Goal: Task Accomplishment & Management: Complete application form

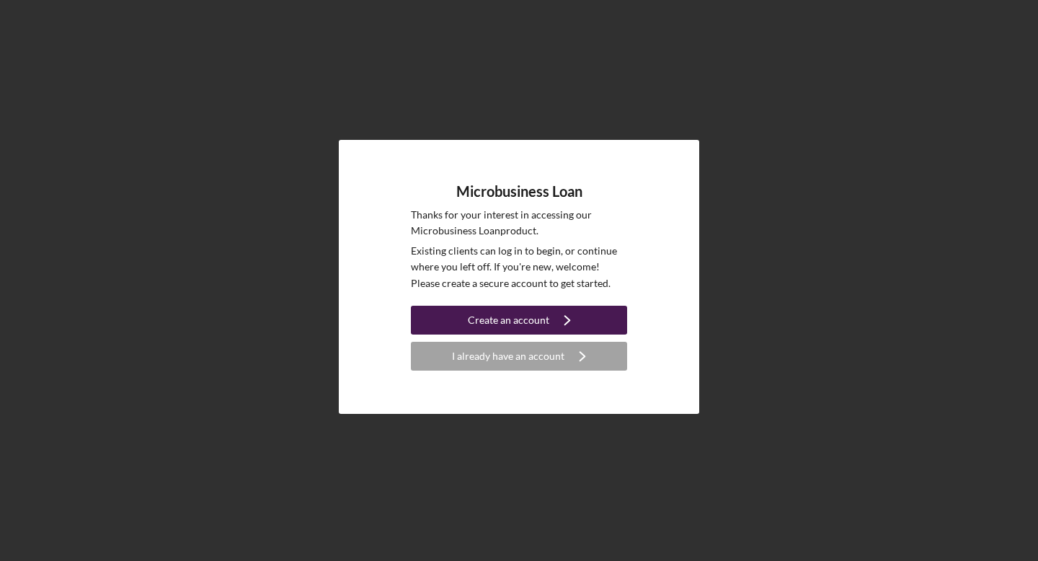
click at [524, 323] on div "Create an account" at bounding box center [508, 319] width 81 height 29
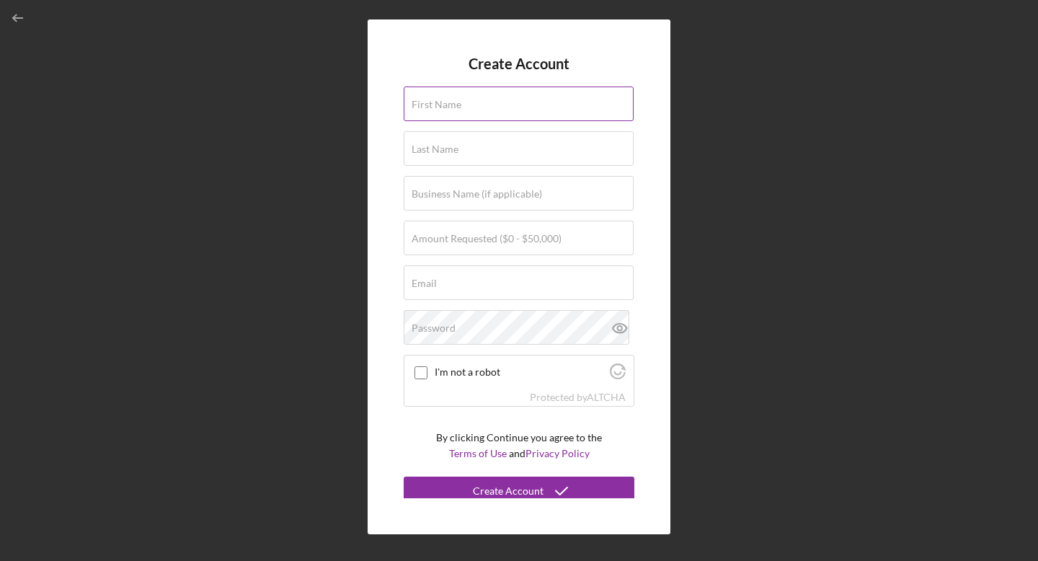
click at [500, 120] on input "First Name" at bounding box center [518, 103] width 230 height 35
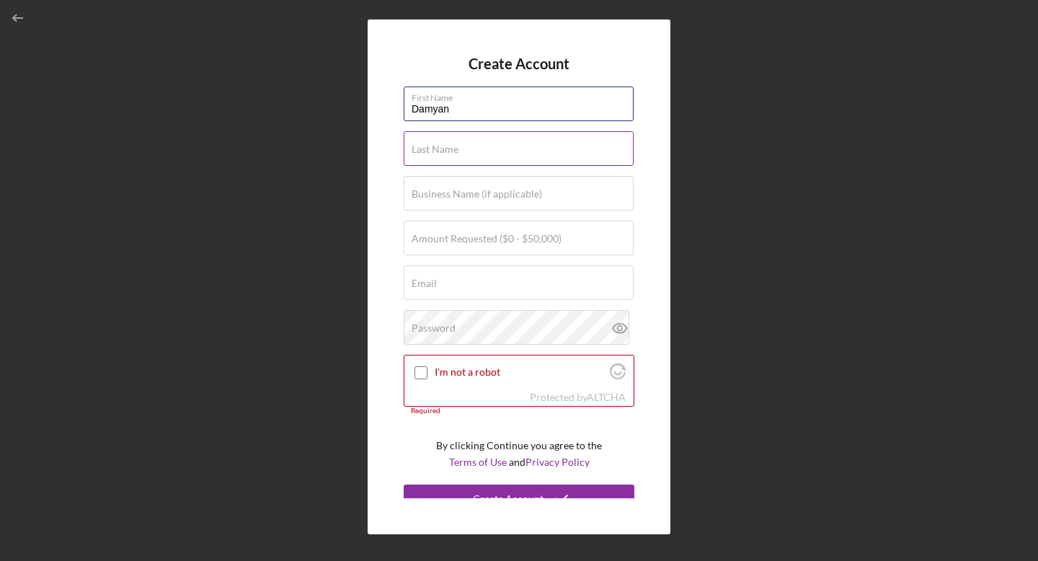
type input "Damyan"
click at [503, 146] on div "Last Name Required" at bounding box center [518, 149] width 231 height 36
type input "[PERSON_NAME]"
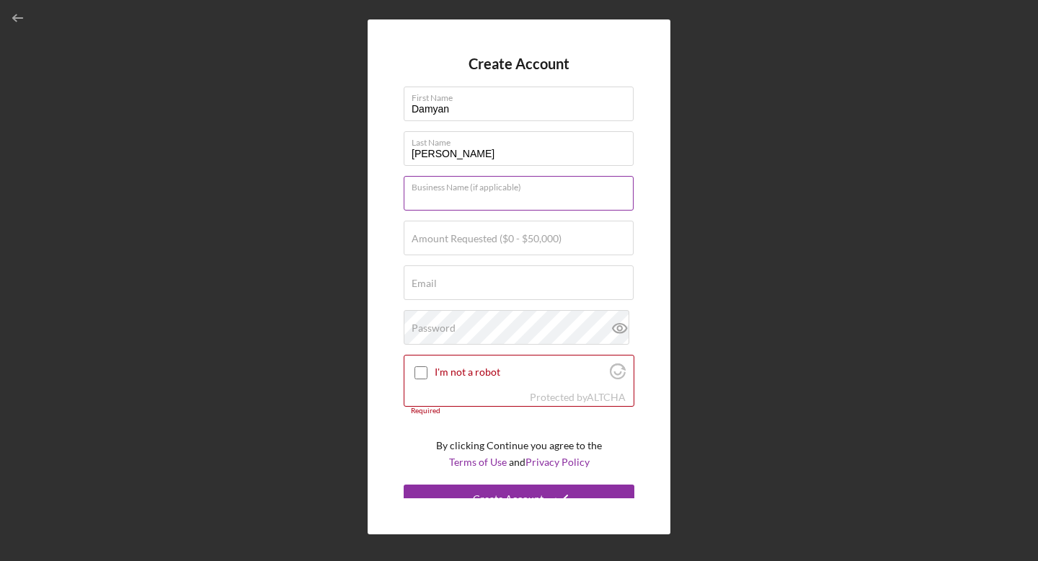
click at [499, 185] on div "Business Name (if applicable)" at bounding box center [518, 194] width 231 height 36
click at [512, 197] on input "Columbia SC Web" at bounding box center [518, 193] width 230 height 35
type input "Columbia SC Web Design"
click at [472, 238] on label "Amount Requested ($0 - $50,000)" at bounding box center [486, 239] width 150 height 12
click at [472, 238] on input "Amount Requested ($0 - $50,000)" at bounding box center [518, 237] width 230 height 35
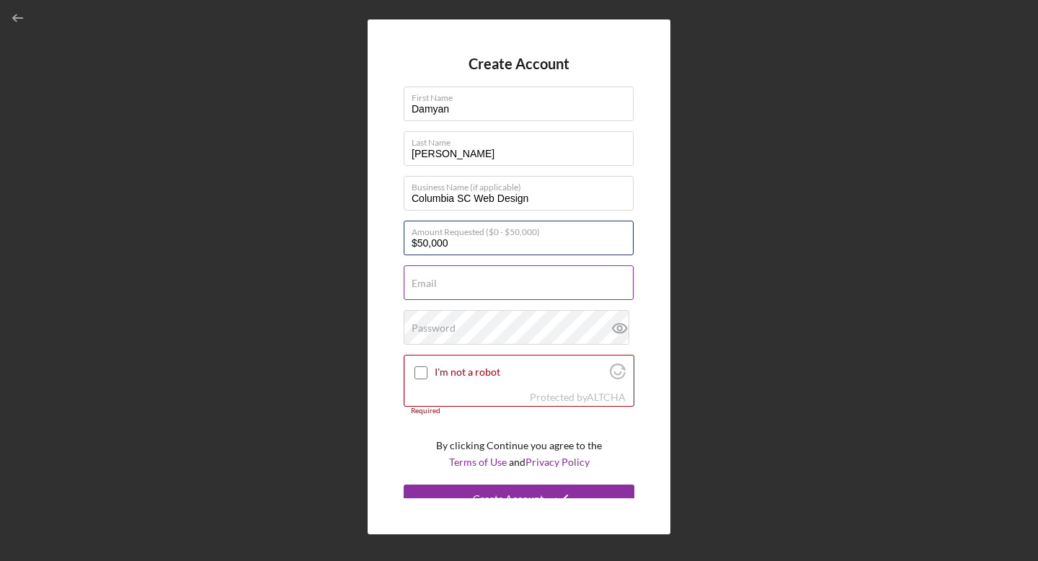
type input "$50,000"
click at [441, 273] on div "Email Required" at bounding box center [518, 283] width 231 height 36
type input "D"
type input "S"
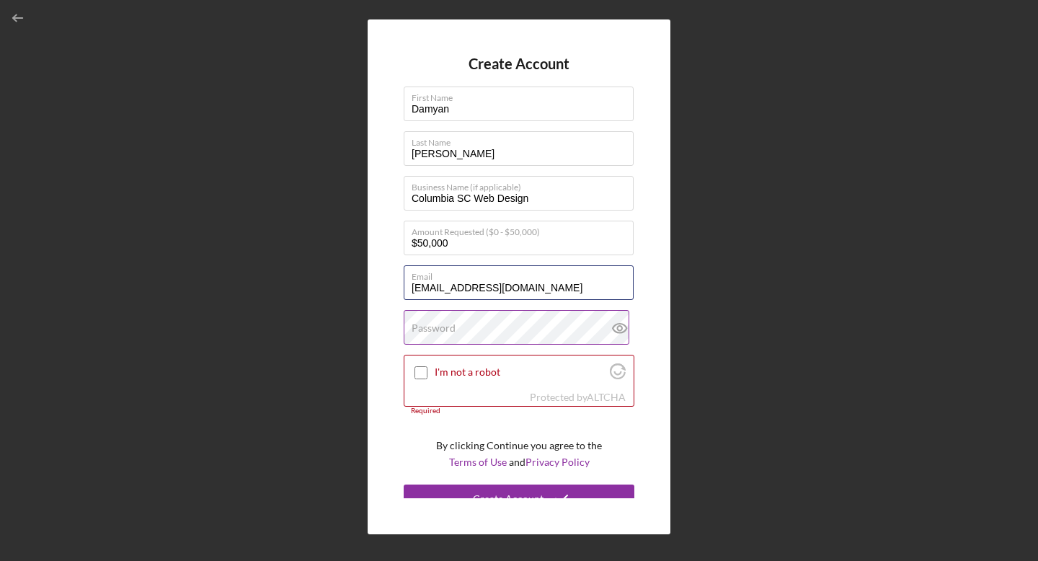
type input "[EMAIL_ADDRESS][DOMAIN_NAME]"
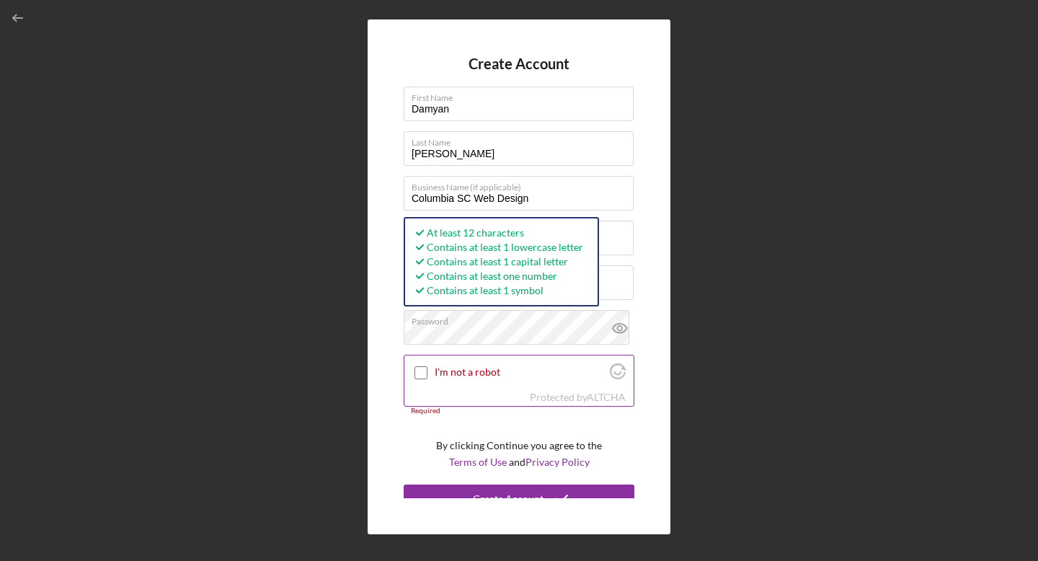
click at [420, 370] on input "I'm not a robot" at bounding box center [420, 372] width 13 height 13
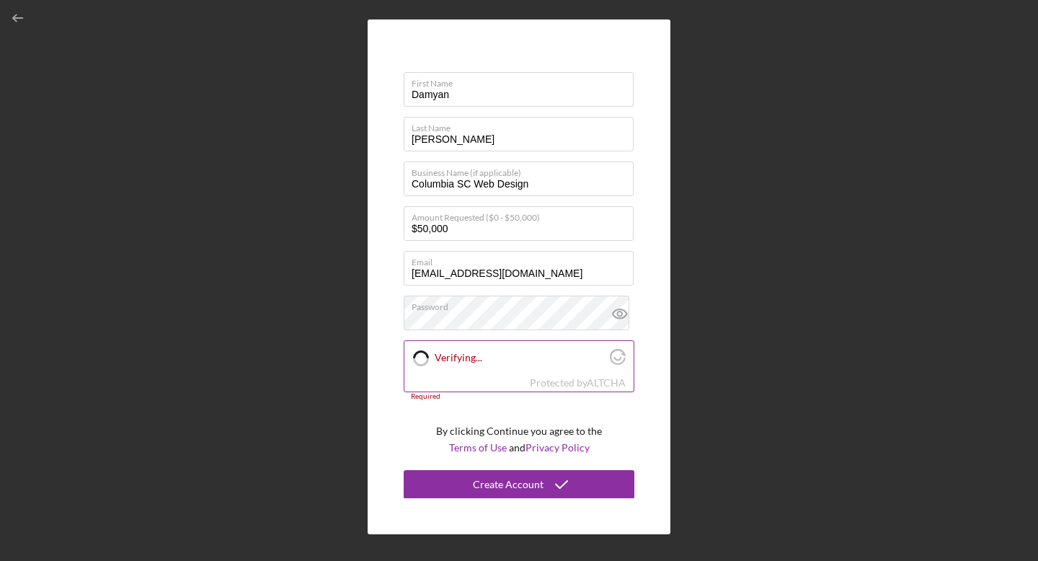
checkbox input "true"
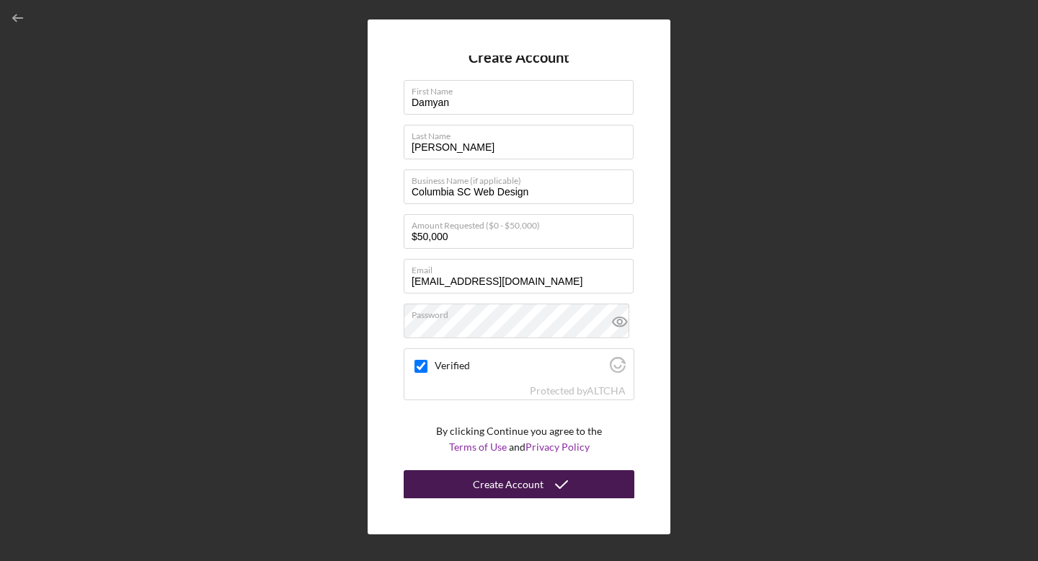
click at [455, 480] on button "Create Account" at bounding box center [518, 484] width 231 height 29
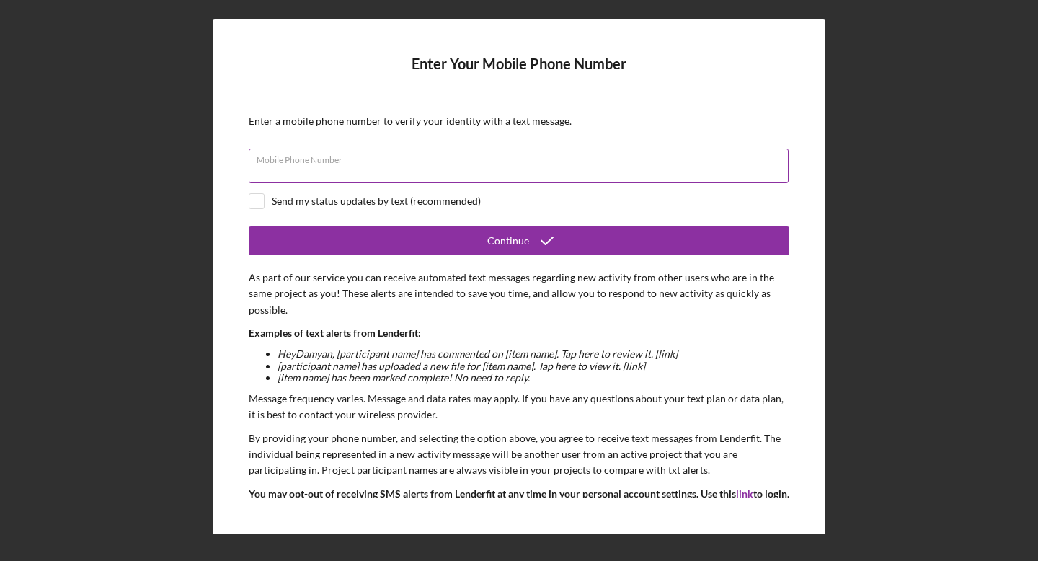
click at [311, 157] on div "Mobile Phone Number" at bounding box center [519, 166] width 540 height 36
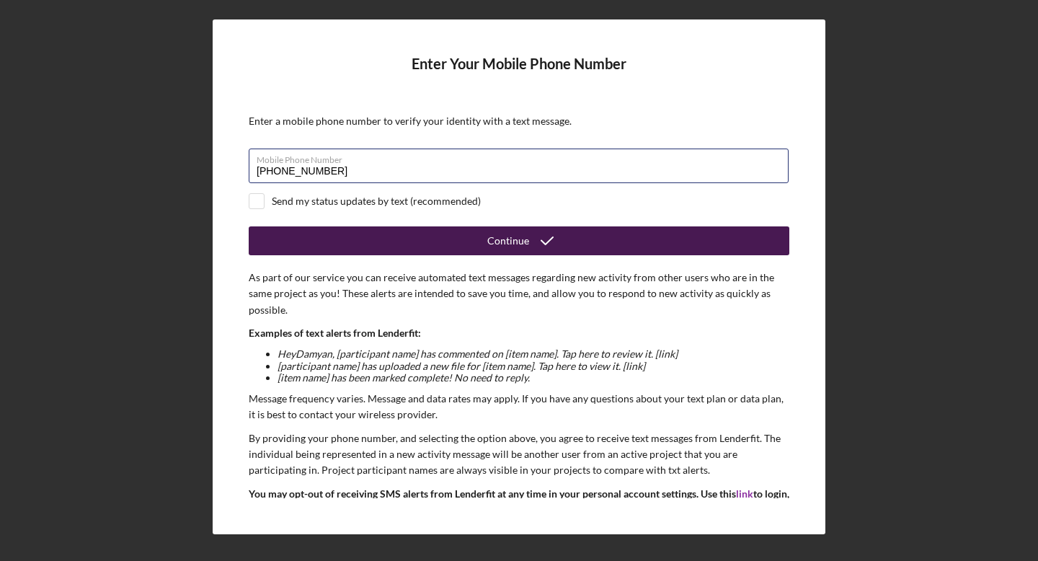
type input "[PHONE_NUMBER]"
click at [368, 233] on button "Continue" at bounding box center [519, 240] width 540 height 29
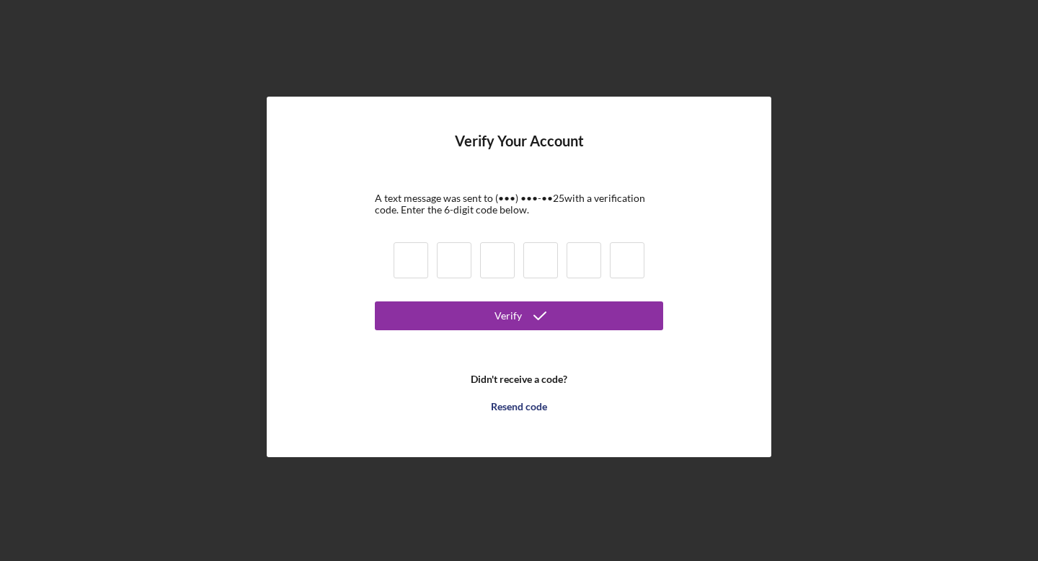
click at [403, 259] on input at bounding box center [410, 260] width 35 height 36
type input "0"
type input "8"
type input "0"
type input "8"
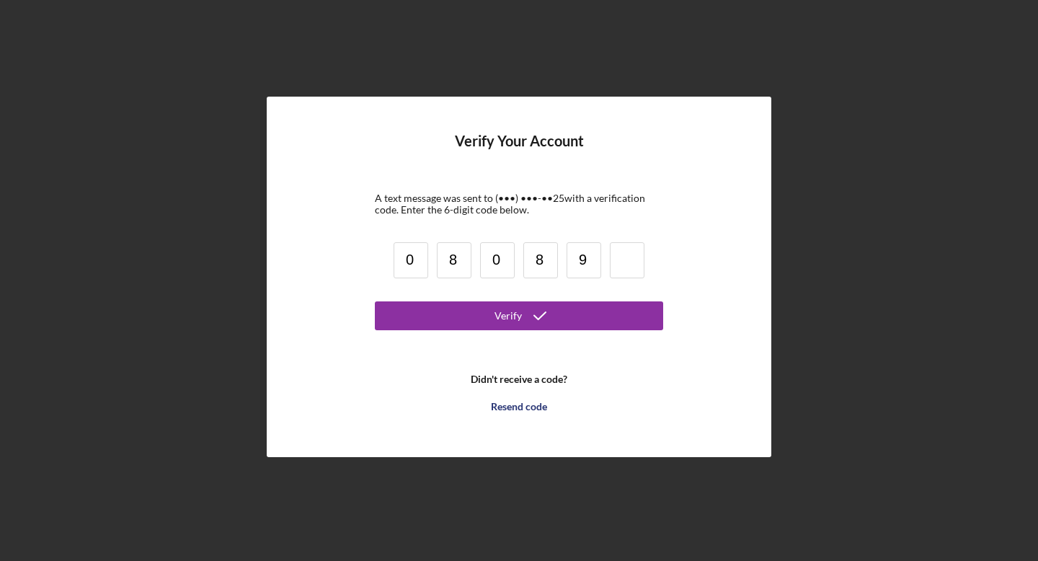
type input "9"
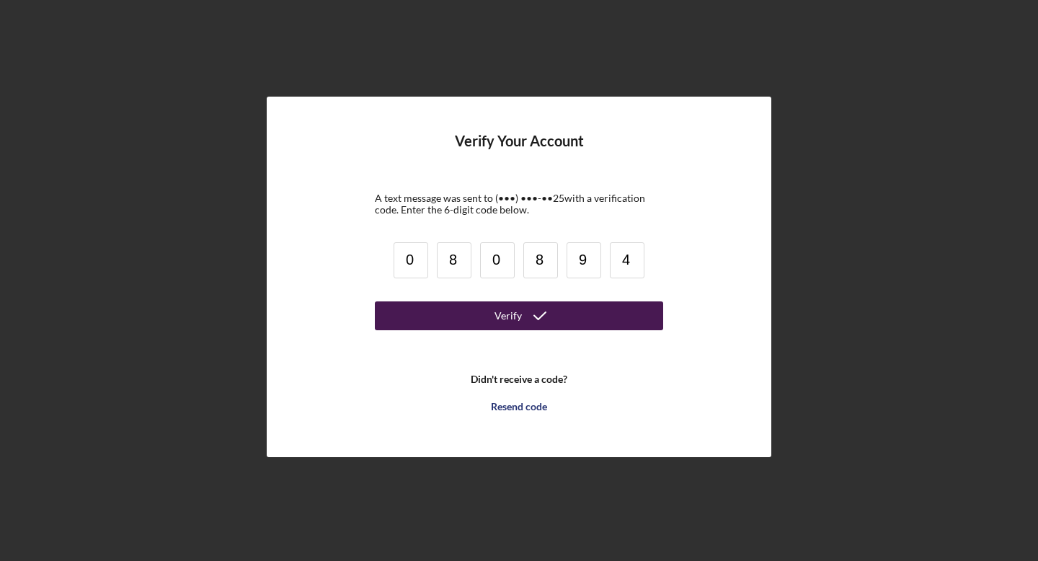
type input "4"
click at [425, 303] on button "Verify" at bounding box center [519, 315] width 288 height 29
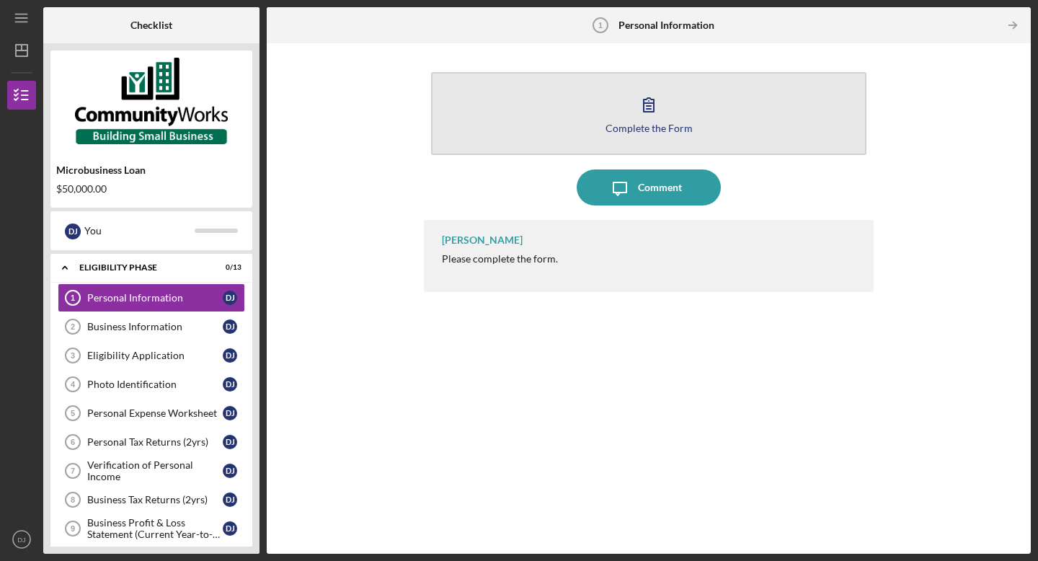
click at [643, 124] on div "Complete the Form" at bounding box center [648, 127] width 87 height 11
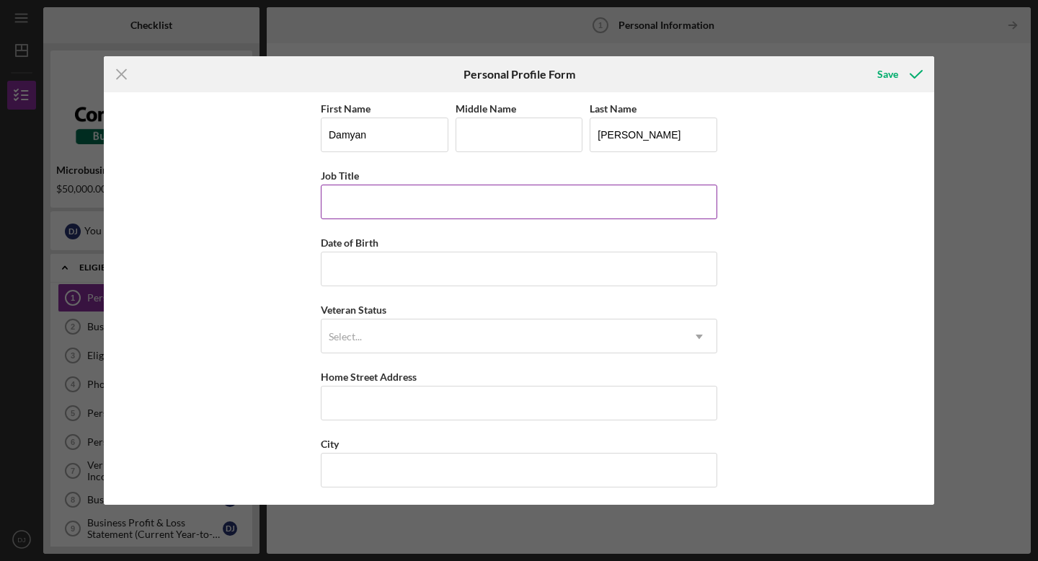
click at [405, 202] on input "Job Title" at bounding box center [519, 201] width 396 height 35
click at [494, 131] on input "Middle Name" at bounding box center [519, 134] width 128 height 35
type input "j"
type input "[PERSON_NAME]"
click at [454, 207] on input "Job Title" at bounding box center [519, 201] width 396 height 35
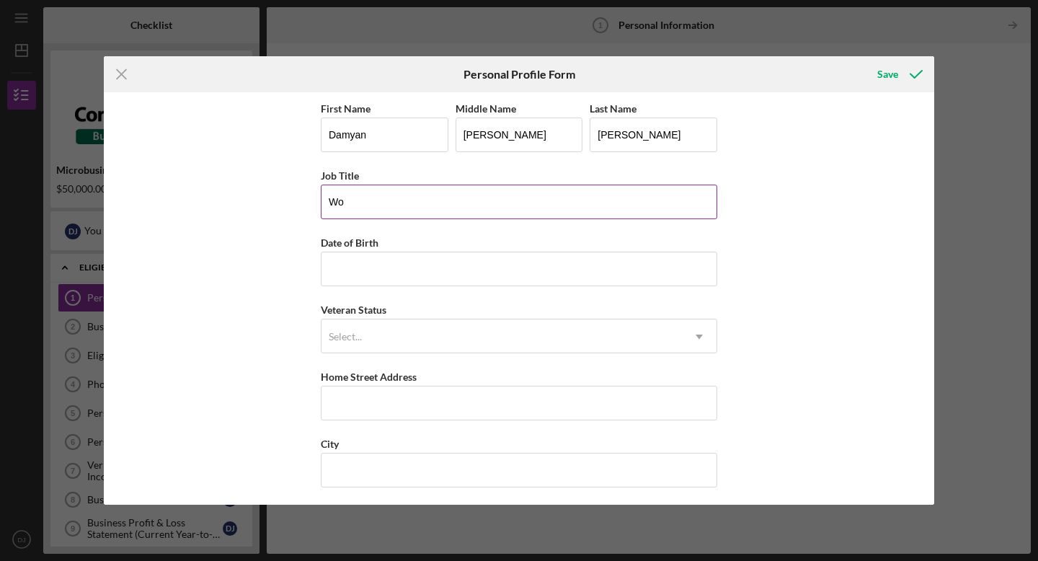
type input "W"
type input "Owner"
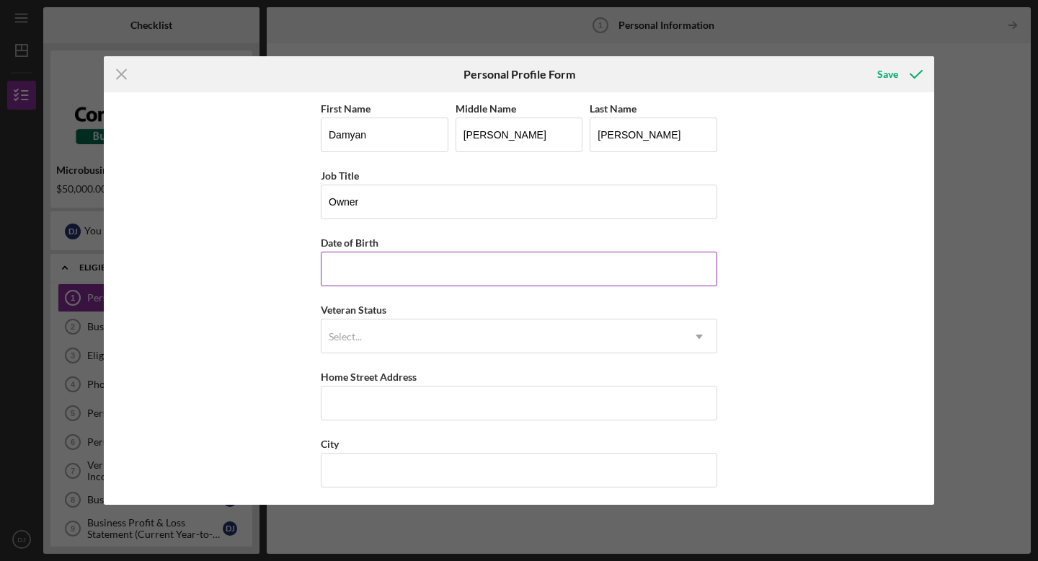
click at [449, 267] on input "Date of Birth" at bounding box center [519, 268] width 396 height 35
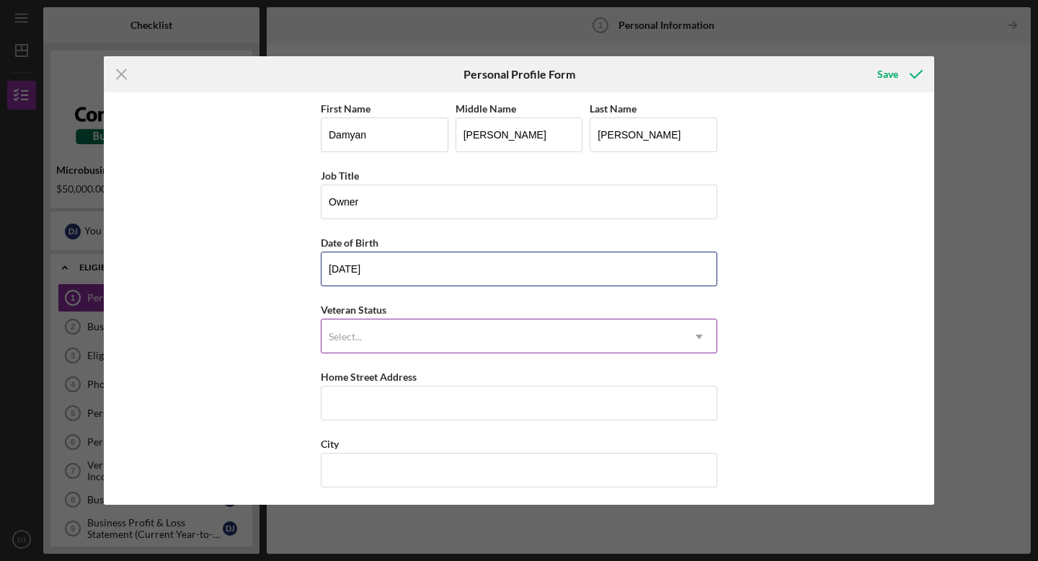
type input "[DATE]"
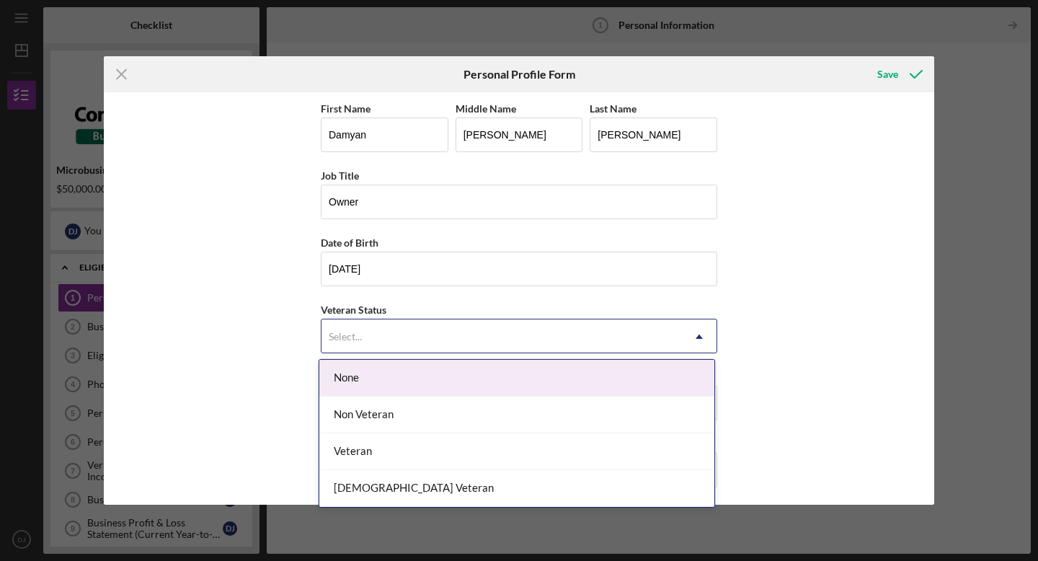
click at [401, 330] on div "Select..." at bounding box center [501, 336] width 360 height 33
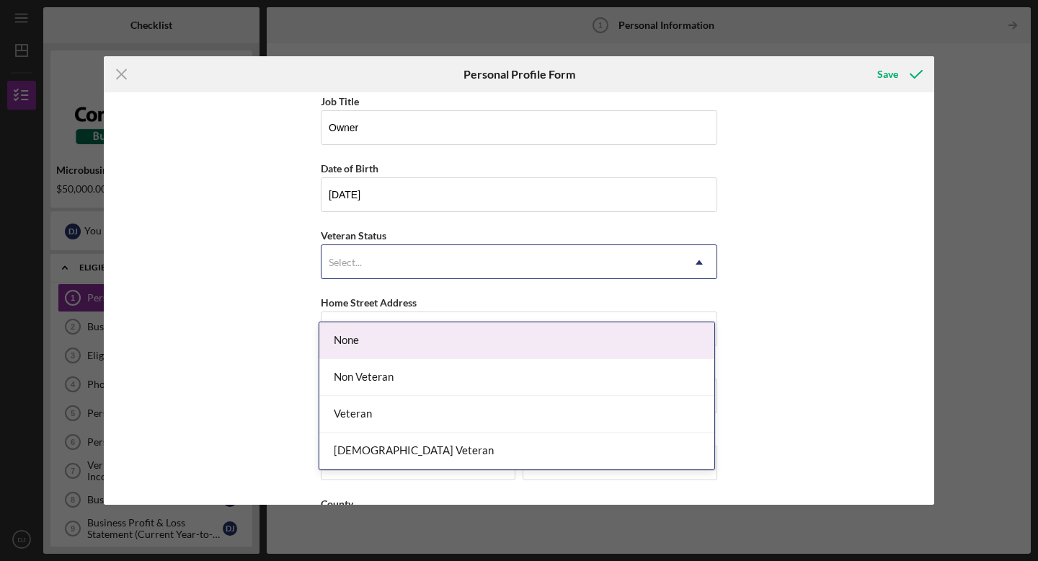
scroll to position [89, 0]
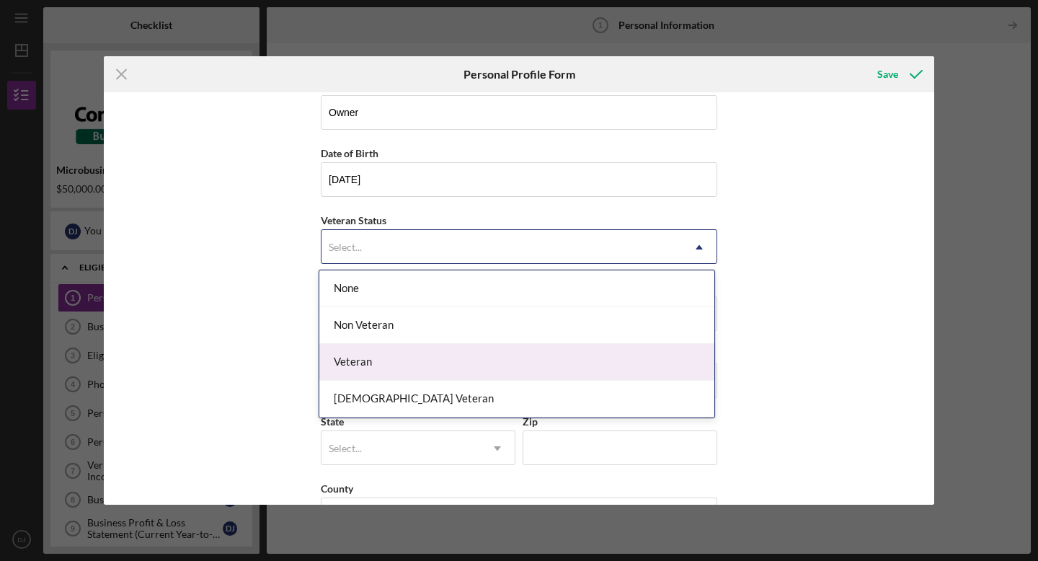
click at [403, 365] on div "Veteran" at bounding box center [516, 362] width 395 height 37
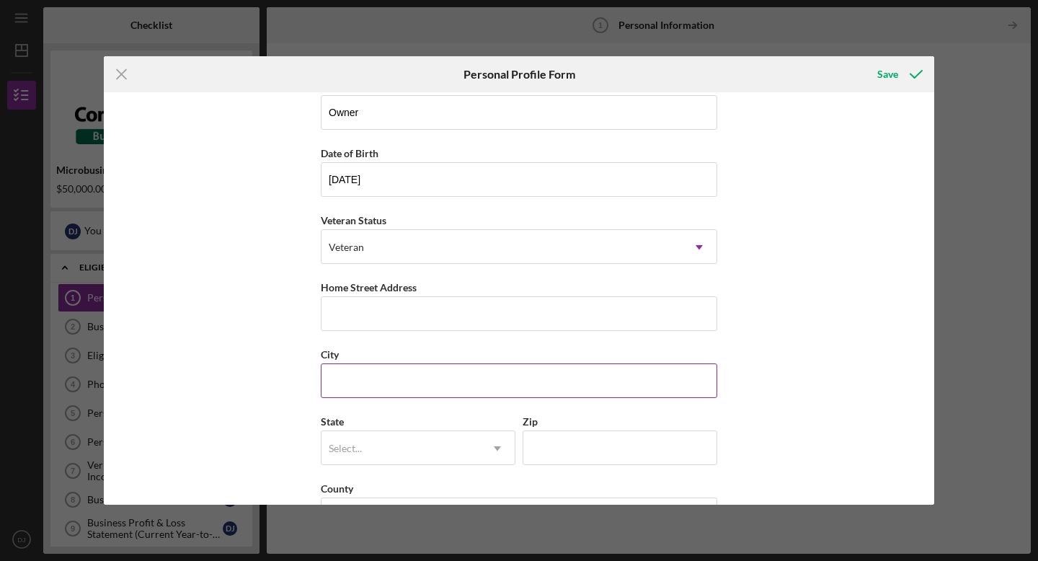
scroll to position [107, 0]
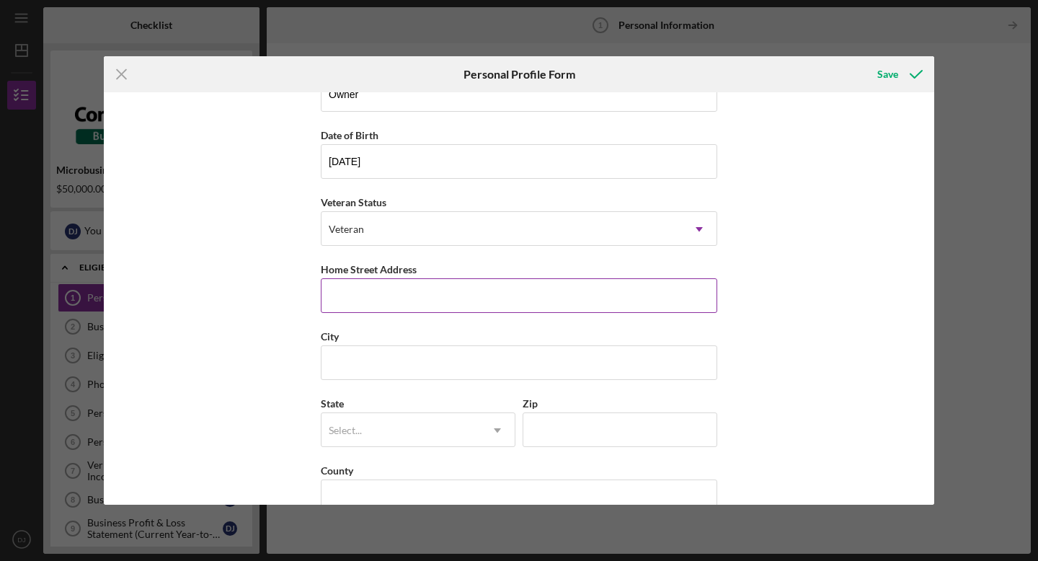
click at [405, 295] on input "Home Street Address" at bounding box center [519, 295] width 396 height 35
type input "3"
type input "42 Vintage Oak Ct"
click at [388, 354] on input "City" at bounding box center [519, 362] width 396 height 35
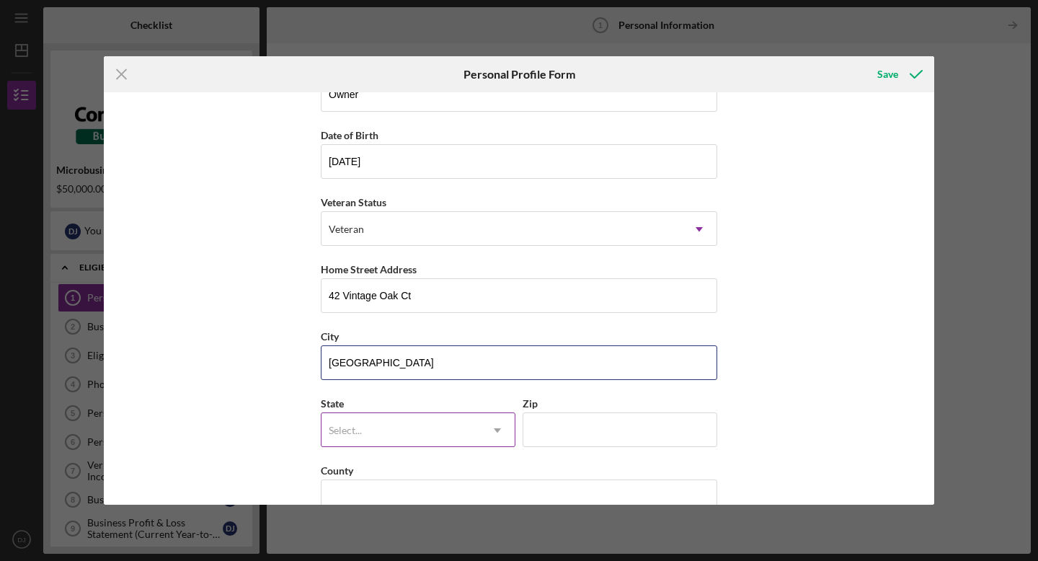
type input "[GEOGRAPHIC_DATA]"
click at [383, 434] on div "Select..." at bounding box center [400, 430] width 159 height 33
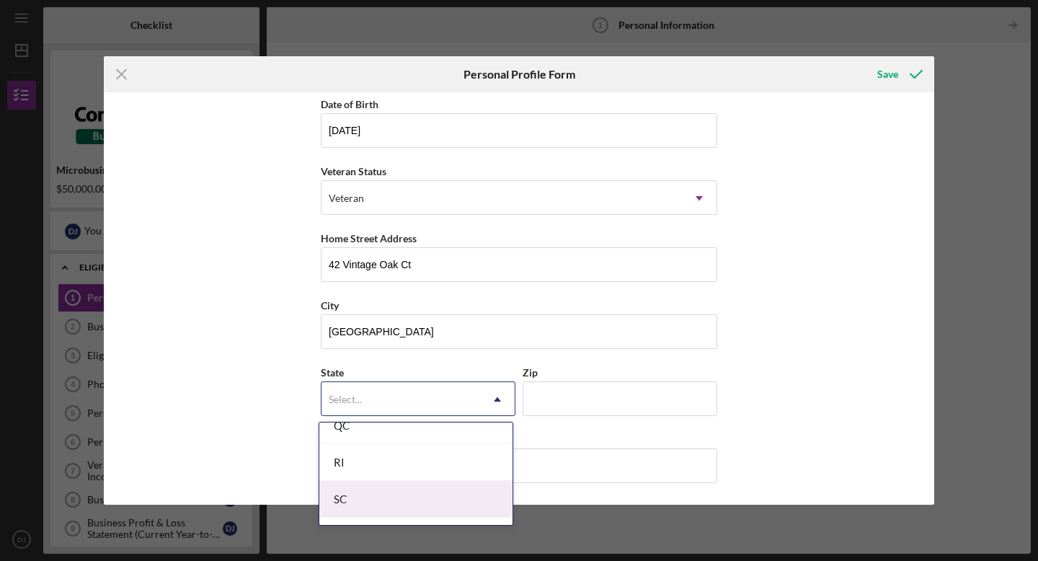
scroll to position [2221, 0]
click at [391, 497] on div "SC" at bounding box center [415, 498] width 193 height 37
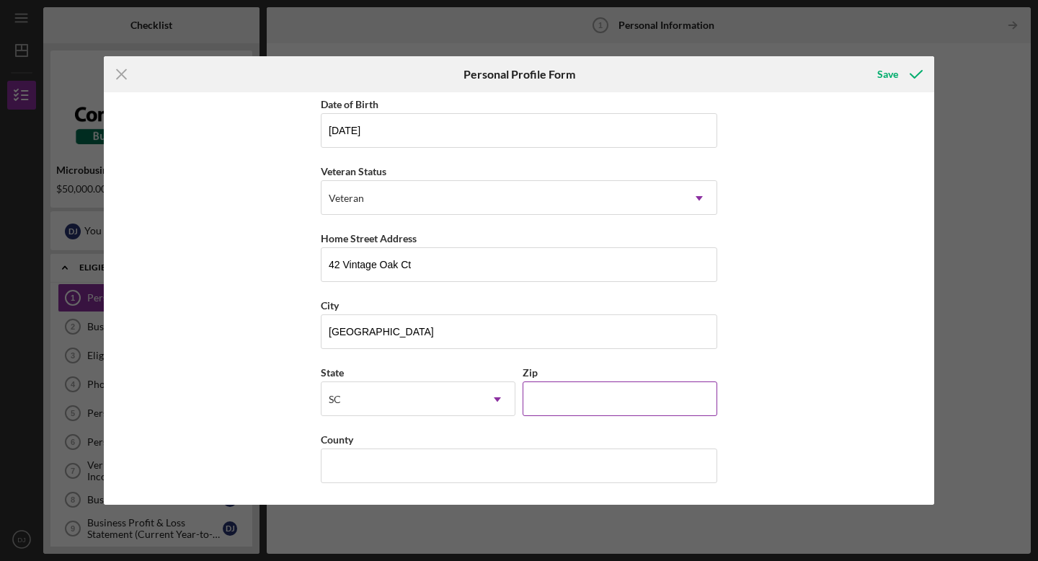
click at [583, 411] on input "Zip" at bounding box center [619, 398] width 195 height 35
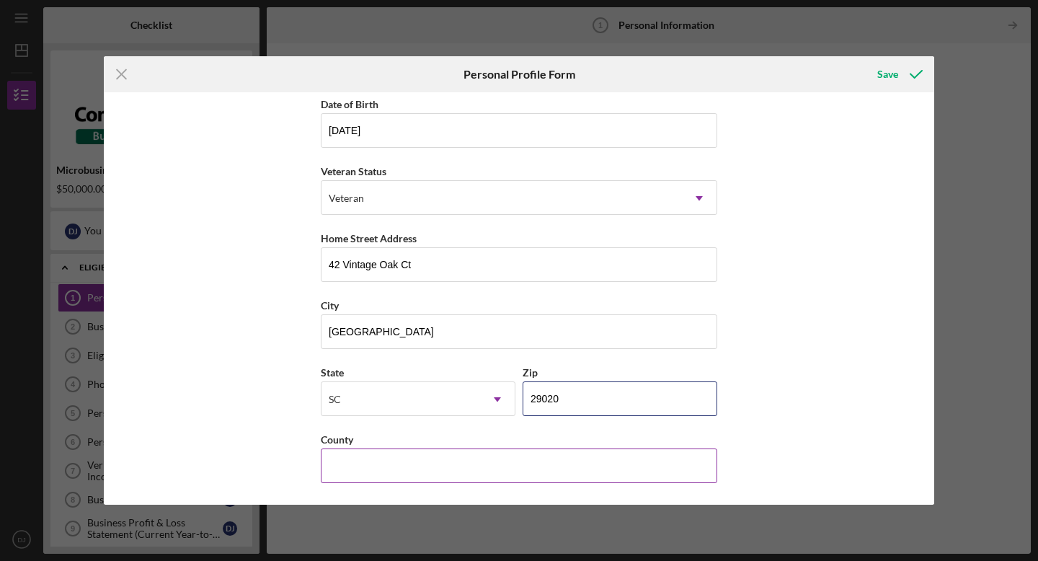
type input "29020"
click at [514, 478] on input "County" at bounding box center [519, 465] width 396 height 35
type input "C"
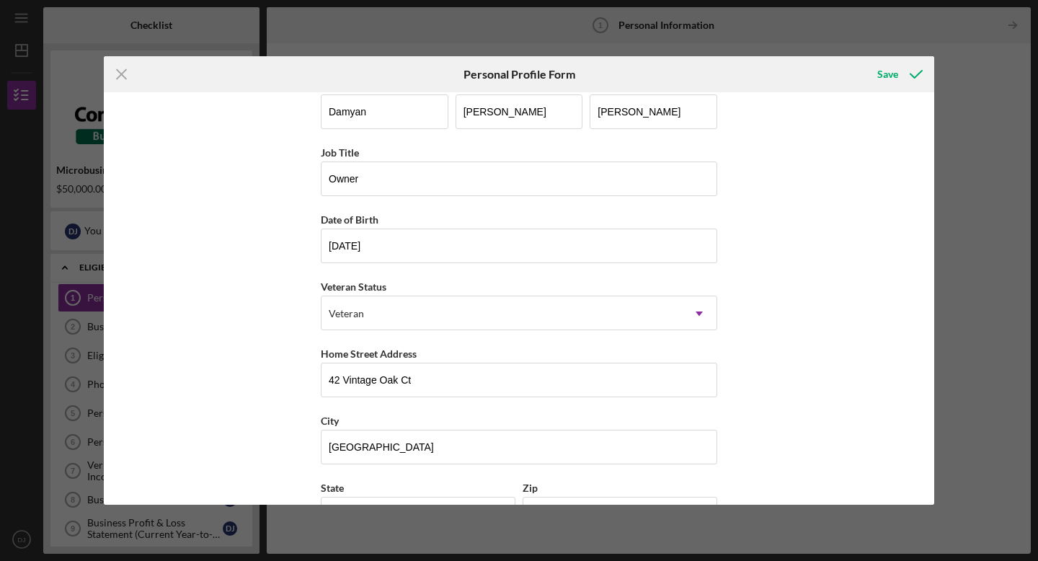
scroll to position [0, 0]
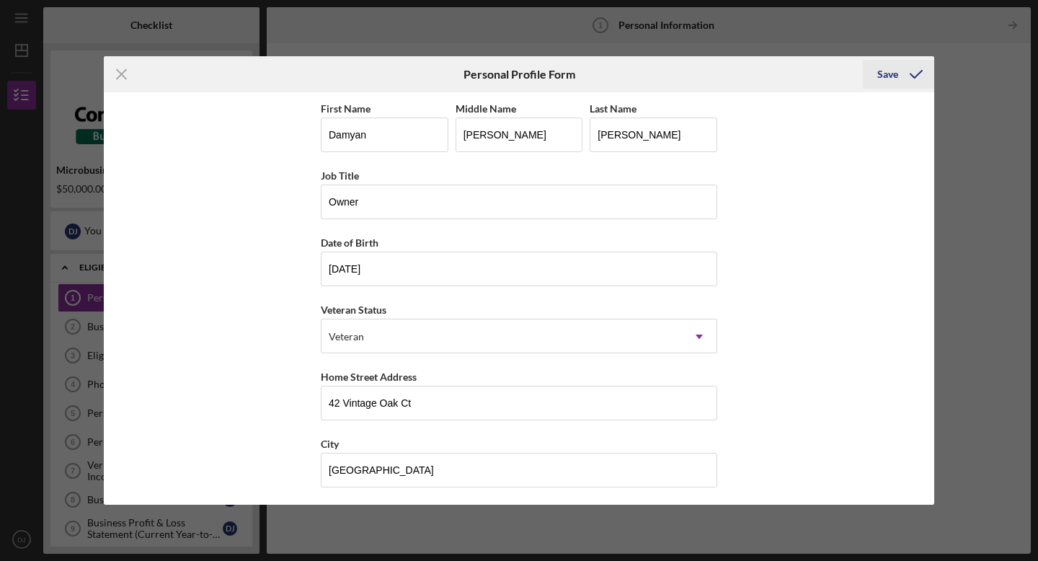
type input "Kershaw"
click at [885, 73] on div "Save" at bounding box center [887, 74] width 21 height 29
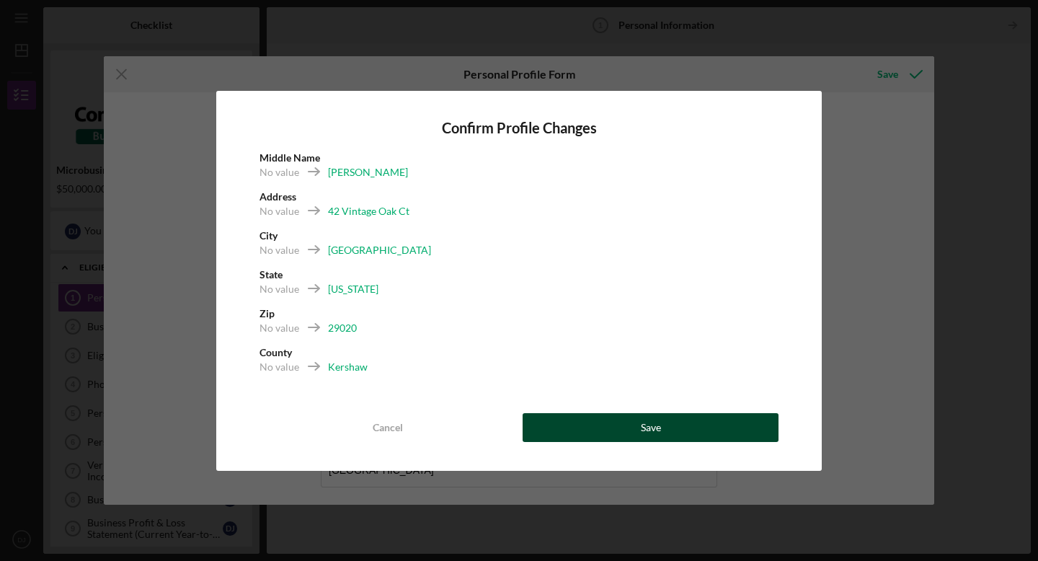
click at [633, 422] on button "Save" at bounding box center [650, 427] width 256 height 29
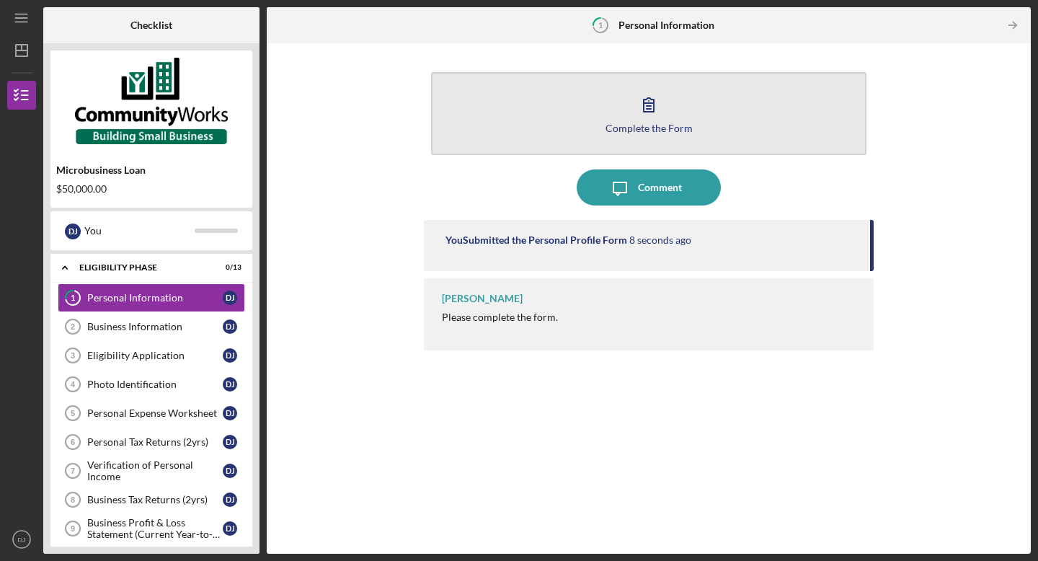
click at [646, 118] on icon "button" at bounding box center [648, 104] width 36 height 36
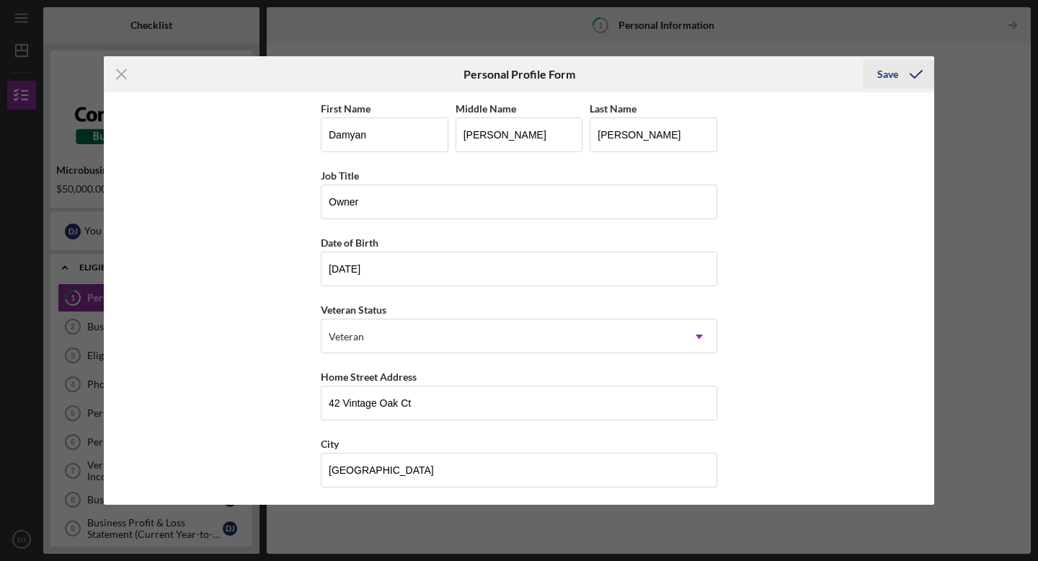
click at [911, 79] on icon "submit" at bounding box center [916, 74] width 36 height 36
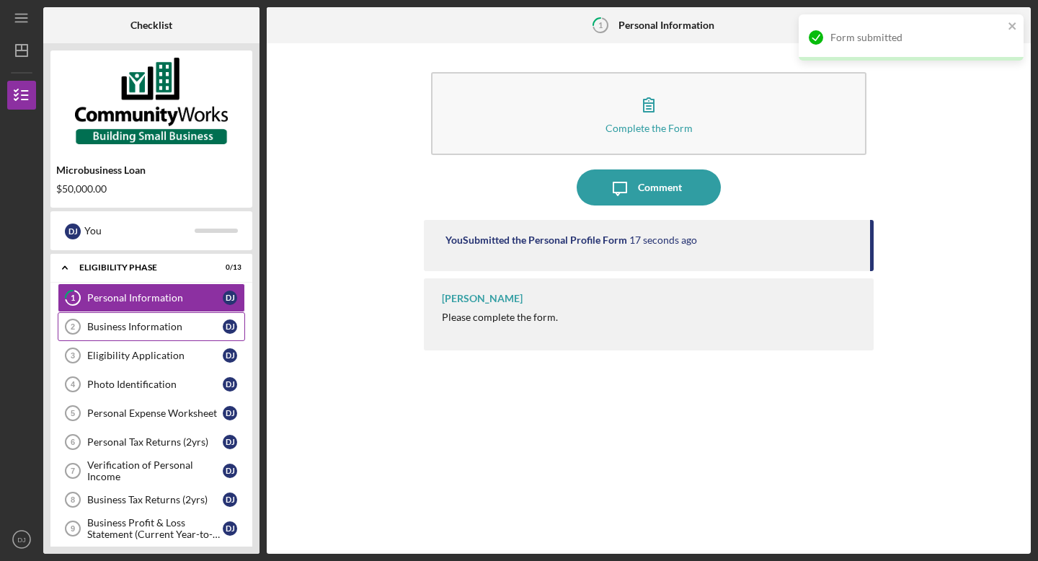
click at [121, 329] on div "Business Information" at bounding box center [154, 327] width 135 height 12
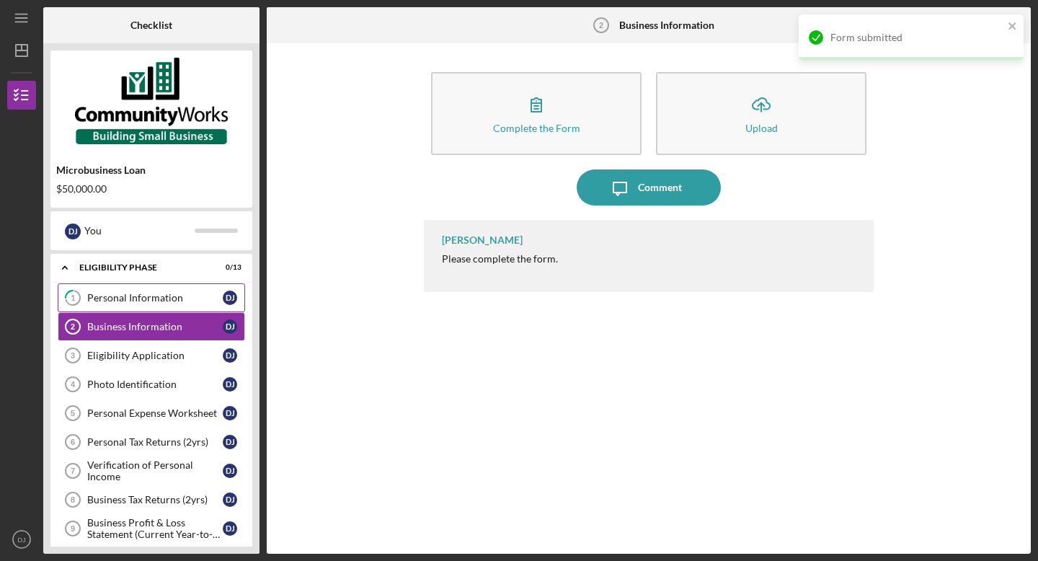
click at [120, 297] on div "Personal Information" at bounding box center [154, 298] width 135 height 12
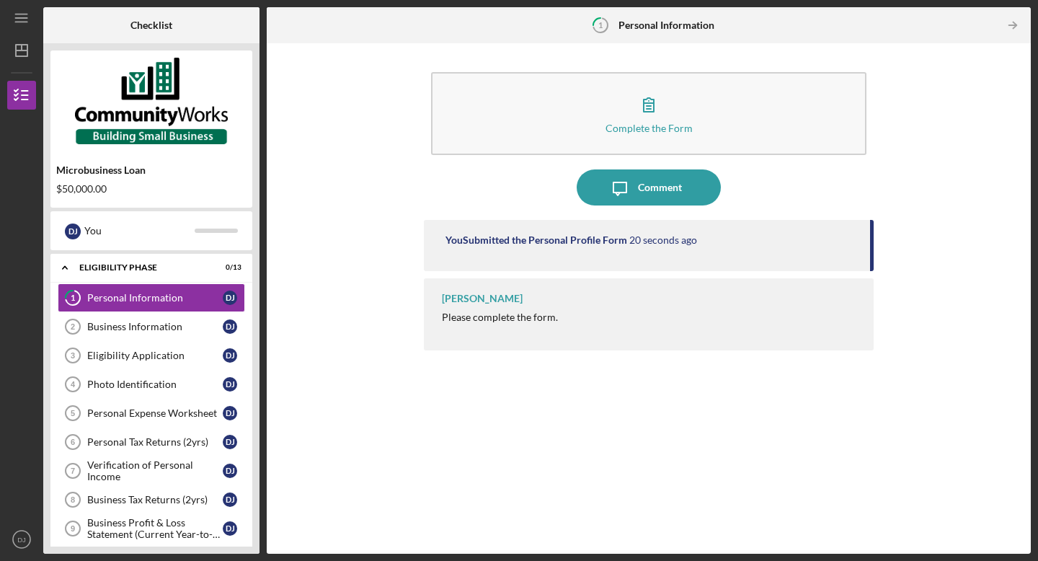
click at [474, 295] on div "[PERSON_NAME]" at bounding box center [482, 299] width 81 height 12
click at [1005, 24] on icon "Icon/Table Pagination Arrow" at bounding box center [1012, 25] width 32 height 32
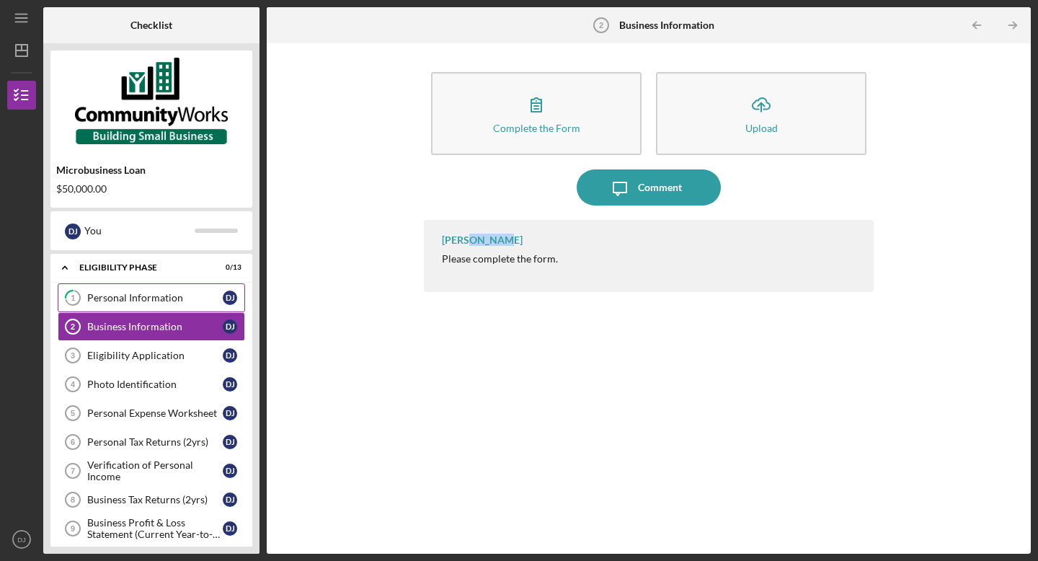
click at [140, 300] on div "Personal Information" at bounding box center [154, 298] width 135 height 12
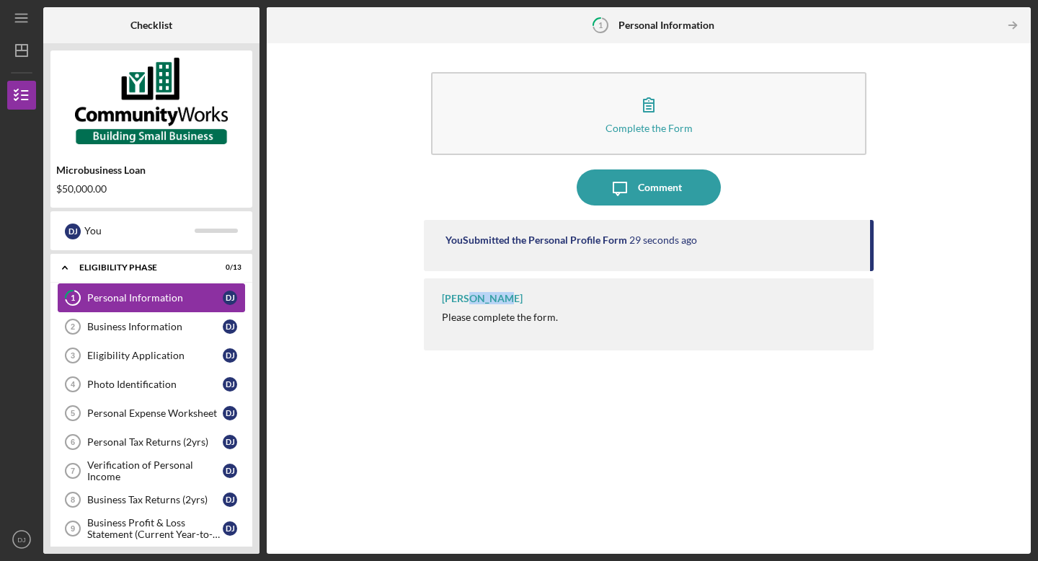
click at [140, 300] on div "Personal Information" at bounding box center [154, 298] width 135 height 12
click at [85, 322] on icon "Business Information 2" at bounding box center [73, 326] width 36 height 36
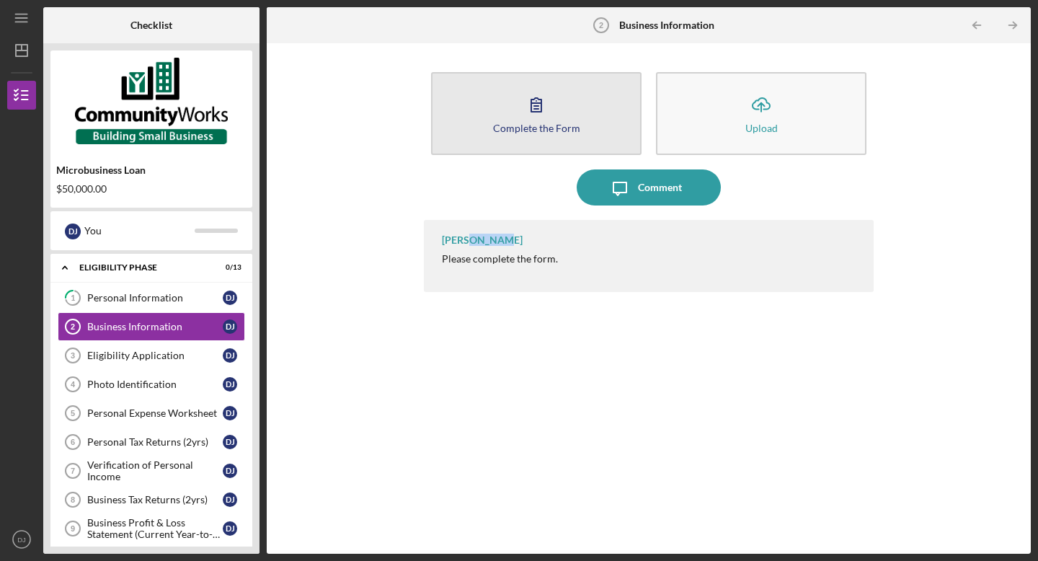
click at [540, 120] on icon "button" at bounding box center [536, 104] width 36 height 36
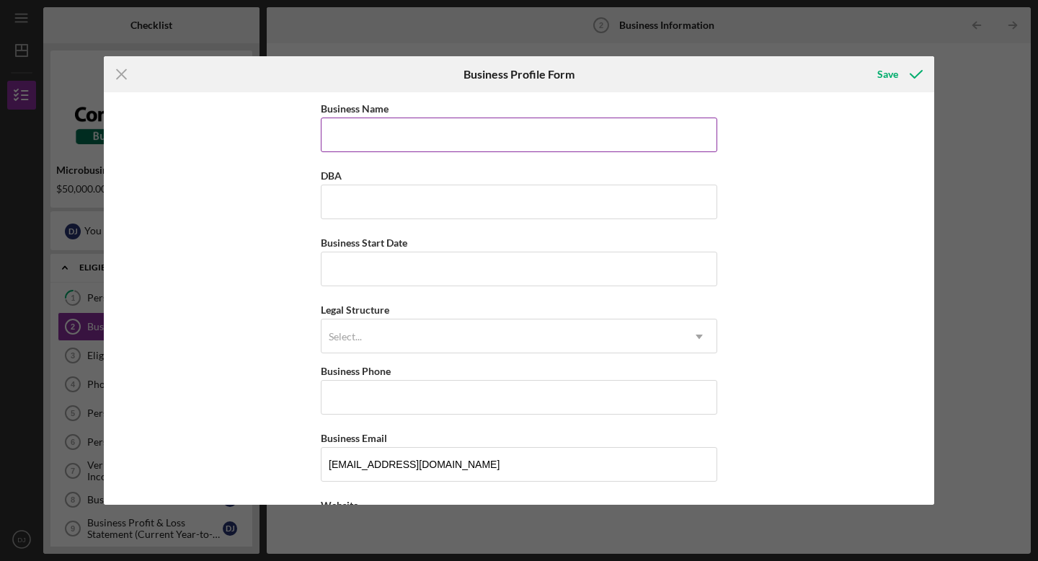
click at [428, 133] on input "Business Name" at bounding box center [519, 134] width 396 height 35
type input "Columbia SC Web Design"
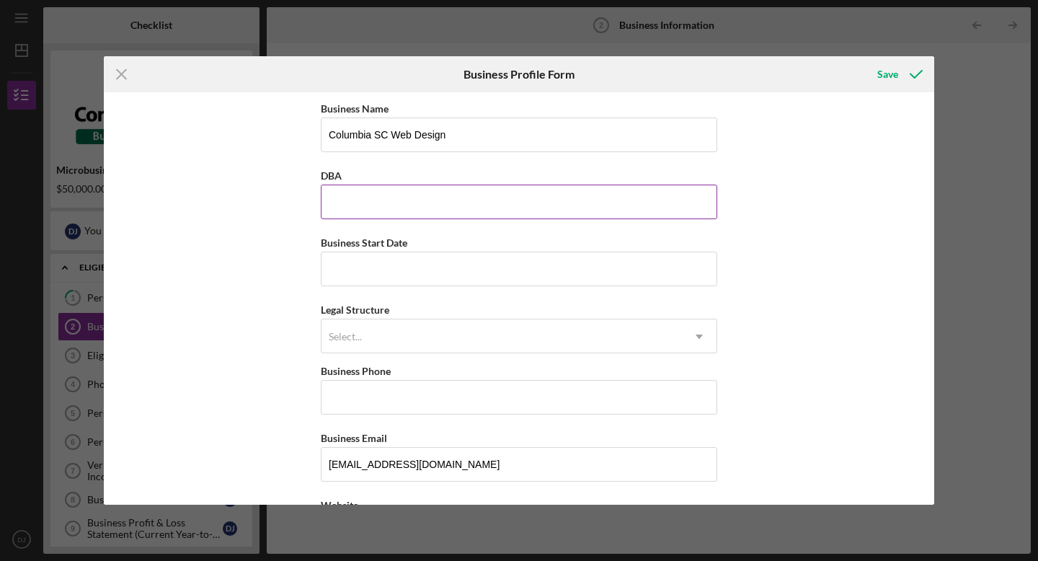
click at [395, 215] on input "DBA" at bounding box center [519, 201] width 396 height 35
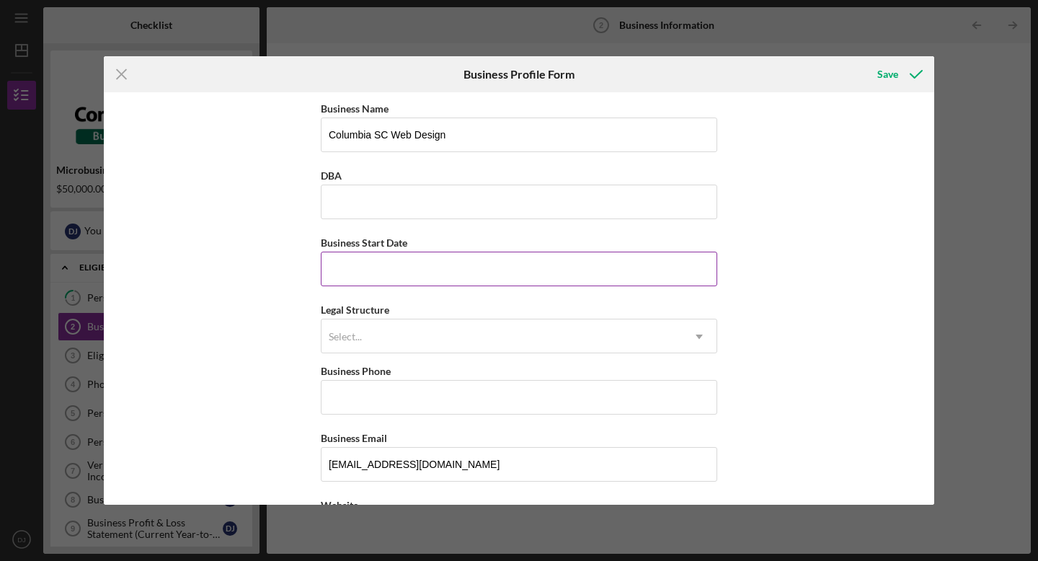
click at [396, 251] on input "Business Start Date" at bounding box center [519, 268] width 396 height 35
type input "0m/dd/yyyy"
type input "[DATE]"
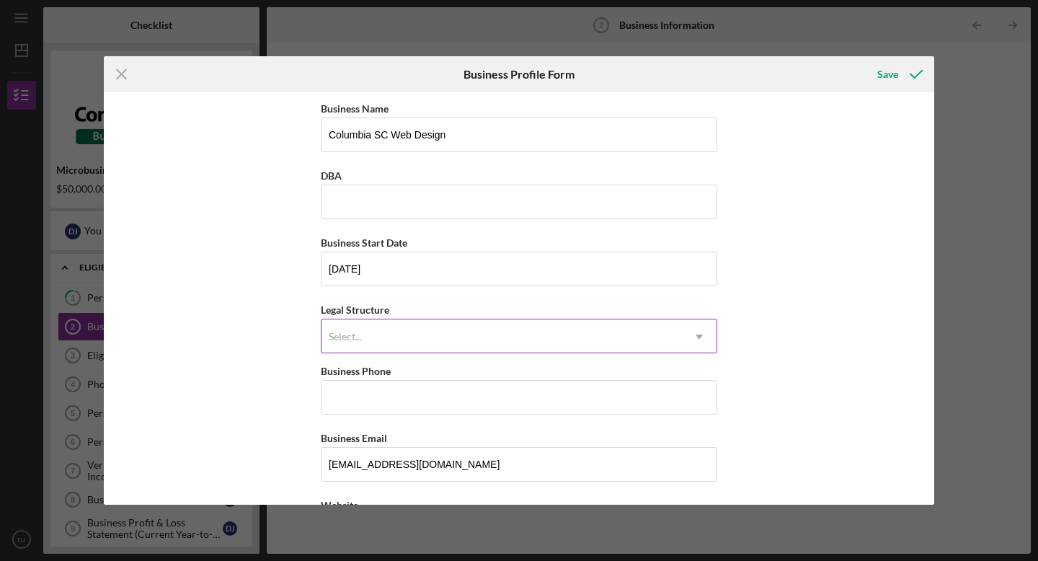
click at [370, 332] on div "Select..." at bounding box center [501, 336] width 360 height 33
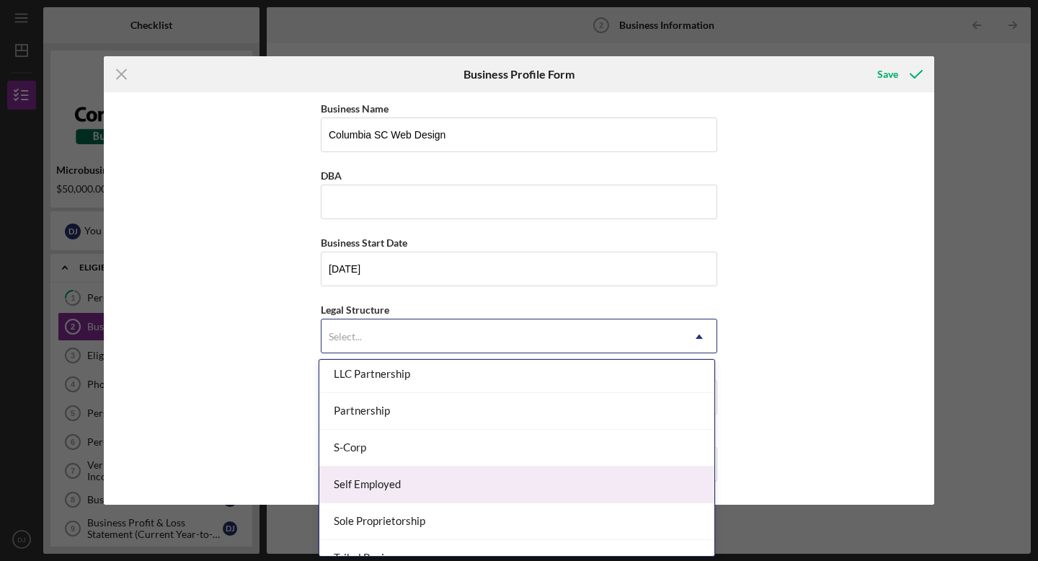
scroll to position [269, 0]
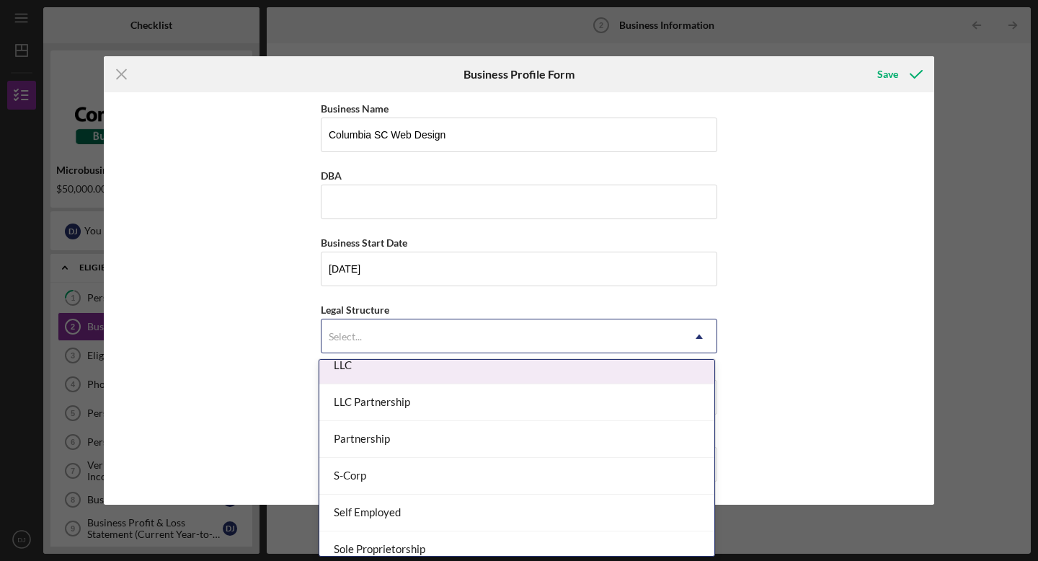
click at [383, 379] on div "LLC" at bounding box center [516, 365] width 395 height 37
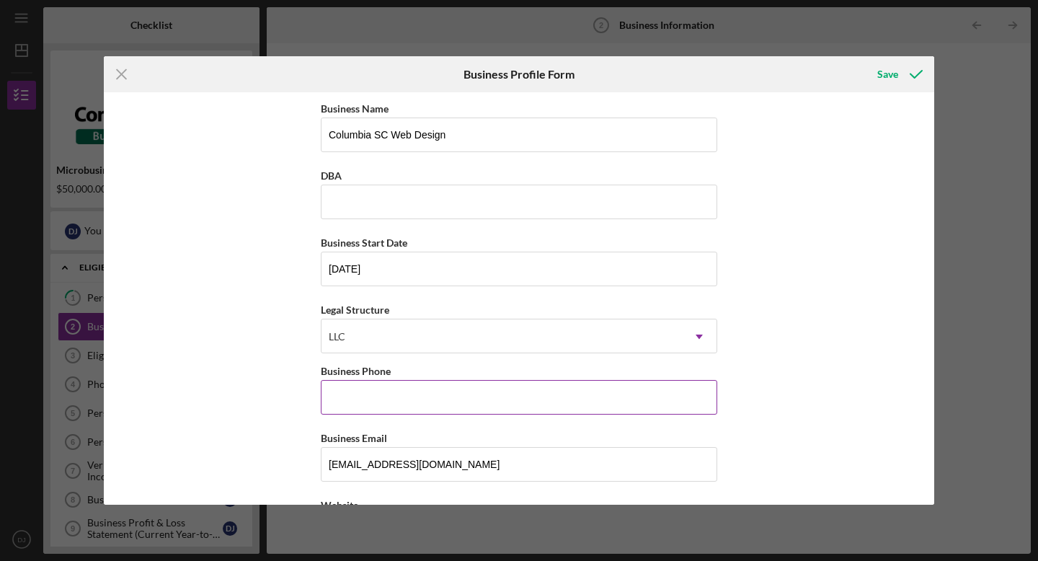
click at [375, 393] on input "Business Phone" at bounding box center [519, 397] width 396 height 35
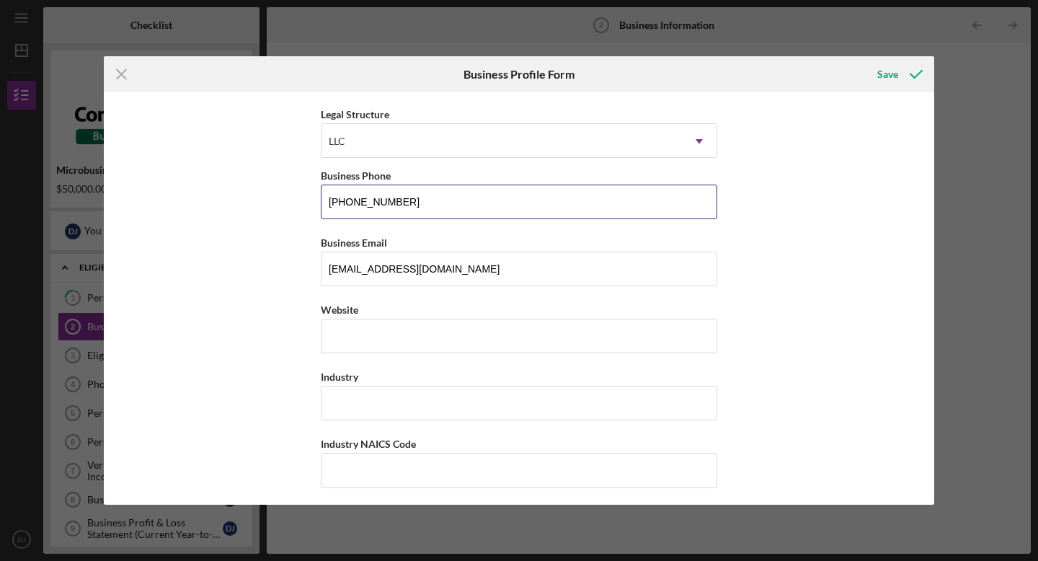
scroll to position [201, 0]
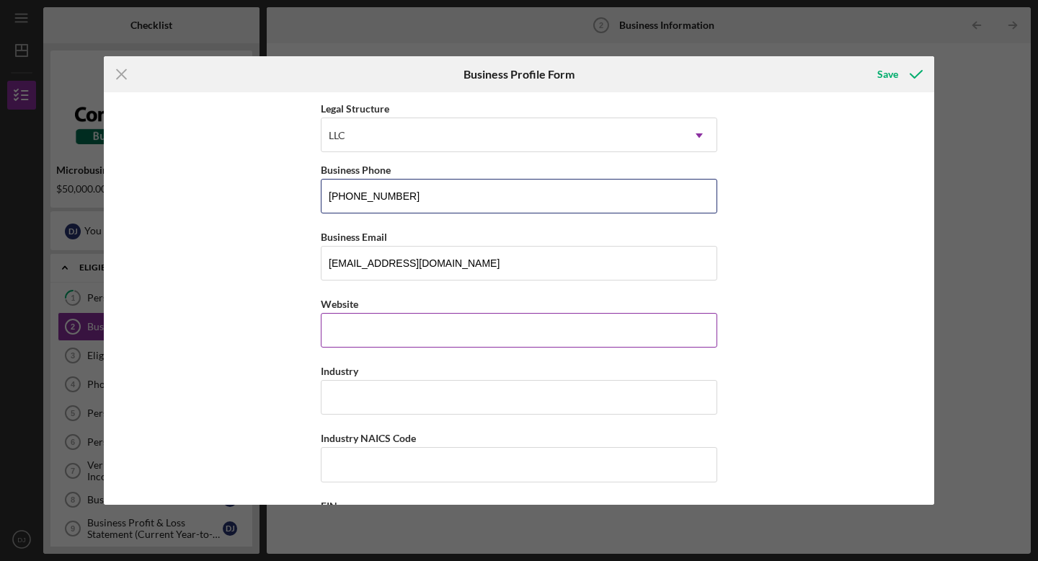
type input "[PHONE_NUMBER]"
click at [383, 335] on input "Website" at bounding box center [519, 330] width 396 height 35
type input "[DOMAIN_NAME]"
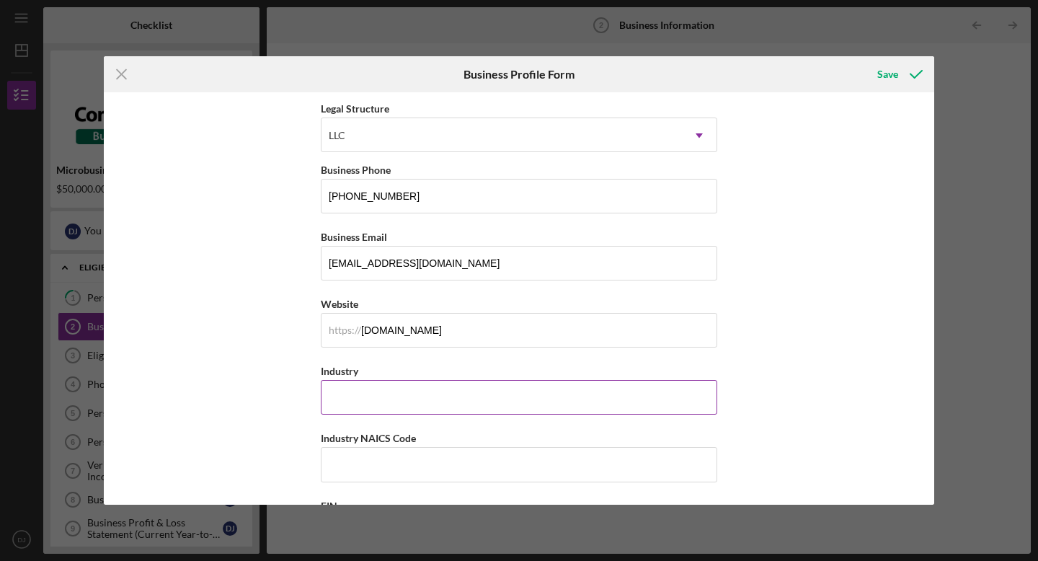
click at [358, 388] on input "Industry" at bounding box center [519, 397] width 396 height 35
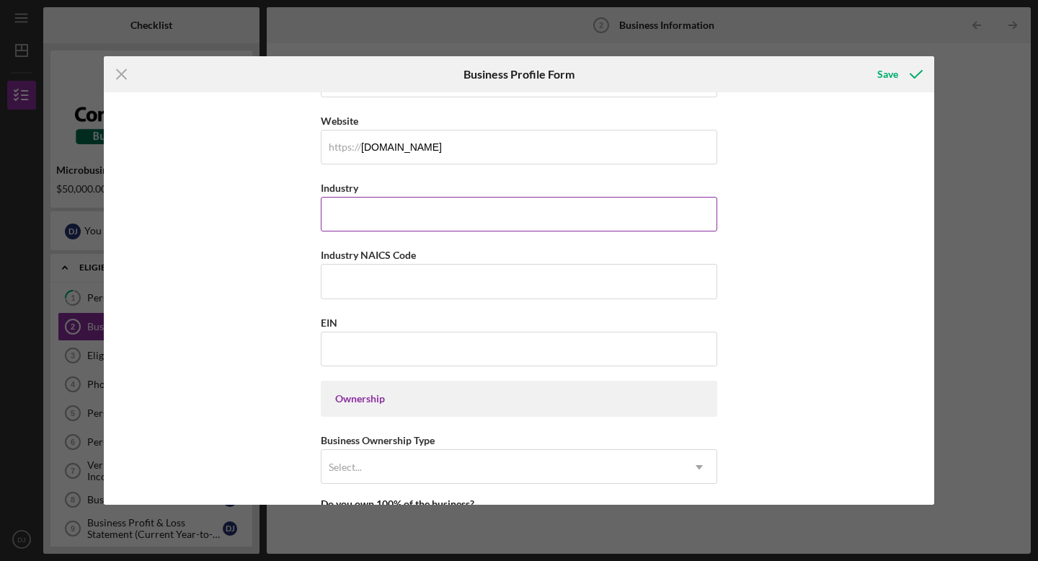
scroll to position [354, 0]
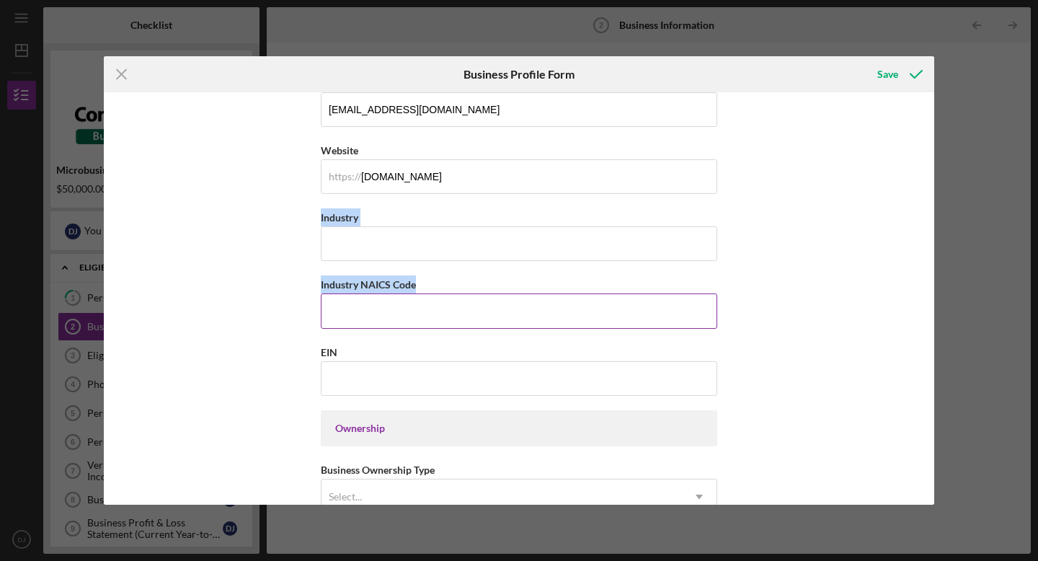
drag, startPoint x: 316, startPoint y: 219, endPoint x: 421, endPoint y: 285, distance: 124.9
click at [421, 285] on div "Business Name Columbia SC Web Design DBA Business Start Date [DATE] Legal Struc…" at bounding box center [519, 298] width 830 height 412
copy div "Industry Industry NAICS Code"
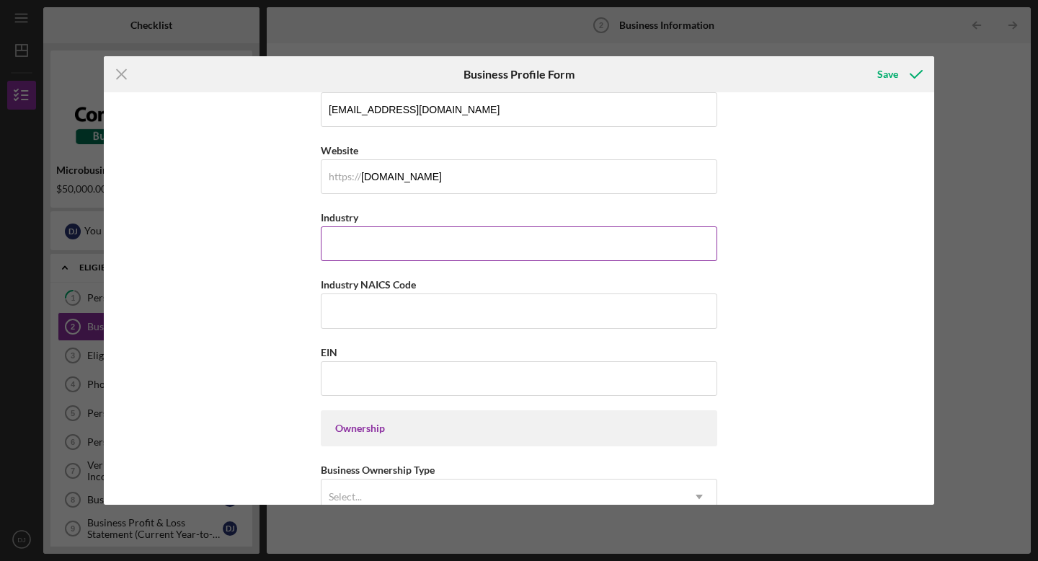
click at [429, 246] on input "Industry" at bounding box center [519, 243] width 396 height 35
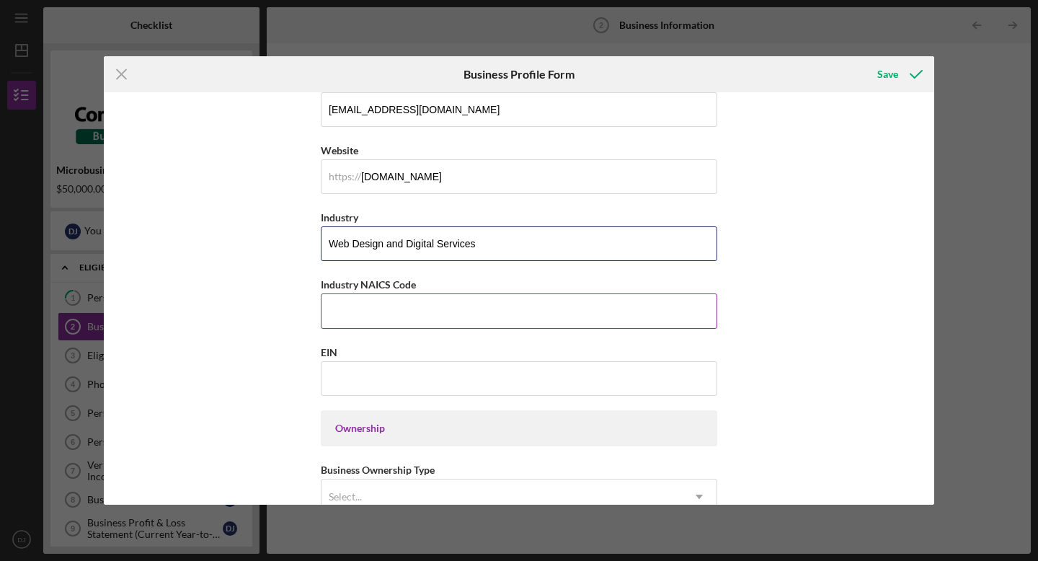
type input "Web Design and Digital Services"
click at [398, 316] on input "Industry NAICS Code" at bounding box center [519, 310] width 396 height 35
type input "541511"
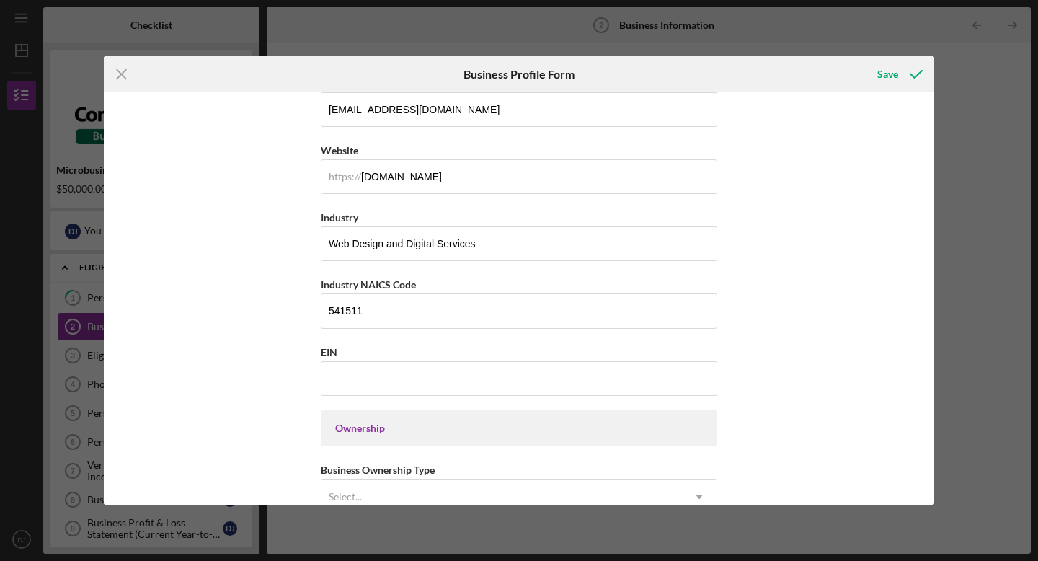
click at [348, 340] on div "Business Name Columbia SC Web Design DBA Business Start Date [DATE] Legal Struc…" at bounding box center [519, 474] width 396 height 1459
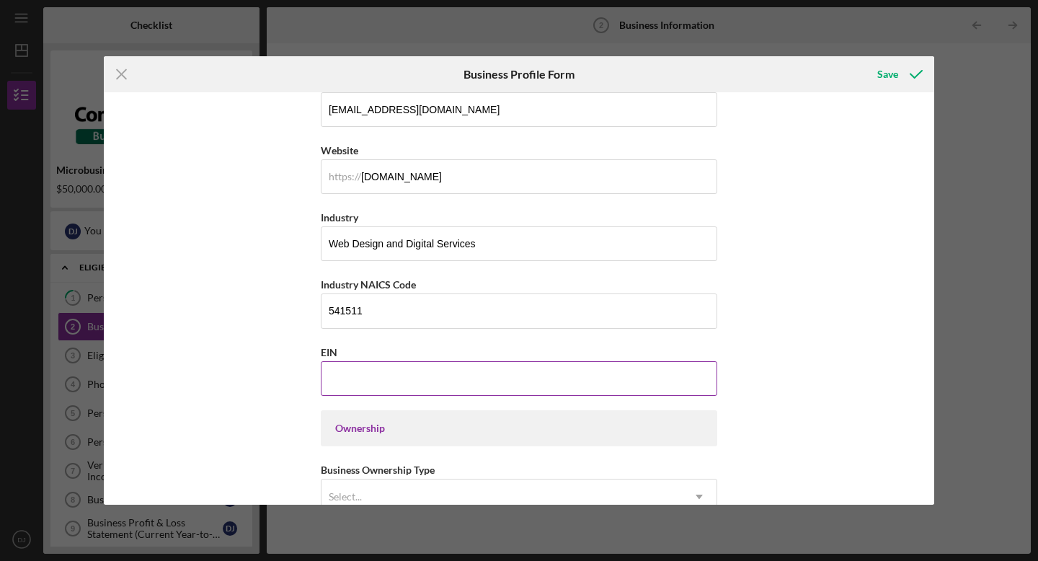
scroll to position [359, 0]
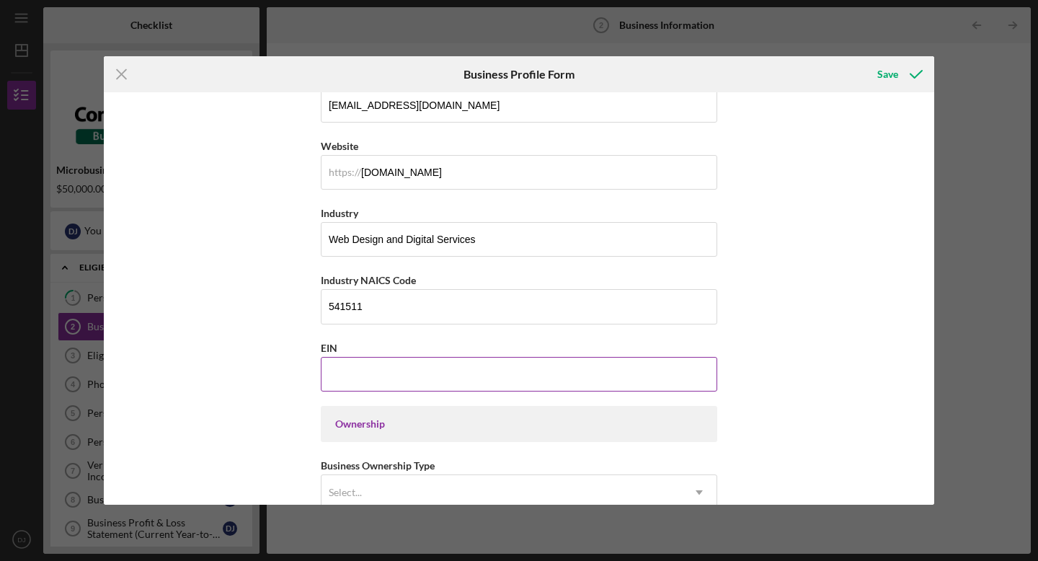
click at [351, 367] on input "EIN" at bounding box center [519, 374] width 396 height 35
click at [437, 376] on input "EIN" at bounding box center [519, 374] width 396 height 35
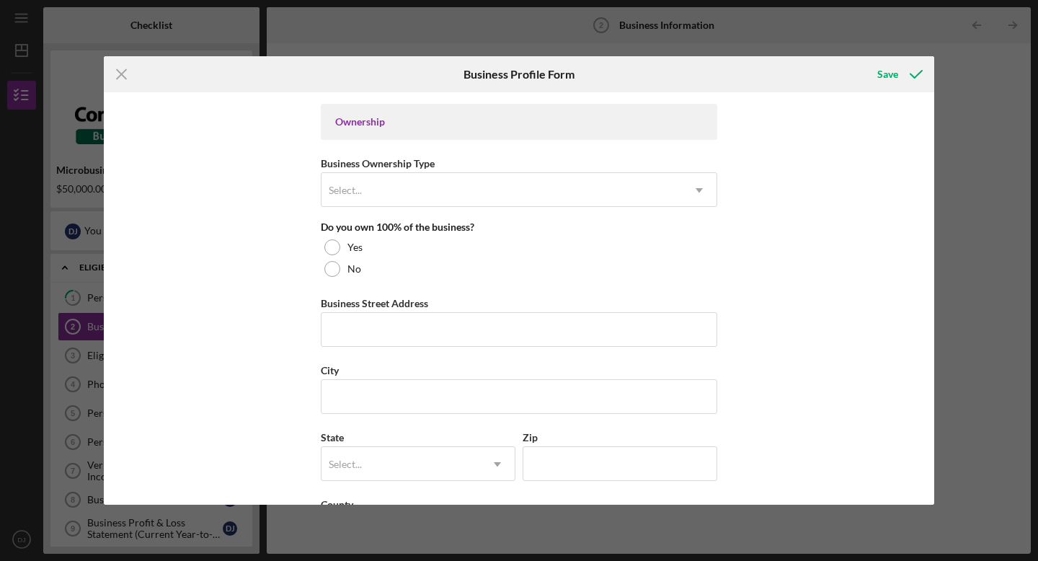
scroll to position [610, 0]
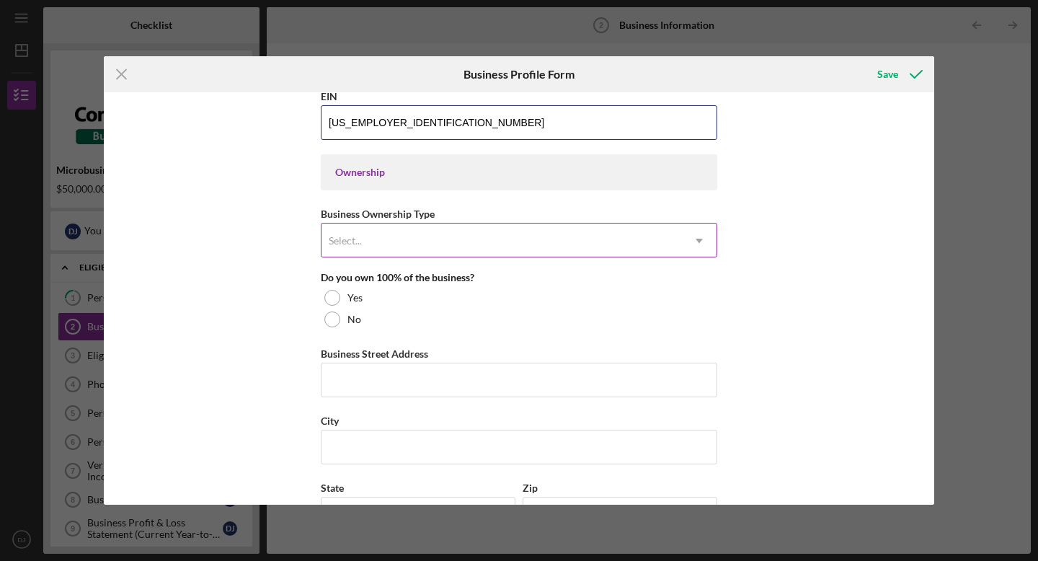
type input "[US_EMPLOYER_IDENTIFICATION_NUMBER]"
click at [442, 235] on div "Select..." at bounding box center [501, 240] width 360 height 33
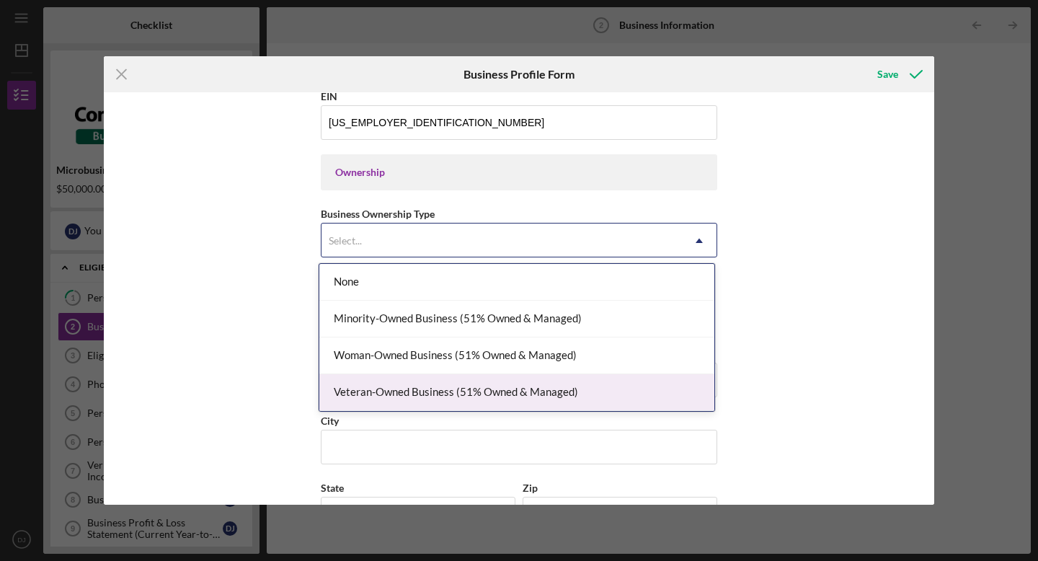
click at [421, 401] on div "Veteran-Owned Business (51% Owned & Managed)" at bounding box center [516, 392] width 395 height 37
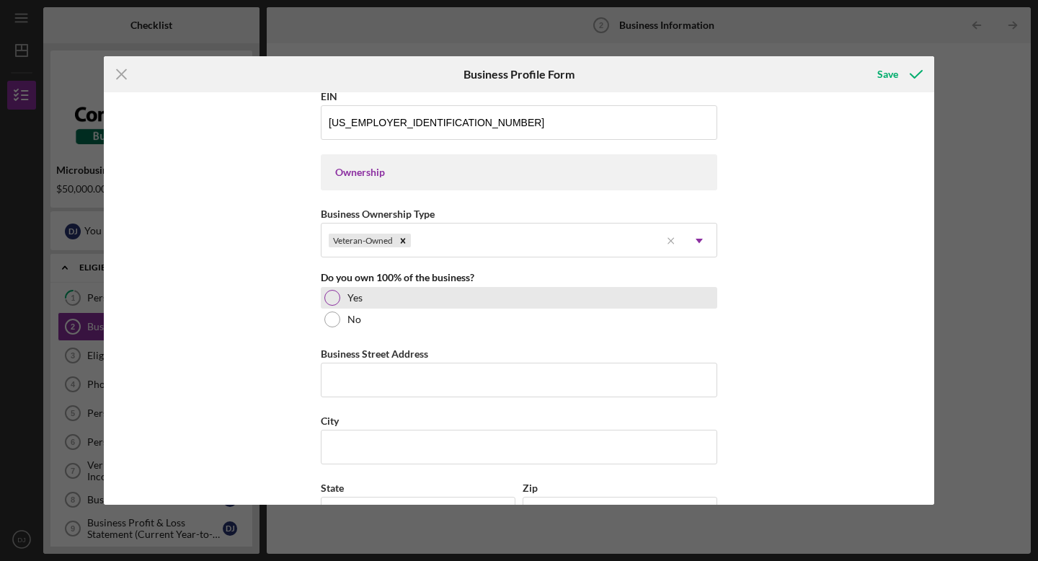
click at [335, 303] on div at bounding box center [332, 298] width 16 height 16
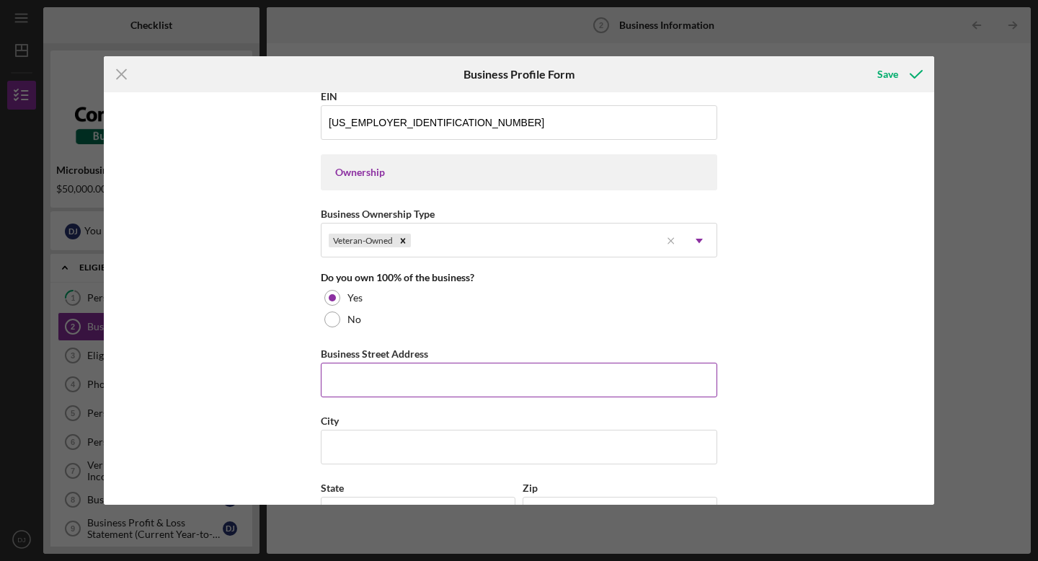
scroll to position [678, 0]
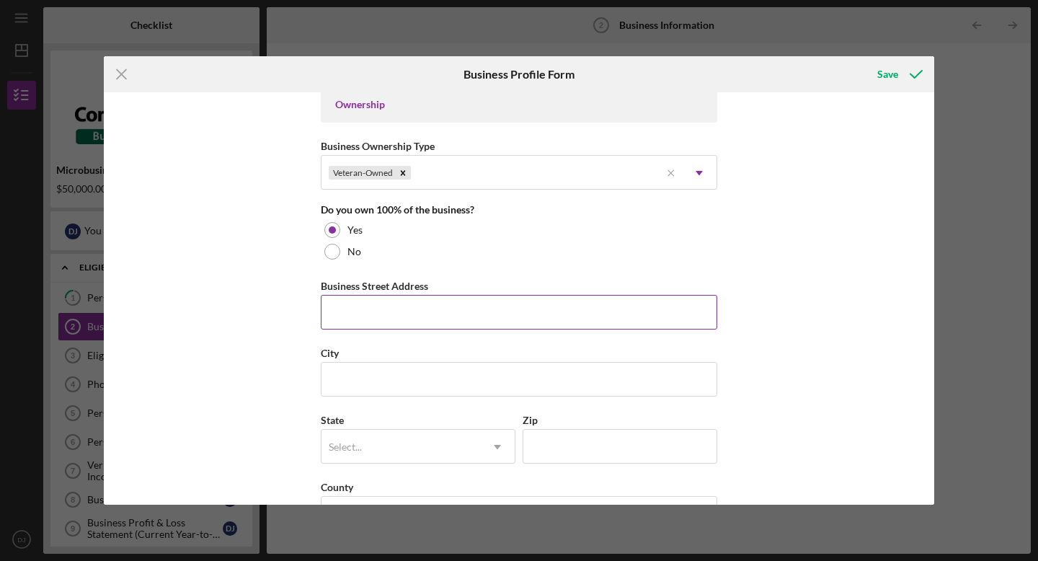
click at [372, 324] on input "Business Street Address" at bounding box center [519, 312] width 396 height 35
type input "O"
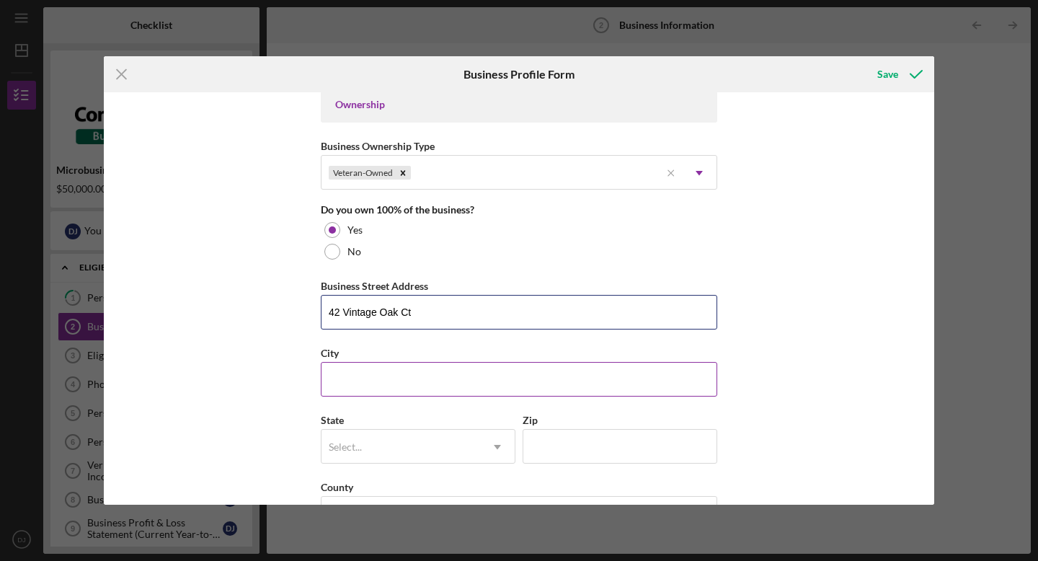
type input "42 Vintage Oak Ct"
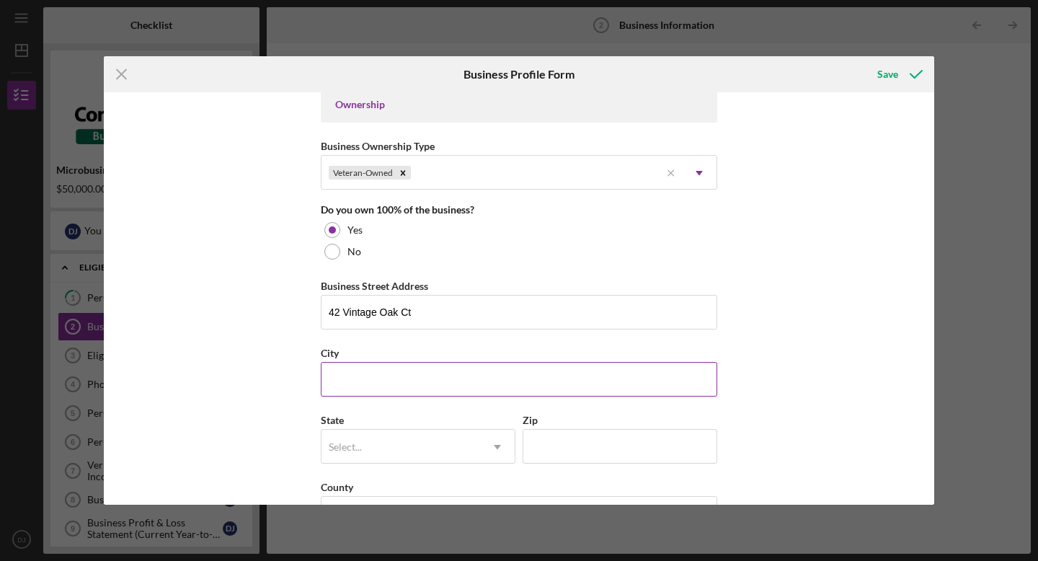
click at [355, 370] on input "City" at bounding box center [519, 379] width 396 height 35
type input "[GEOGRAPHIC_DATA]"
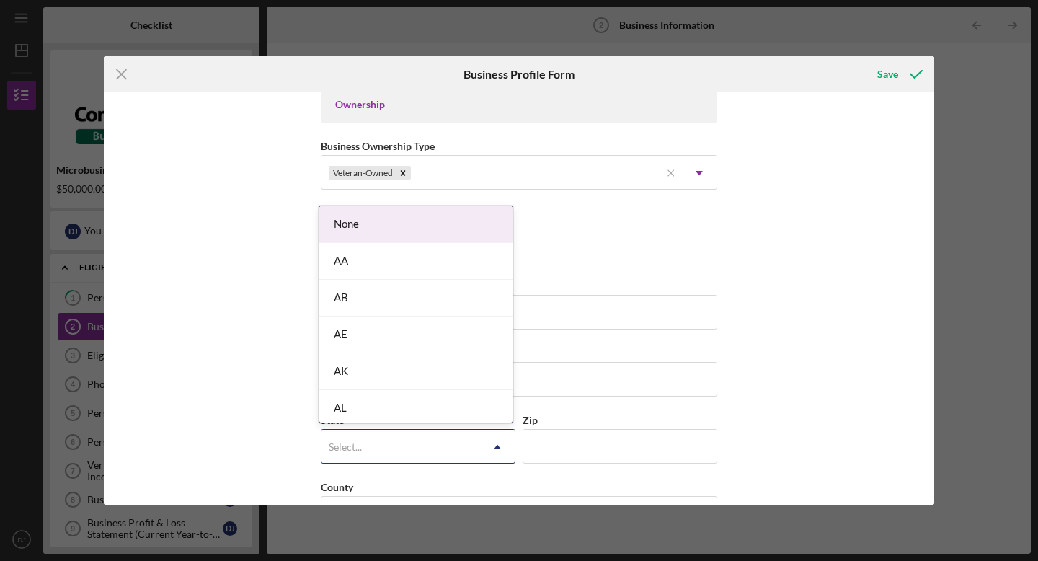
click at [355, 437] on div "Select..." at bounding box center [400, 446] width 159 height 33
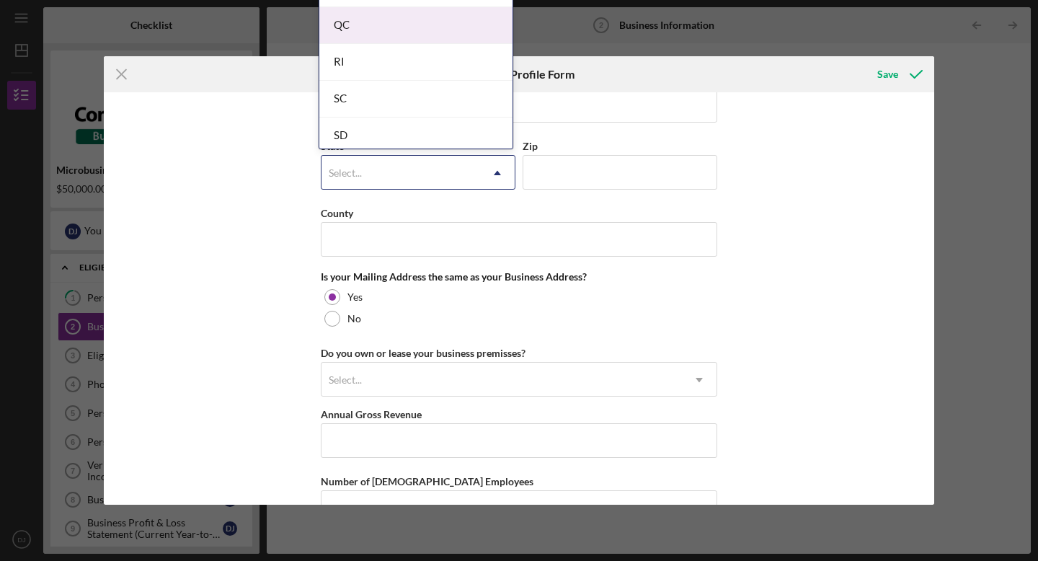
scroll to position [2153, 0]
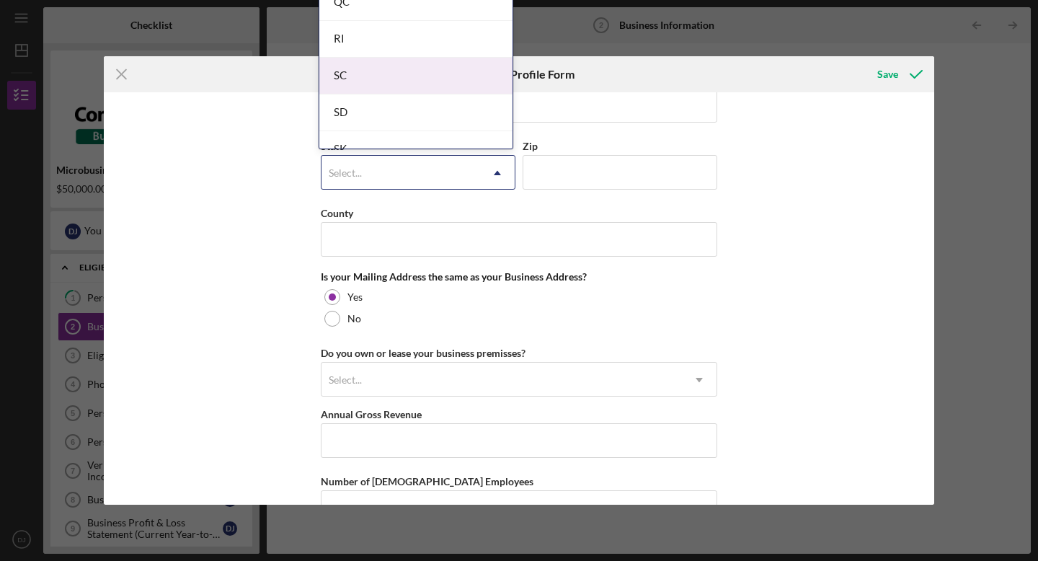
click at [393, 79] on div "SC" at bounding box center [415, 76] width 193 height 37
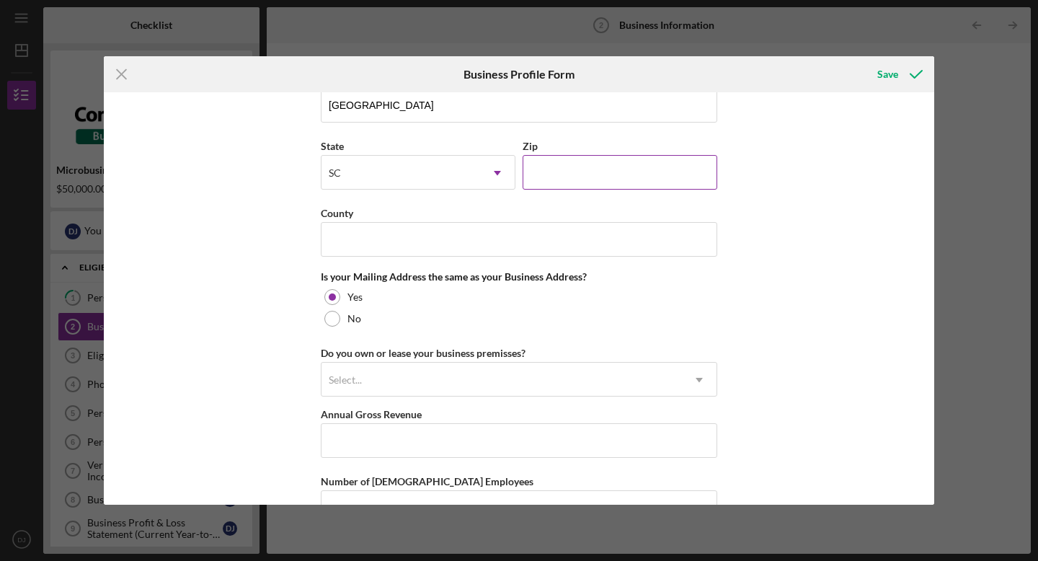
click at [581, 177] on input "Zip" at bounding box center [619, 172] width 195 height 35
type input "29020"
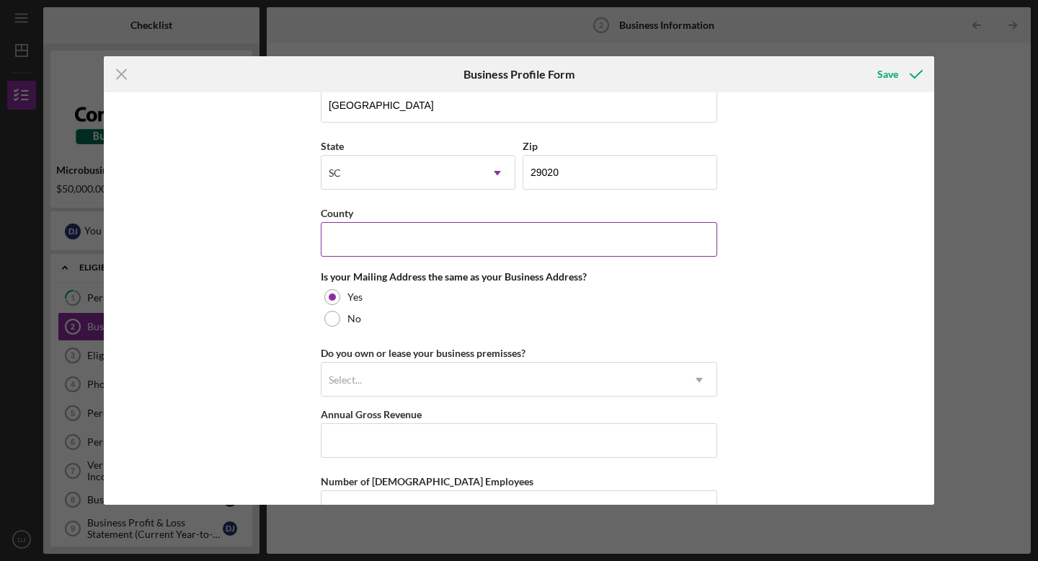
click at [492, 244] on input "County" at bounding box center [519, 239] width 396 height 35
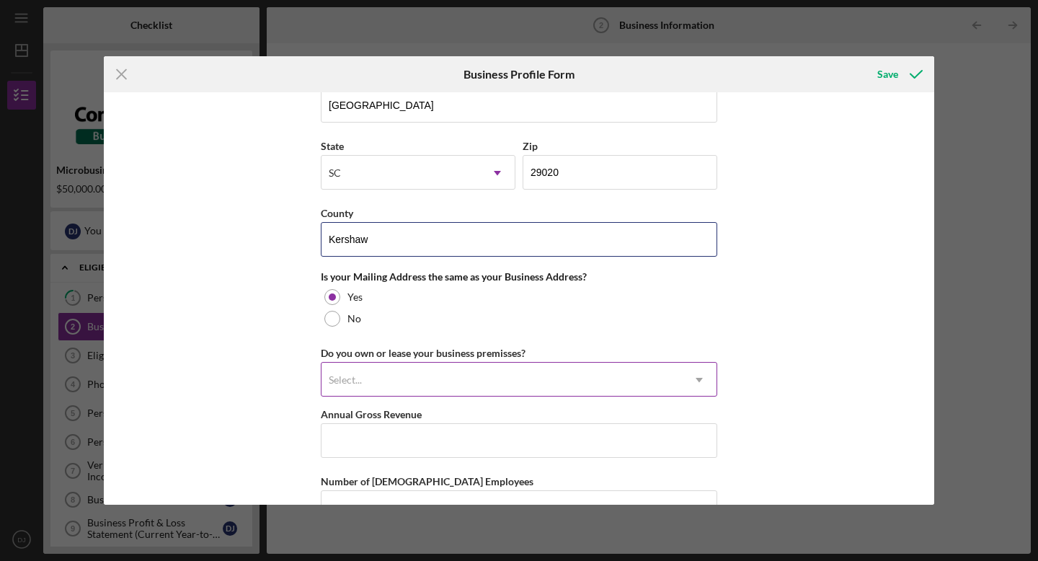
type input "Kershaw"
click at [361, 378] on div "Select..." at bounding box center [345, 380] width 37 height 12
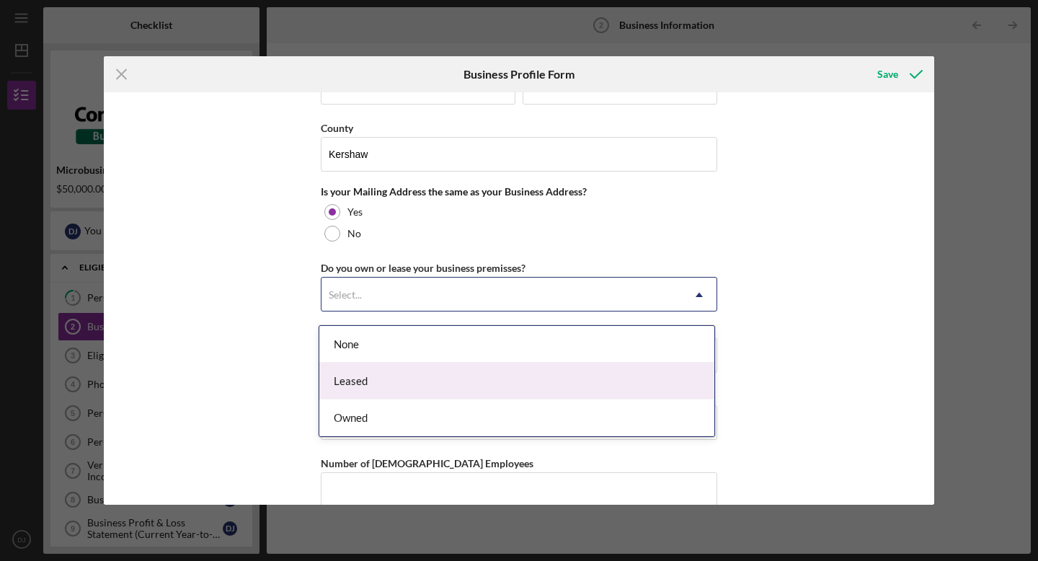
scroll to position [1061, 0]
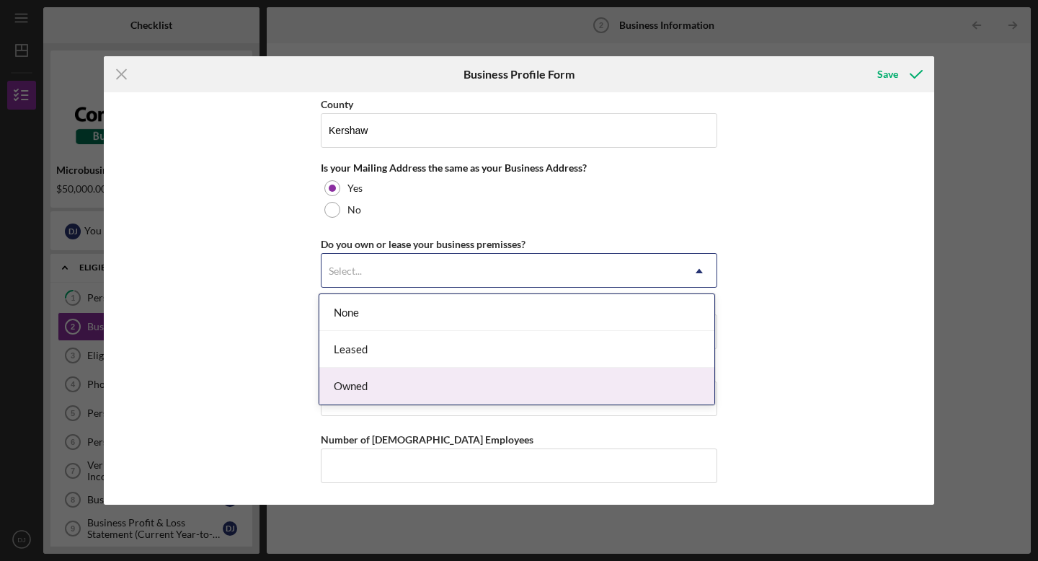
click at [361, 383] on div "Owned" at bounding box center [516, 385] width 395 height 37
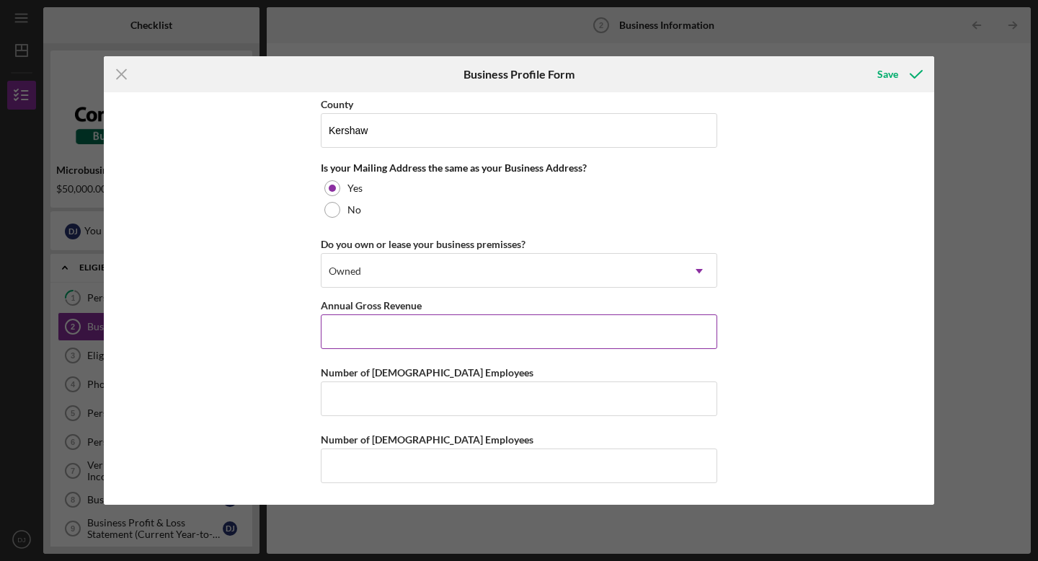
click at [363, 347] on input "Annual Gross Revenue" at bounding box center [519, 331] width 396 height 35
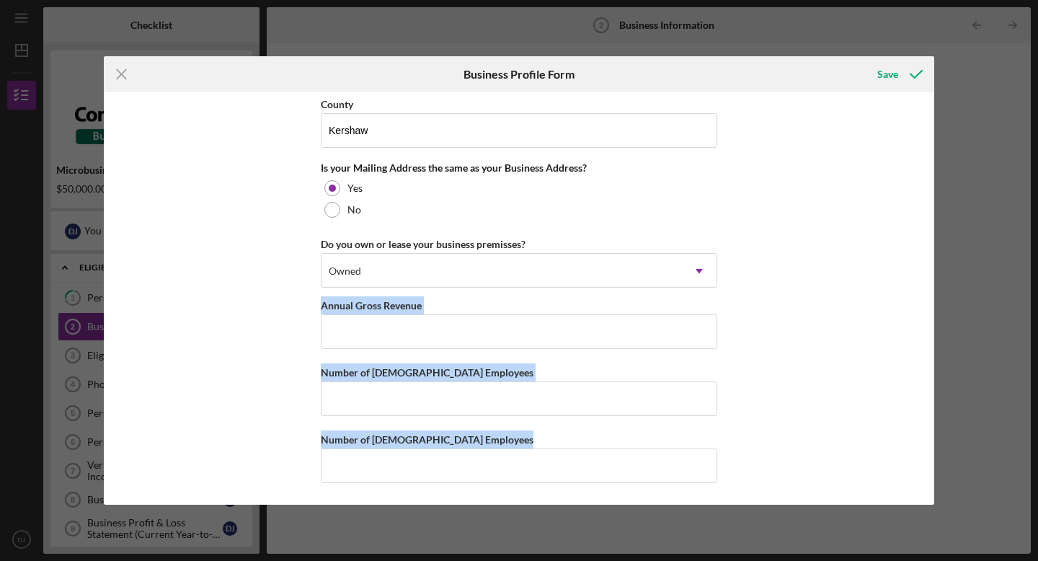
drag, startPoint x: 313, startPoint y: 306, endPoint x: 500, endPoint y: 494, distance: 264.9
click at [500, 494] on div "Business Name Columbia SC Web Design DBA Business Start Date [DATE] Legal Struc…" at bounding box center [519, 298] width 830 height 412
copy div "Annual Gross Revenue Number of [DEMOGRAPHIC_DATA] Employees Number of [DEMOGRAP…"
click at [517, 342] on input "Annual Gross Revenue" at bounding box center [519, 331] width 396 height 35
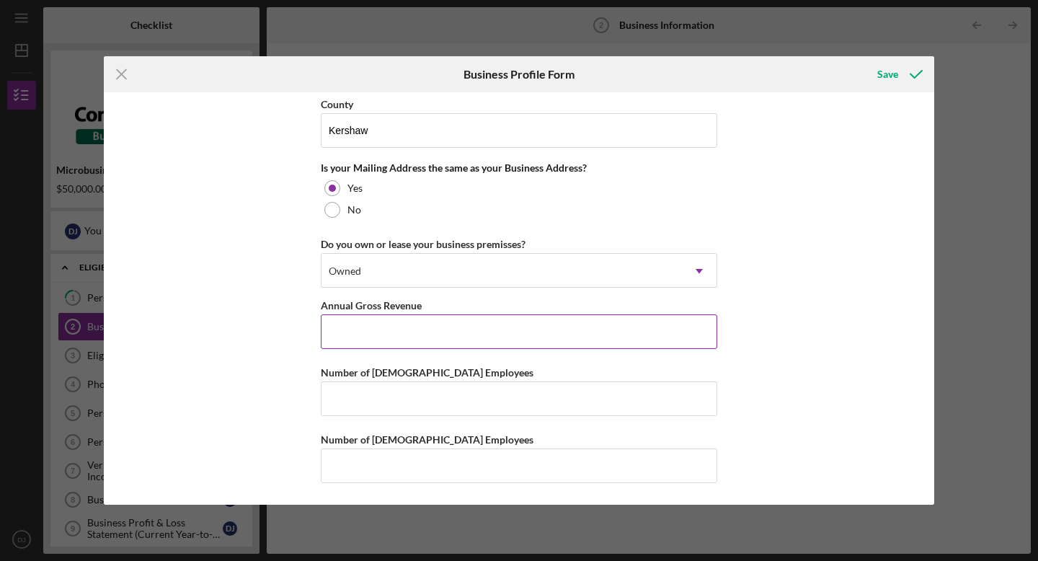
click at [517, 342] on input "Annual Gross Revenue" at bounding box center [519, 331] width 396 height 35
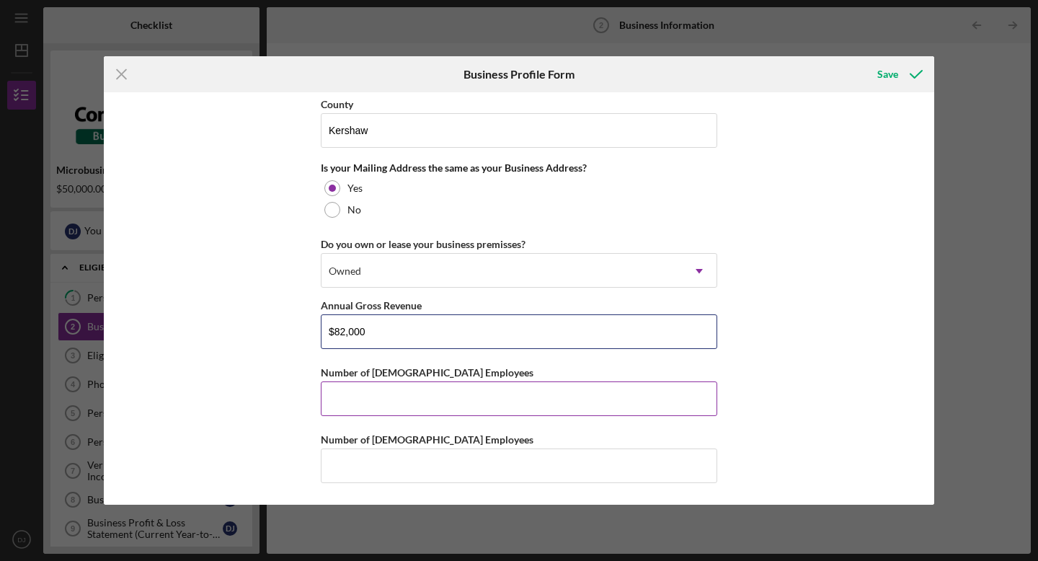
type input "$82,000"
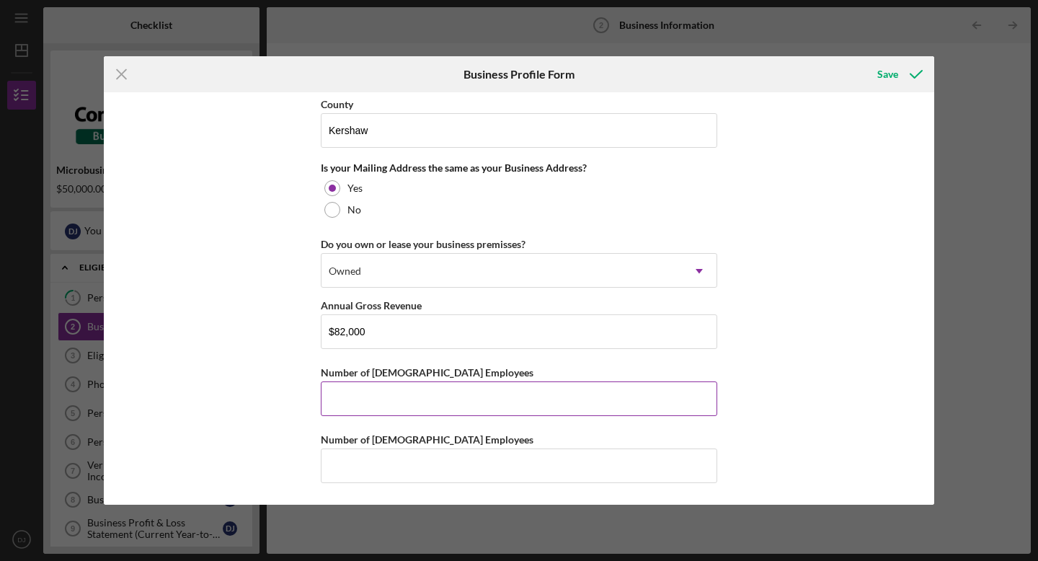
click at [450, 400] on input "Number of [DEMOGRAPHIC_DATA] Employees" at bounding box center [519, 398] width 396 height 35
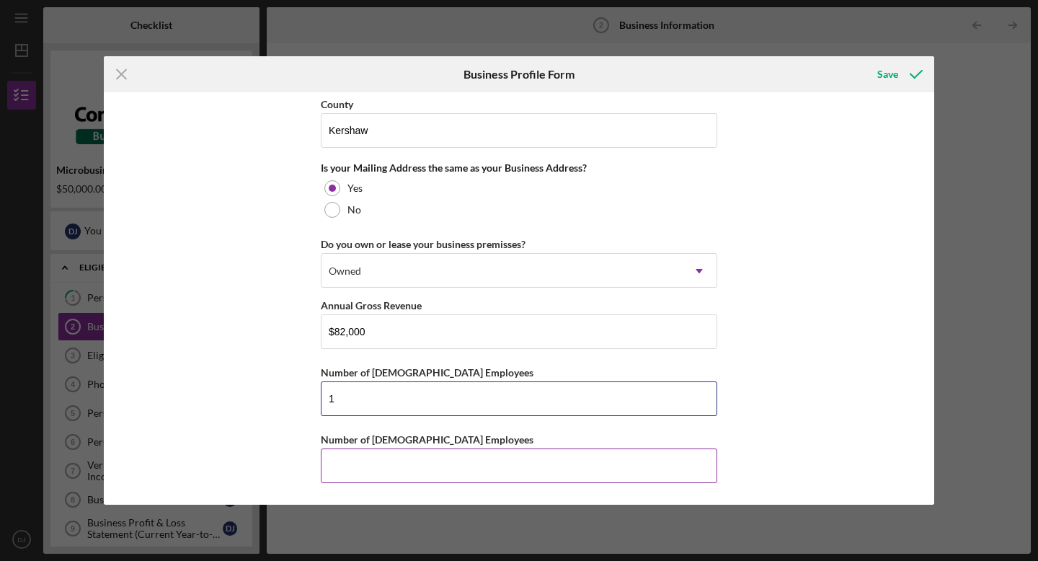
type input "1"
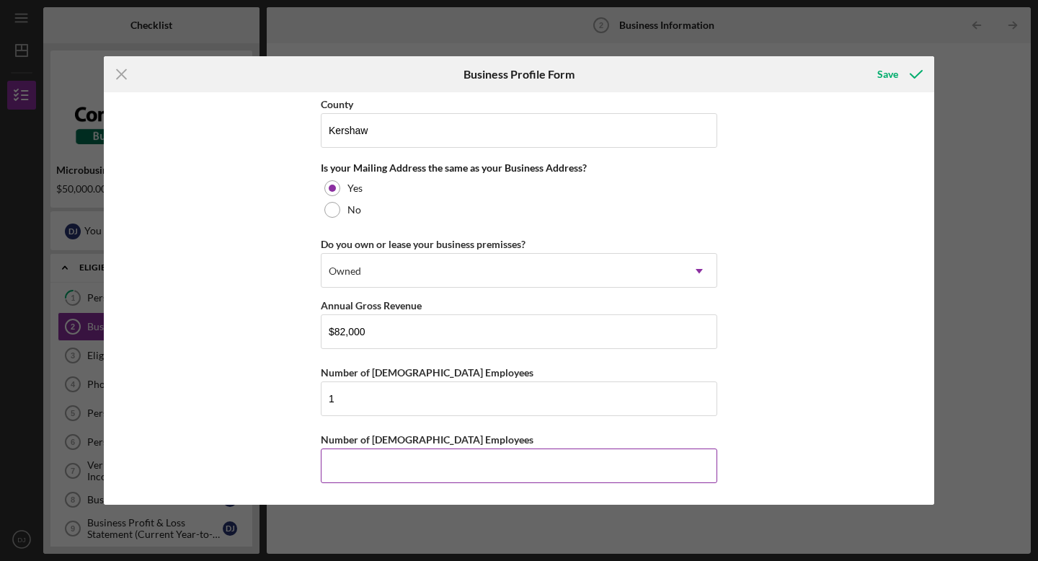
click at [464, 456] on input "Number of [DEMOGRAPHIC_DATA] Employees" at bounding box center [519, 465] width 396 height 35
type input "0"
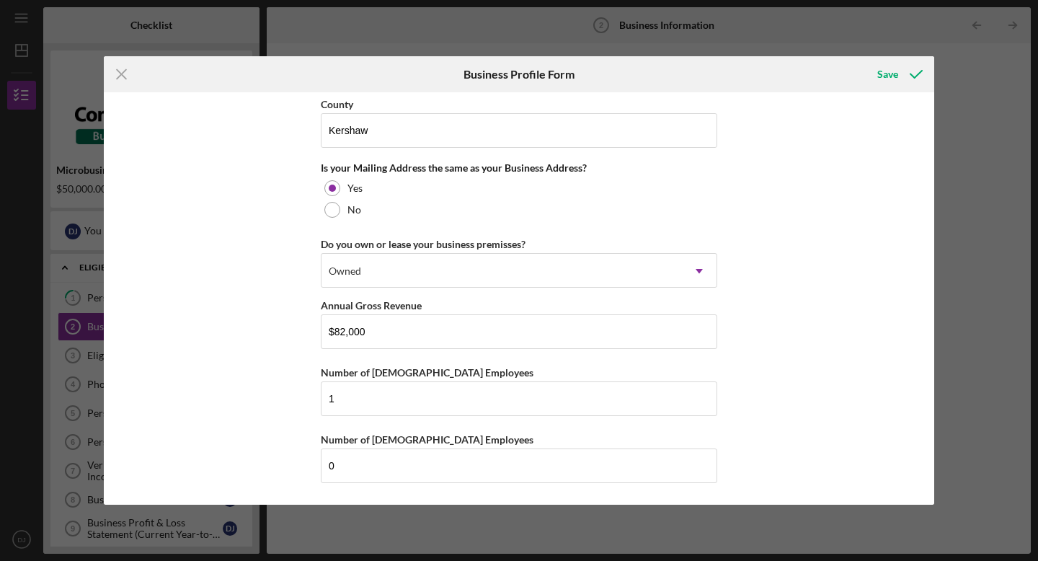
click at [808, 233] on div "Business Name Columbia SC Web Design DBA Business Start Date [DATE] Legal Struc…" at bounding box center [519, 298] width 830 height 412
click at [892, 73] on div "Save" at bounding box center [887, 74] width 21 height 29
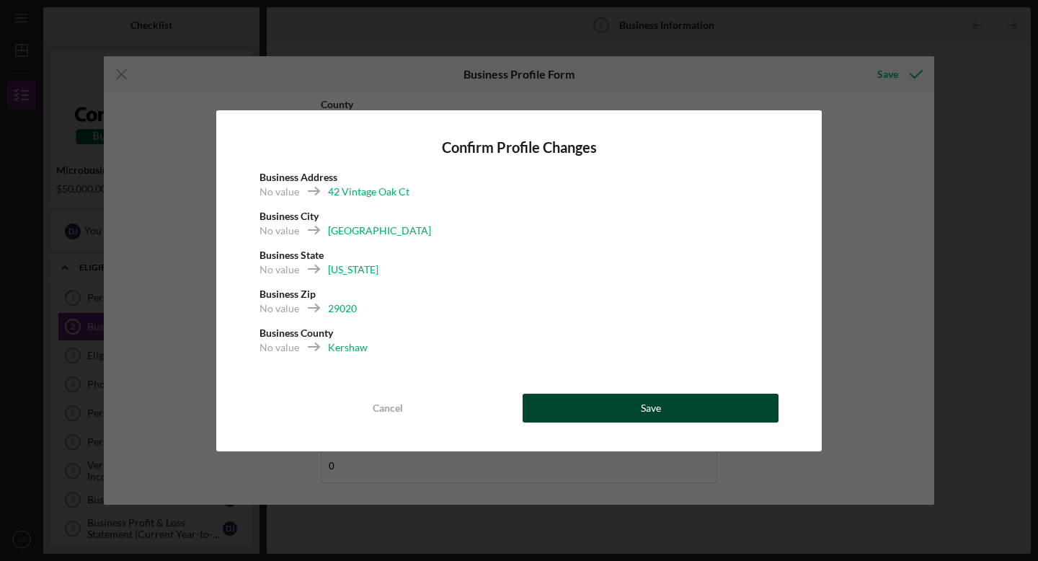
click at [595, 410] on button "Save" at bounding box center [650, 407] width 256 height 29
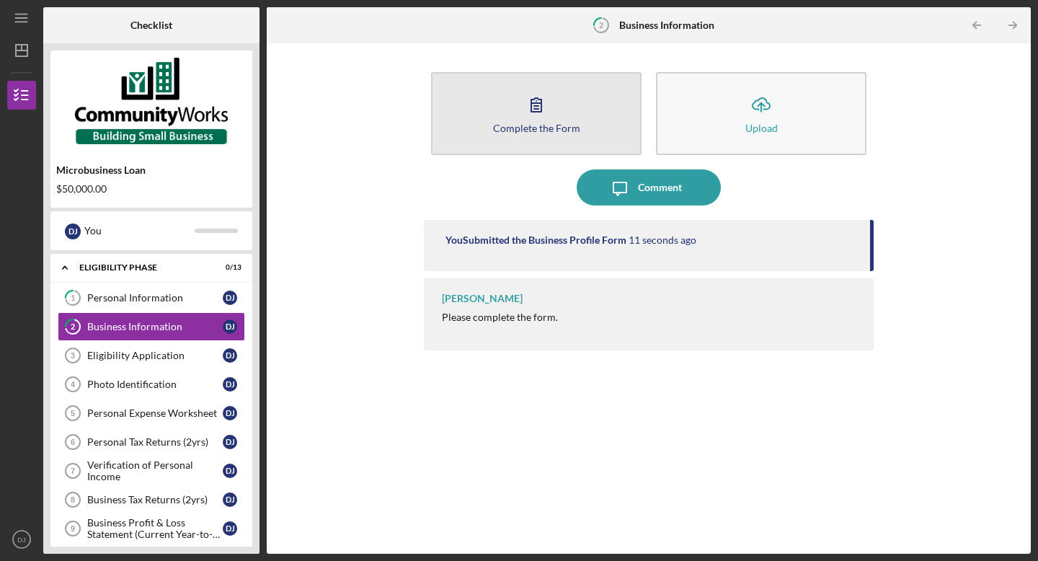
click at [565, 133] on button "Complete the Form Form" at bounding box center [536, 113] width 210 height 83
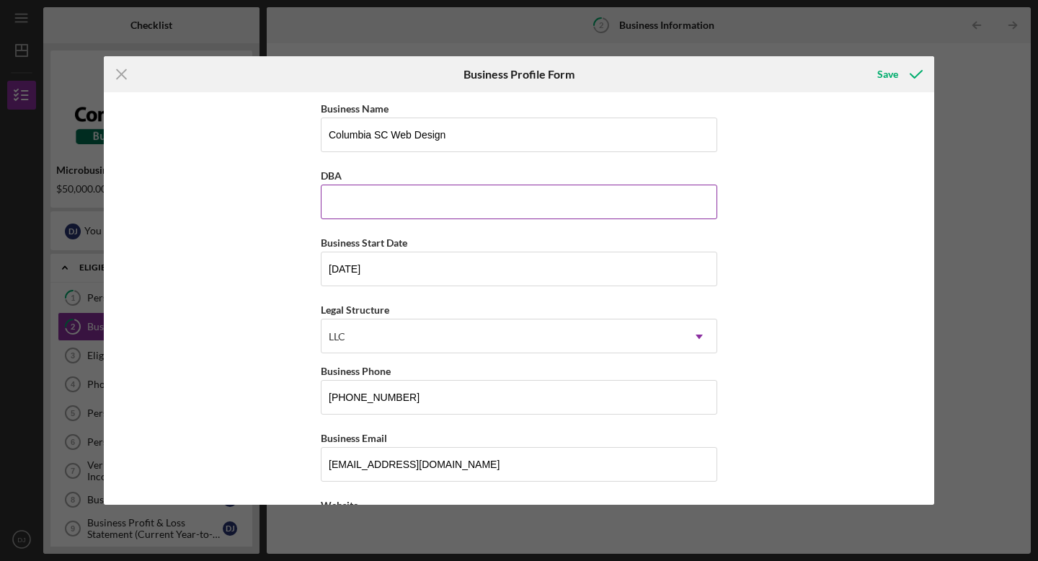
click at [401, 200] on input "DBA" at bounding box center [519, 201] width 396 height 35
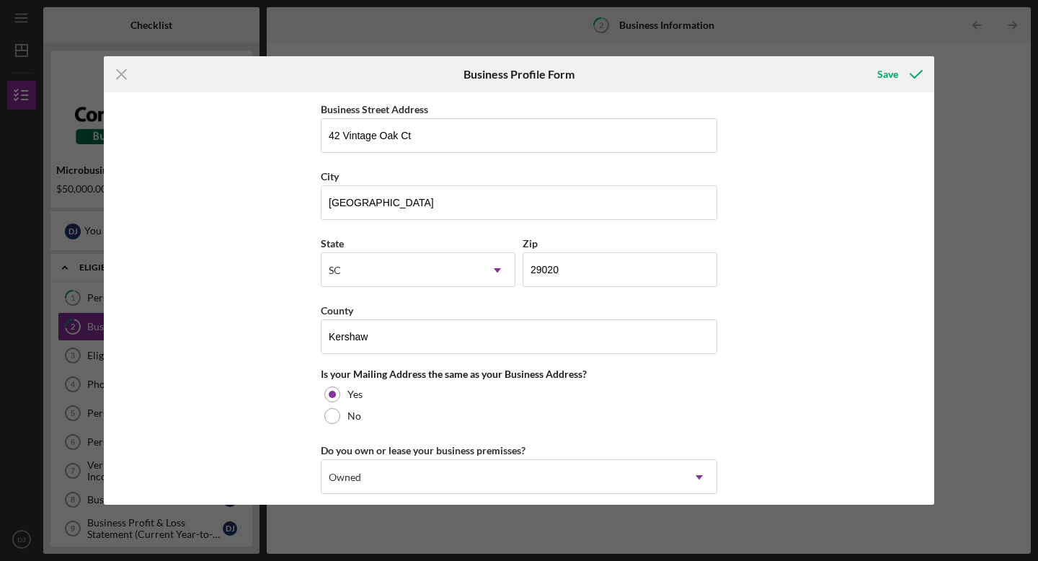
scroll to position [1061, 0]
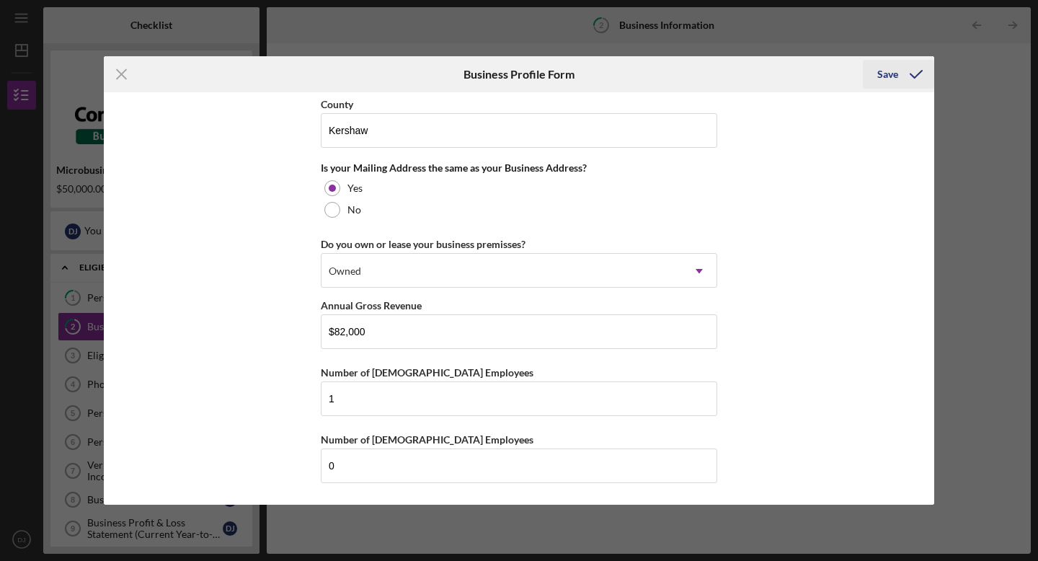
type input "n/a"
click at [885, 81] on div "Save" at bounding box center [887, 74] width 21 height 29
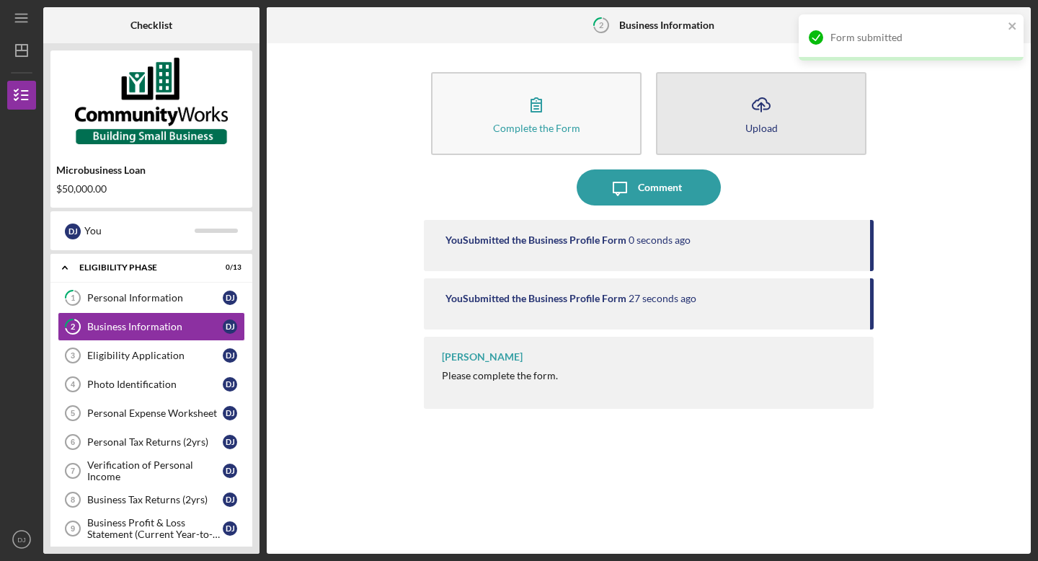
click at [743, 116] on button "Icon/Upload Upload" at bounding box center [761, 113] width 210 height 83
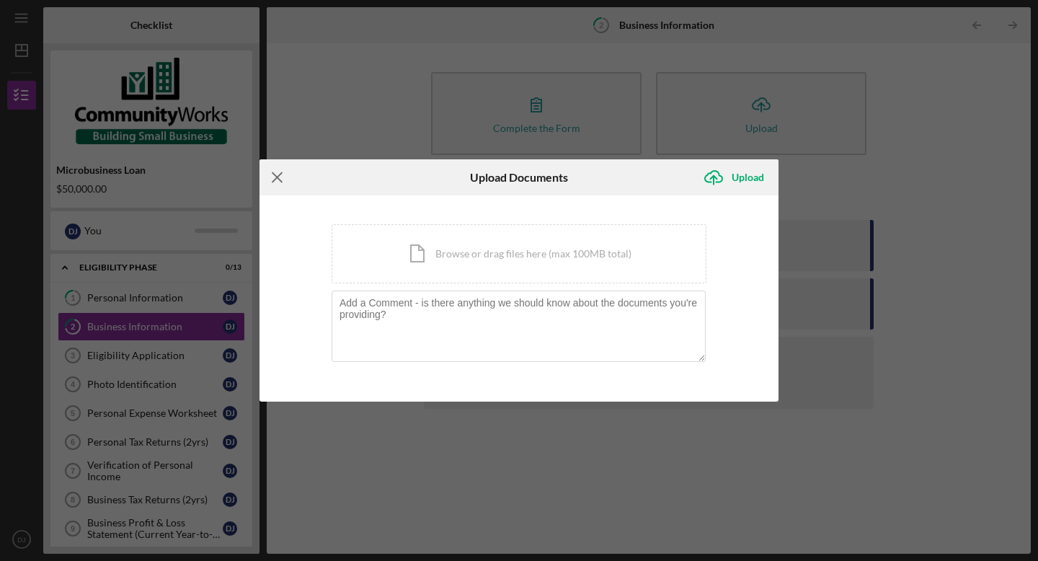
click at [280, 174] on line at bounding box center [276, 177] width 9 height 9
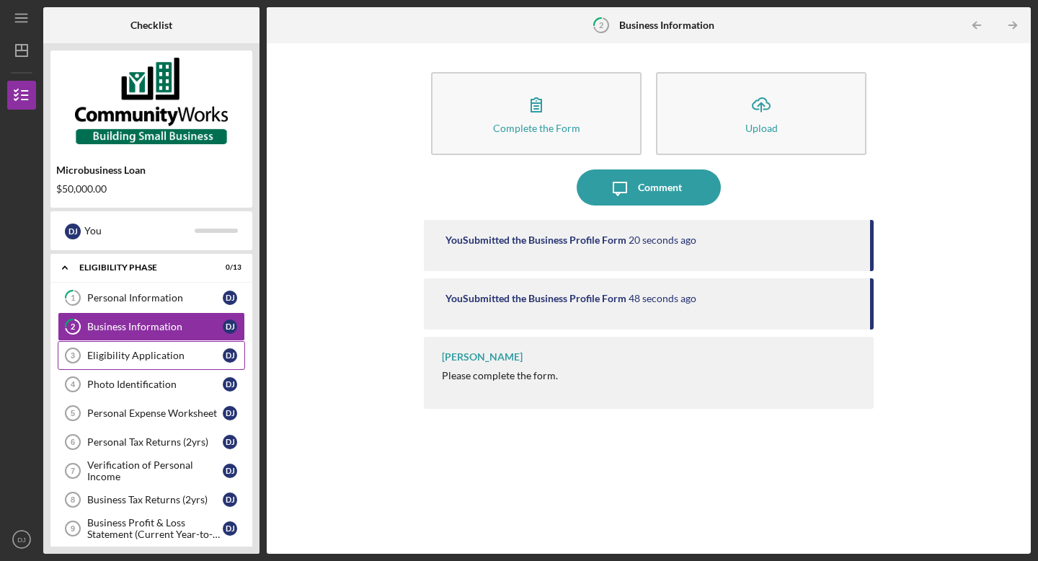
click at [171, 354] on div "Eligibility Application" at bounding box center [154, 355] width 135 height 12
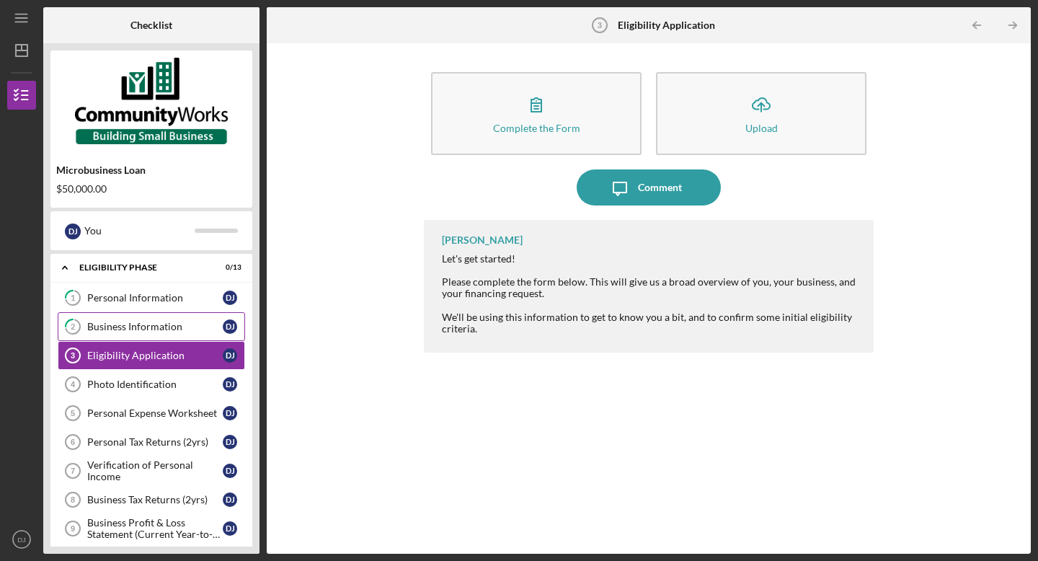
click at [138, 323] on div "Business Information" at bounding box center [154, 327] width 135 height 12
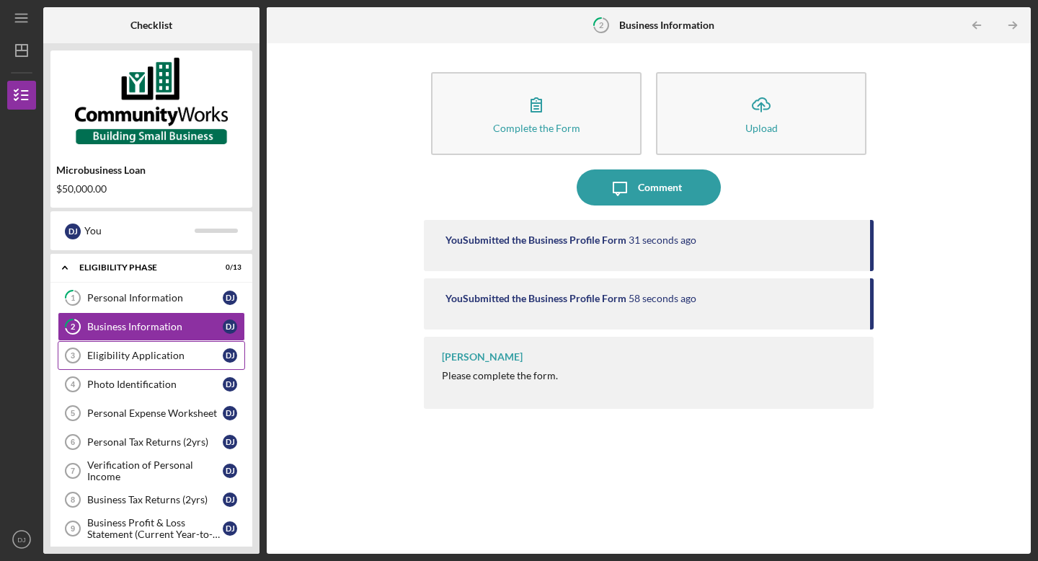
click at [148, 359] on div "Eligibility Application" at bounding box center [154, 355] width 135 height 12
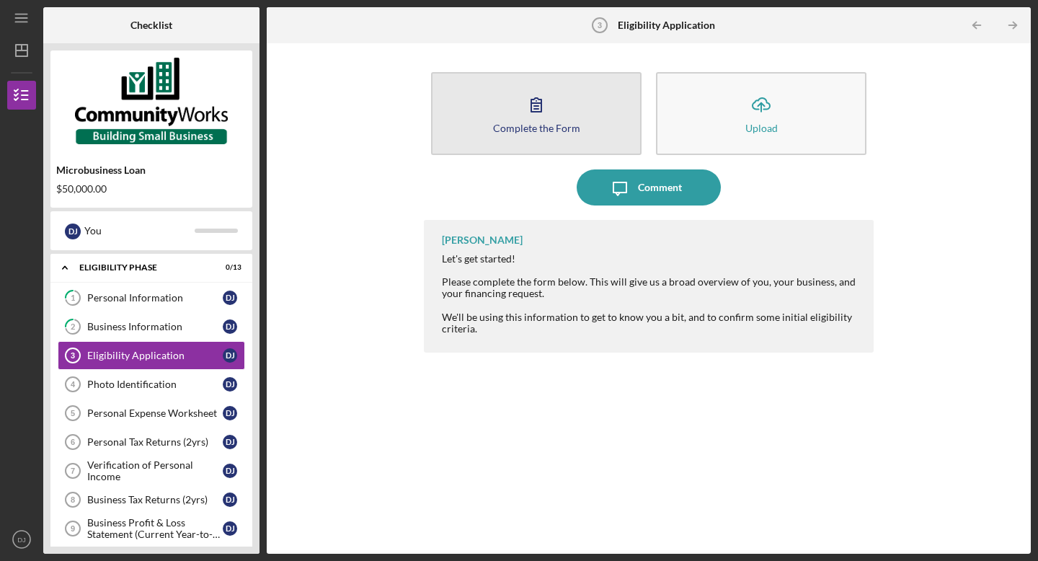
click at [525, 93] on icon "button" at bounding box center [536, 104] width 36 height 36
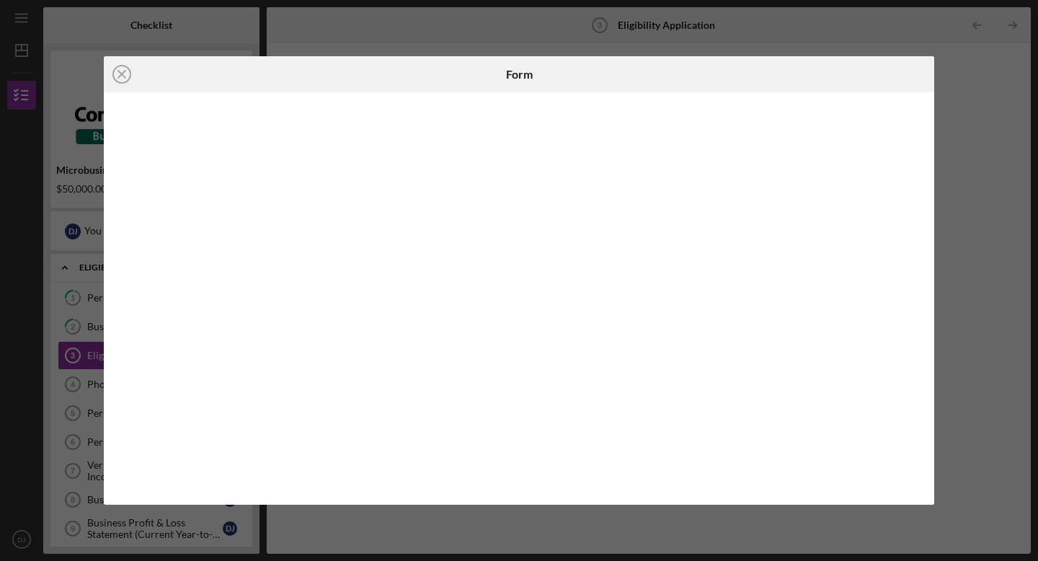
click at [429, 540] on div "Icon/Close Form" at bounding box center [519, 280] width 1038 height 561
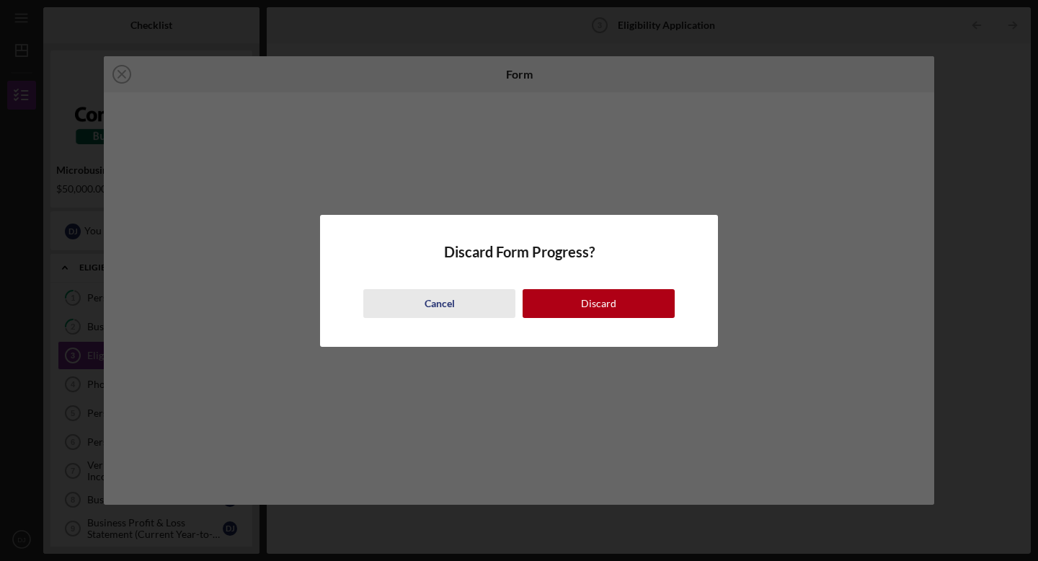
click at [441, 297] on div "Cancel" at bounding box center [439, 303] width 30 height 29
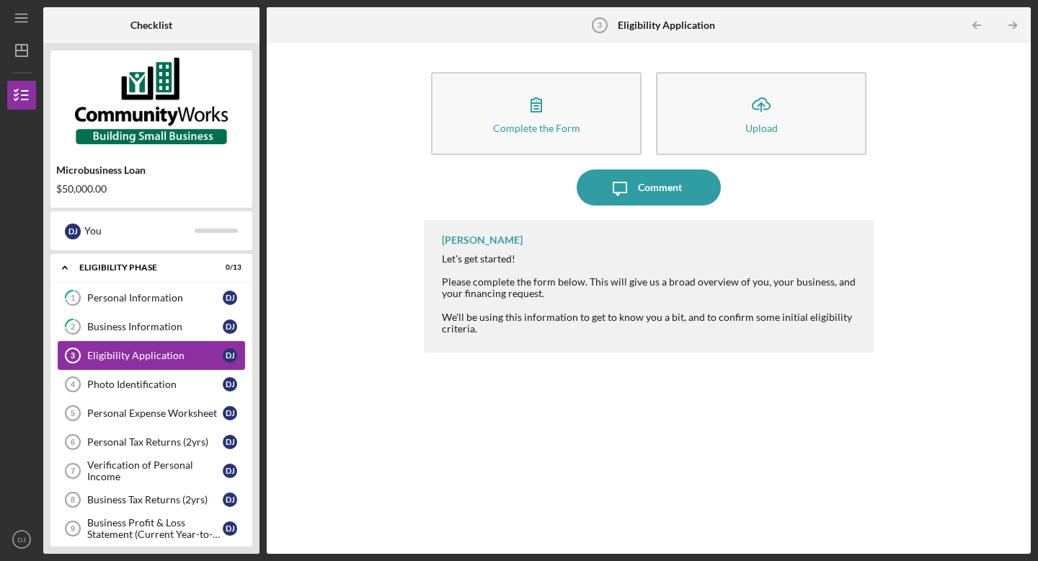
click at [140, 358] on div "Eligibility Application" at bounding box center [154, 355] width 135 height 12
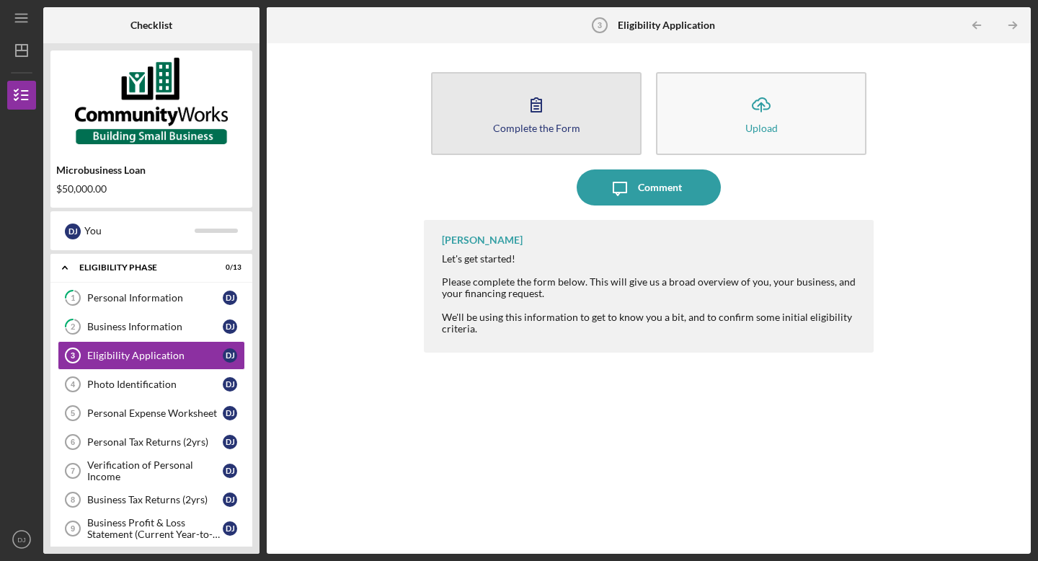
click at [544, 119] on icon "button" at bounding box center [536, 104] width 36 height 36
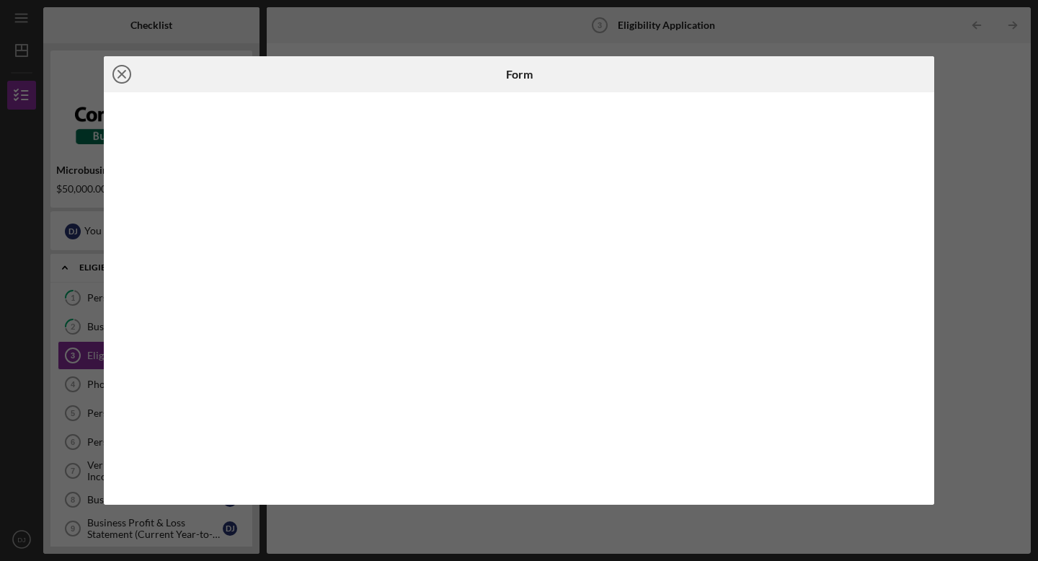
click at [124, 73] on icon "Icon/Close" at bounding box center [122, 74] width 36 height 36
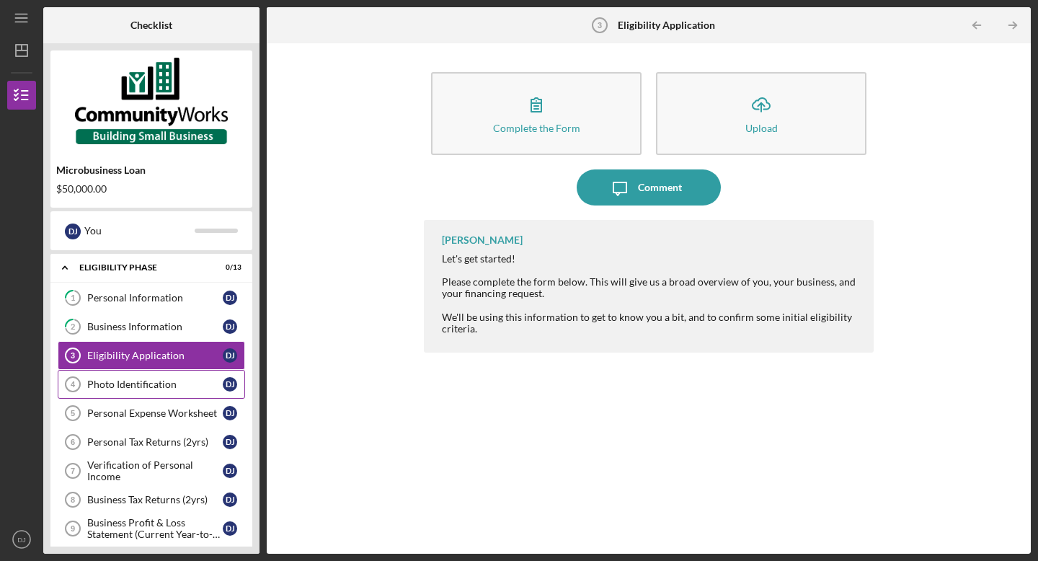
click at [122, 387] on div "Photo Identification" at bounding box center [154, 384] width 135 height 12
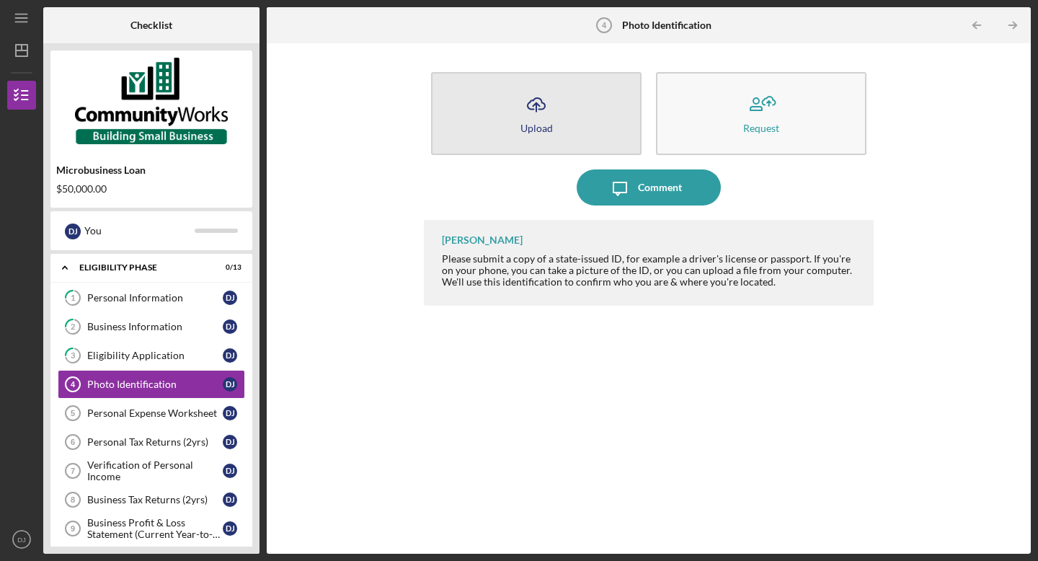
click at [542, 120] on icon "Icon/Upload" at bounding box center [536, 104] width 36 height 36
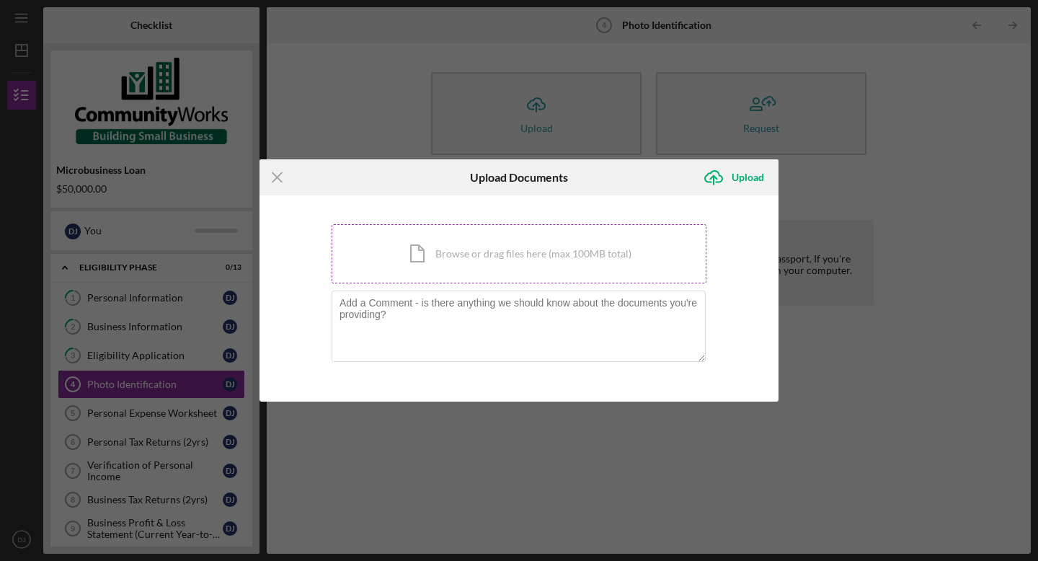
click at [428, 252] on div "Icon/Document Browse or drag files here (max 100MB total) Tap to choose files o…" at bounding box center [518, 253] width 375 height 59
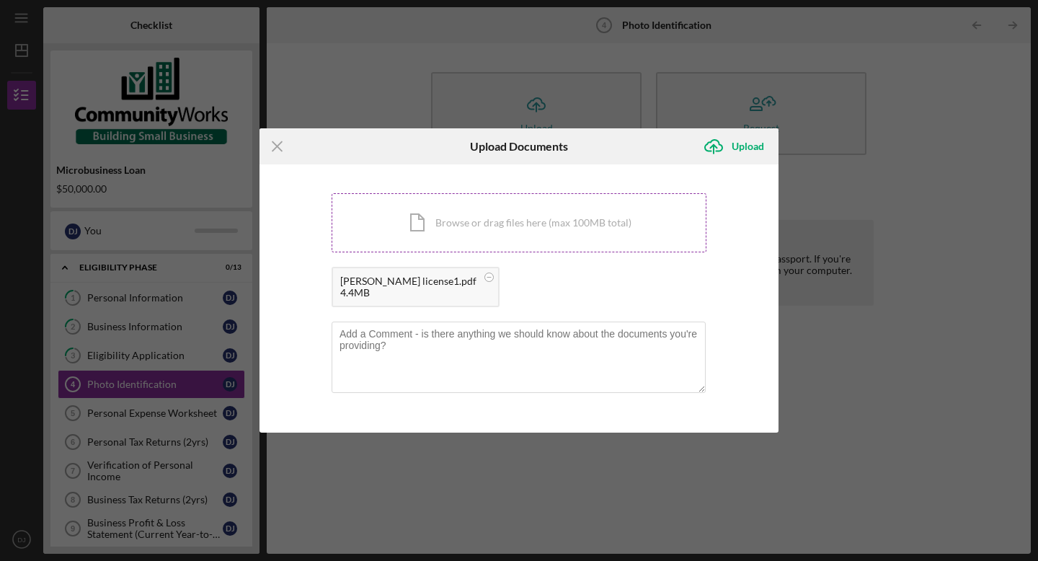
click at [458, 222] on div "Icon/Document Browse or drag files here (max 100MB total) Tap to choose files o…" at bounding box center [518, 222] width 375 height 59
click at [273, 138] on icon "Icon/Menu Close" at bounding box center [277, 146] width 36 height 36
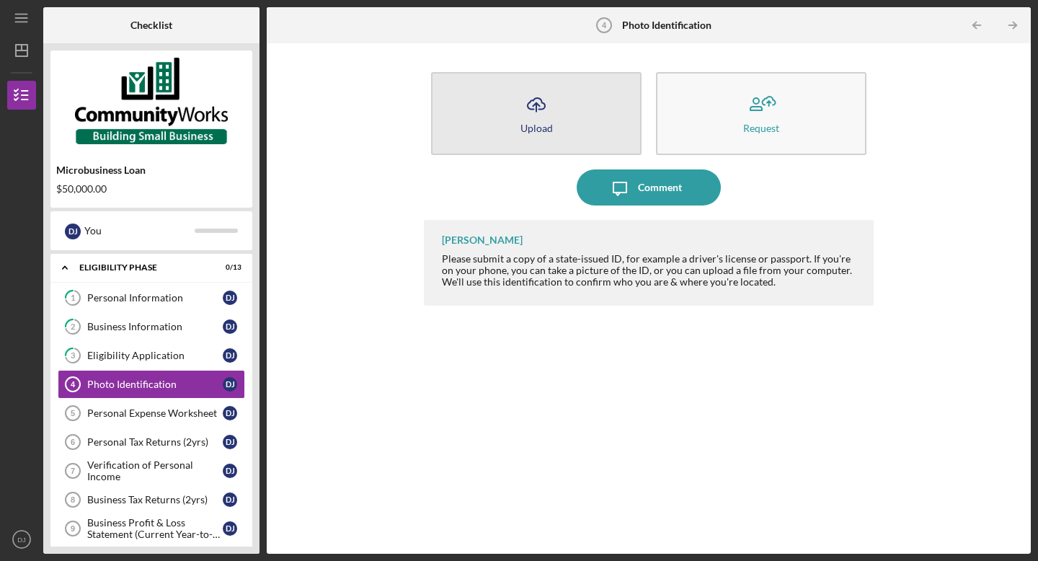
click at [527, 112] on icon "Icon/Upload" at bounding box center [536, 104] width 36 height 36
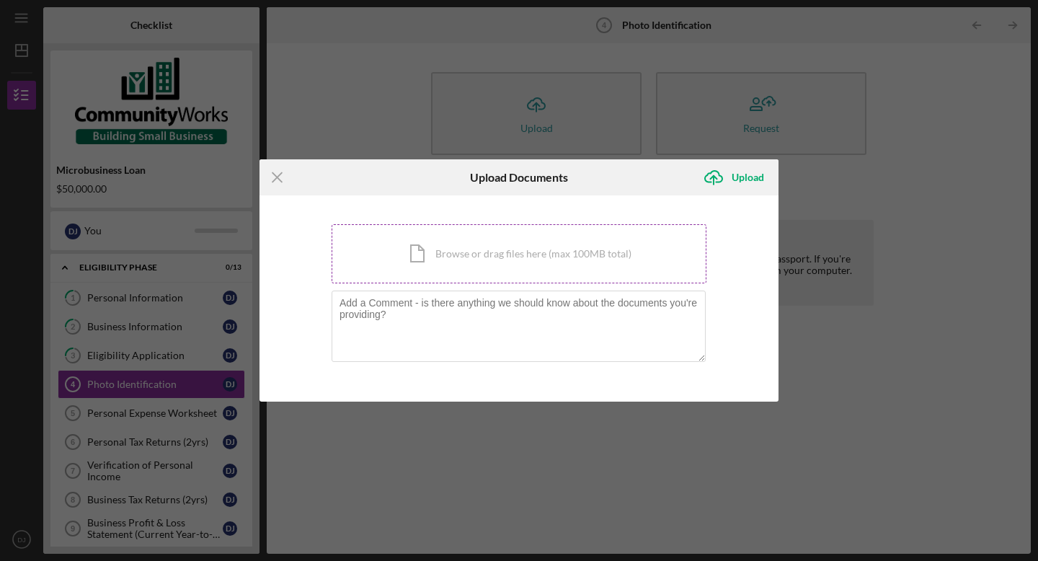
click at [450, 253] on div "Icon/Document Browse or drag files here (max 100MB total) Tap to choose files o…" at bounding box center [518, 253] width 375 height 59
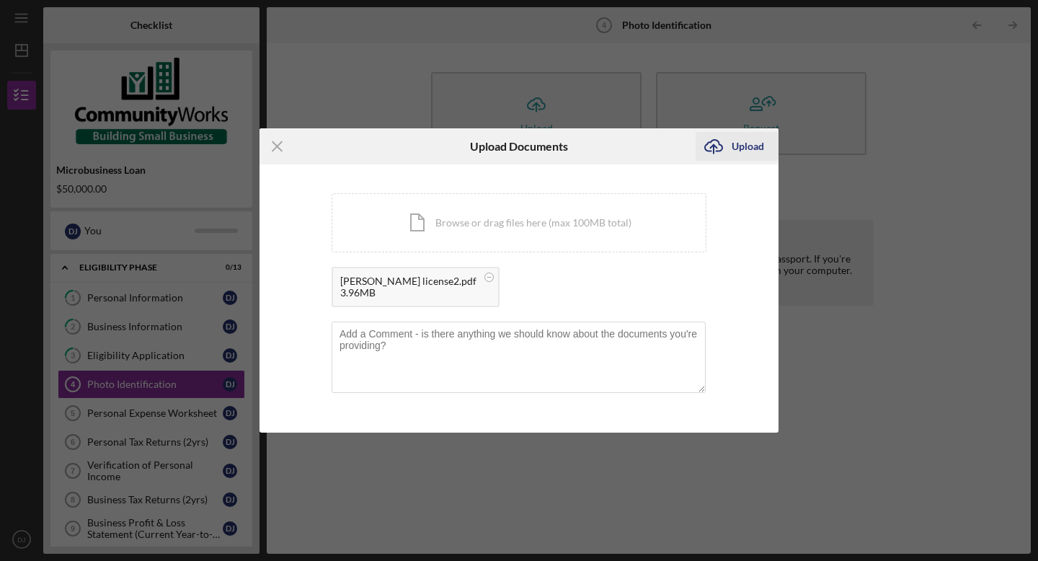
click at [737, 148] on div "Upload" at bounding box center [747, 146] width 32 height 29
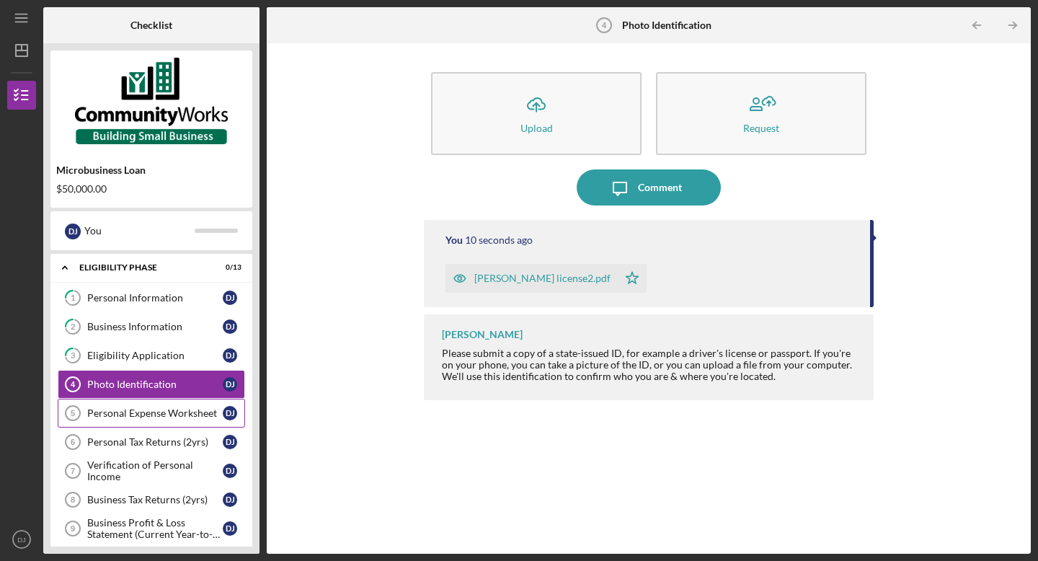
click at [186, 413] on div "Personal Expense Worksheet" at bounding box center [154, 413] width 135 height 12
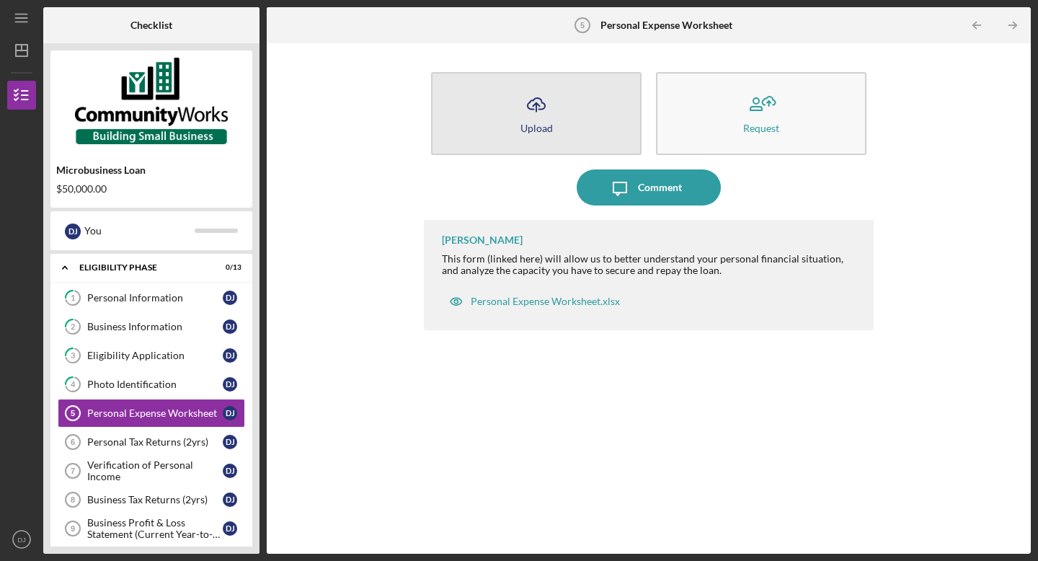
click at [540, 118] on icon "Icon/Upload" at bounding box center [536, 104] width 36 height 36
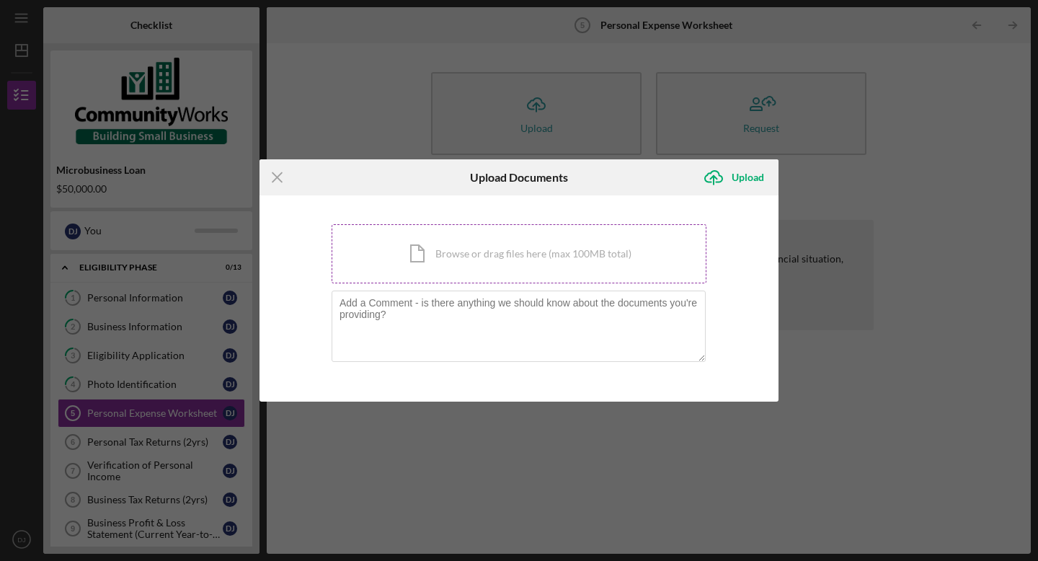
click at [489, 256] on div "Icon/Document Browse or drag files here (max 100MB total) Tap to choose files o…" at bounding box center [518, 253] width 375 height 59
click at [280, 175] on icon "Icon/Menu Close" at bounding box center [277, 177] width 36 height 36
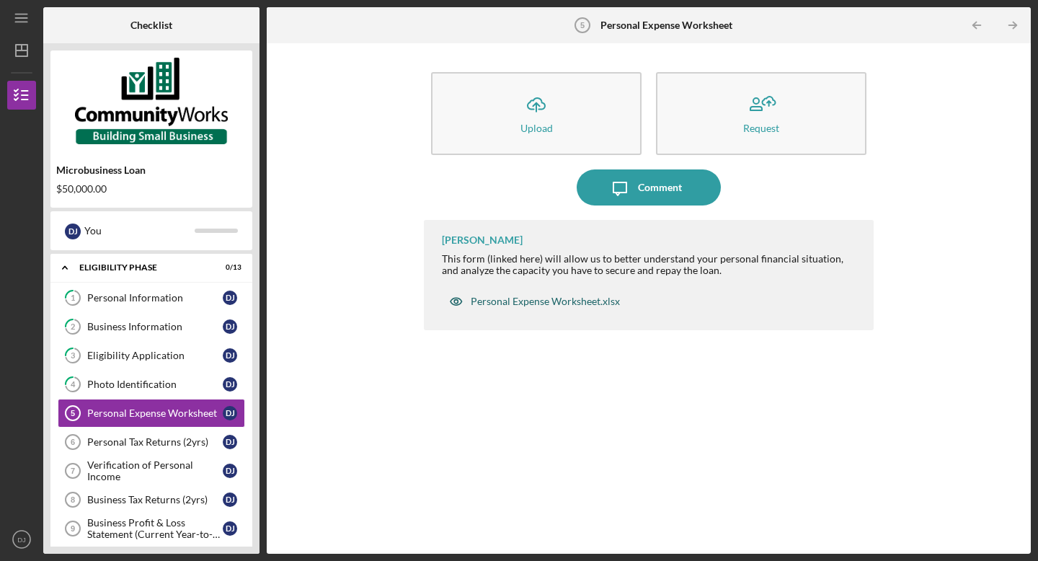
click at [536, 299] on div "Personal Expense Worksheet.xlsx" at bounding box center [544, 301] width 149 height 12
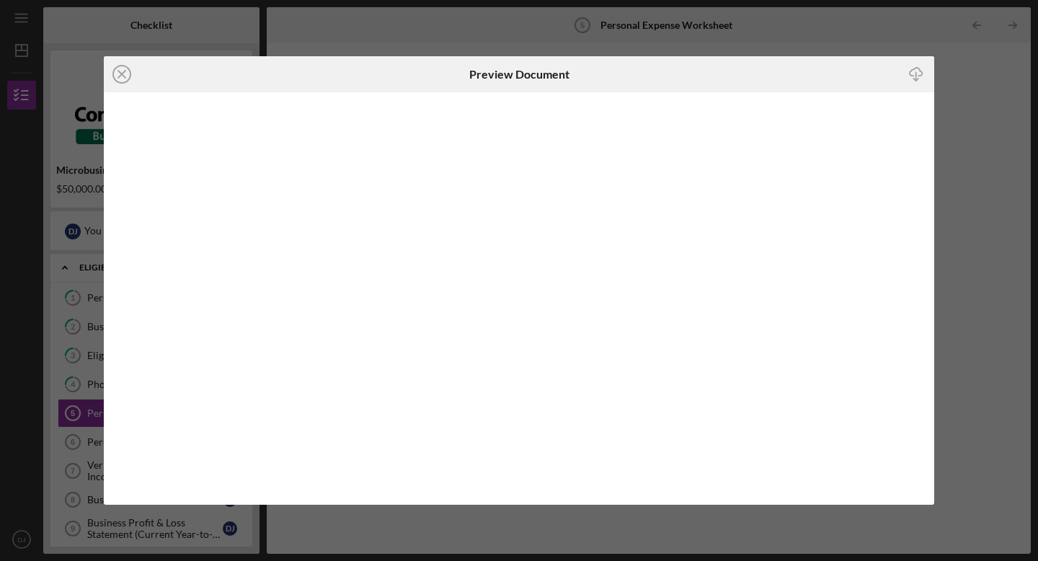
click at [916, 71] on icon "Icon/Download" at bounding box center [916, 74] width 32 height 32
click at [117, 76] on icon "Icon/Close" at bounding box center [122, 74] width 36 height 36
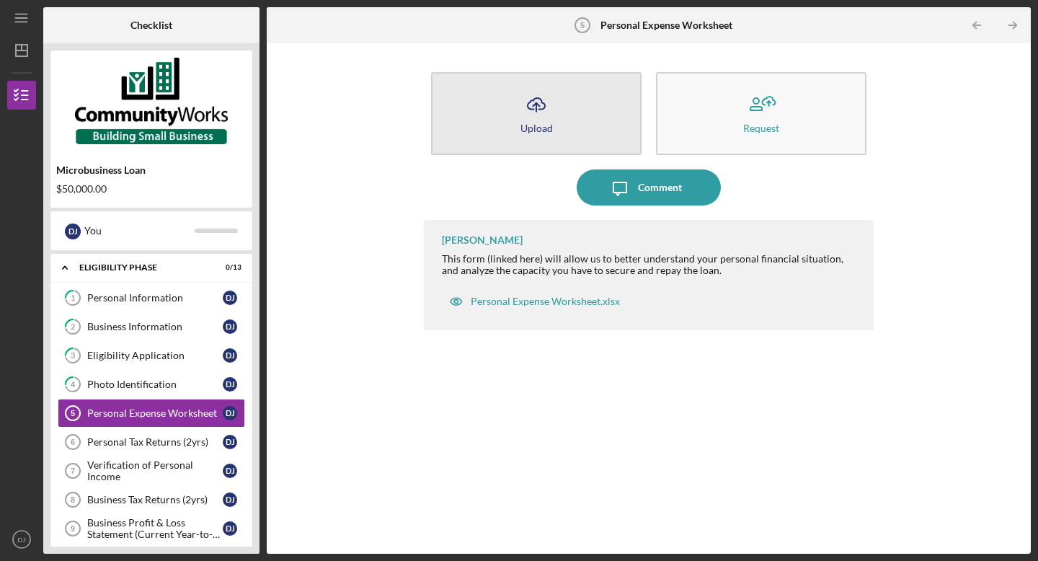
click at [548, 118] on icon "Icon/Upload" at bounding box center [536, 104] width 36 height 36
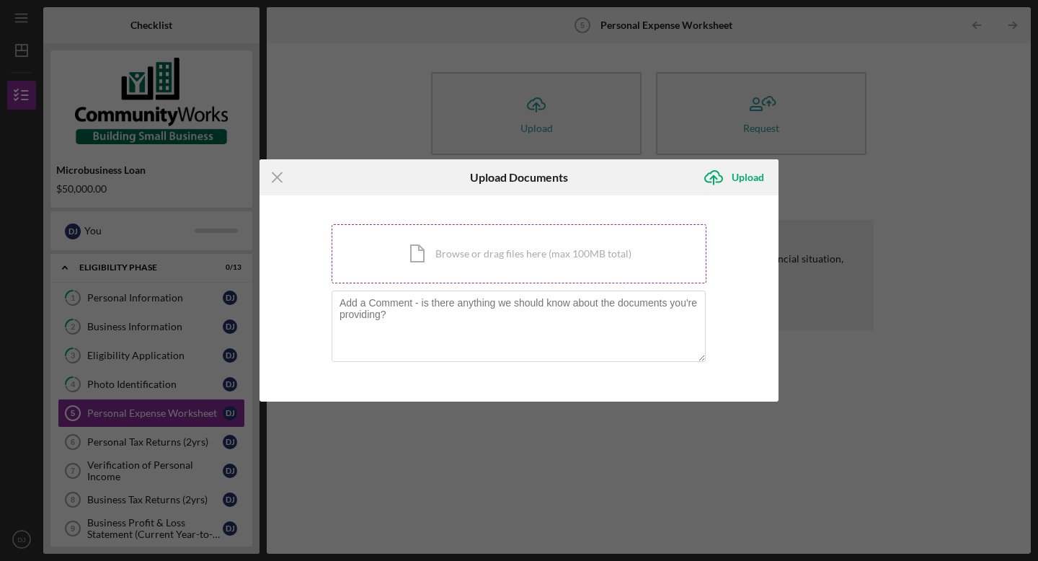
click at [479, 259] on div "Icon/Document Browse or drag files here (max 100MB total) Tap to choose files o…" at bounding box center [518, 253] width 375 height 59
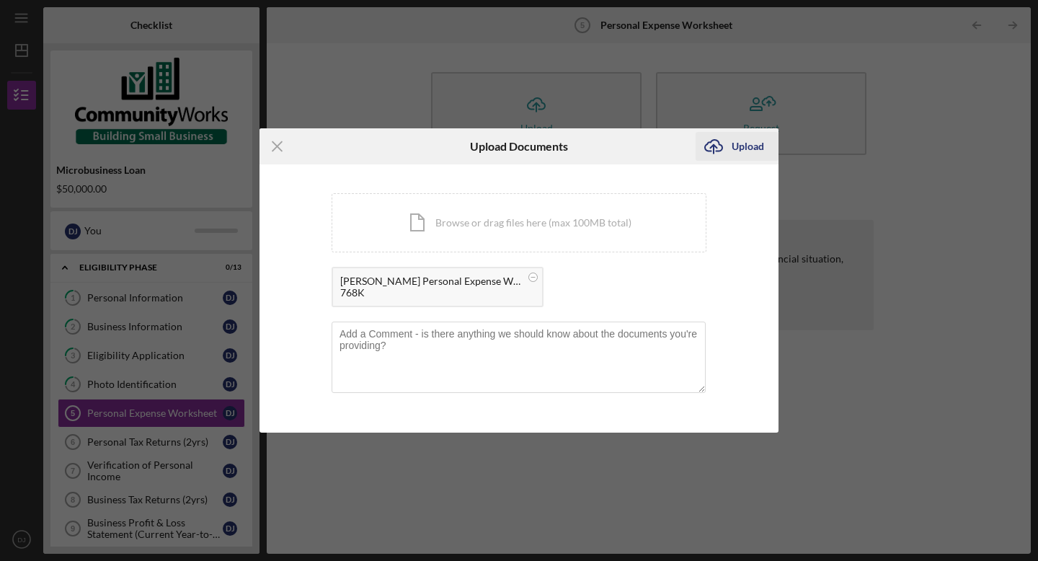
click at [752, 149] on div "Upload" at bounding box center [747, 146] width 32 height 29
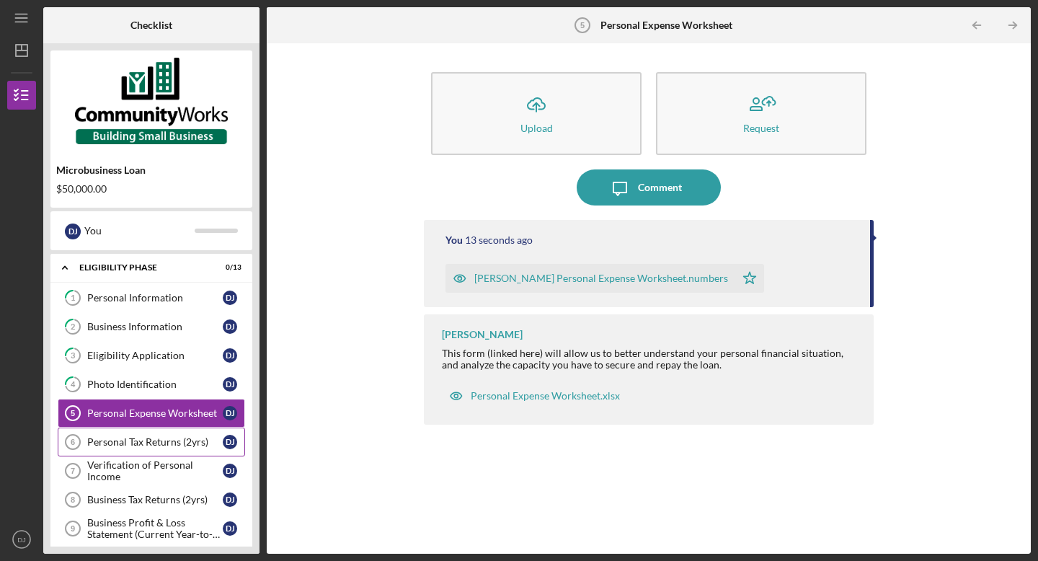
scroll to position [32, 0]
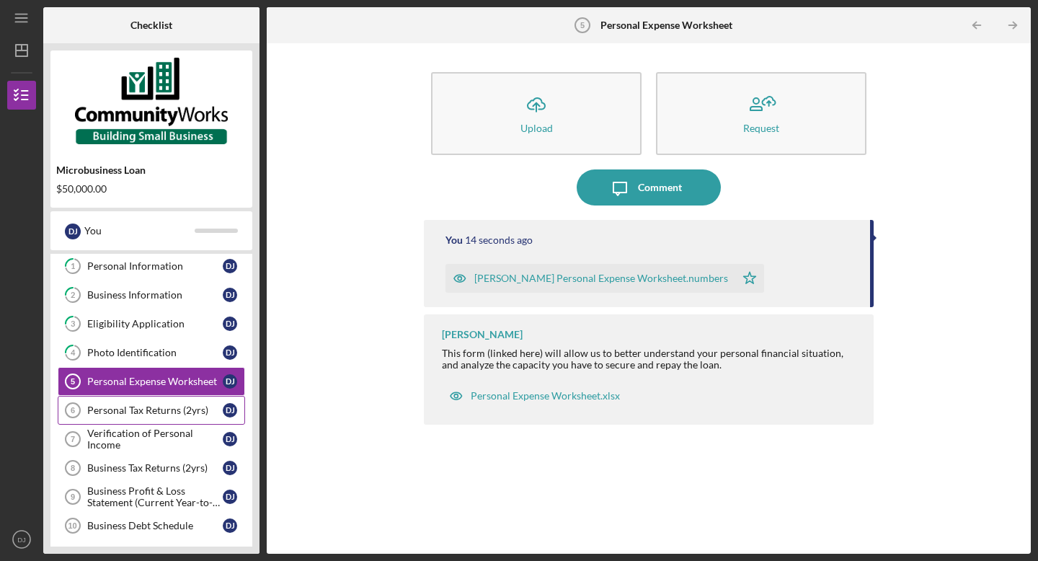
click at [136, 404] on div "Personal Tax Returns (2yrs)" at bounding box center [154, 410] width 135 height 12
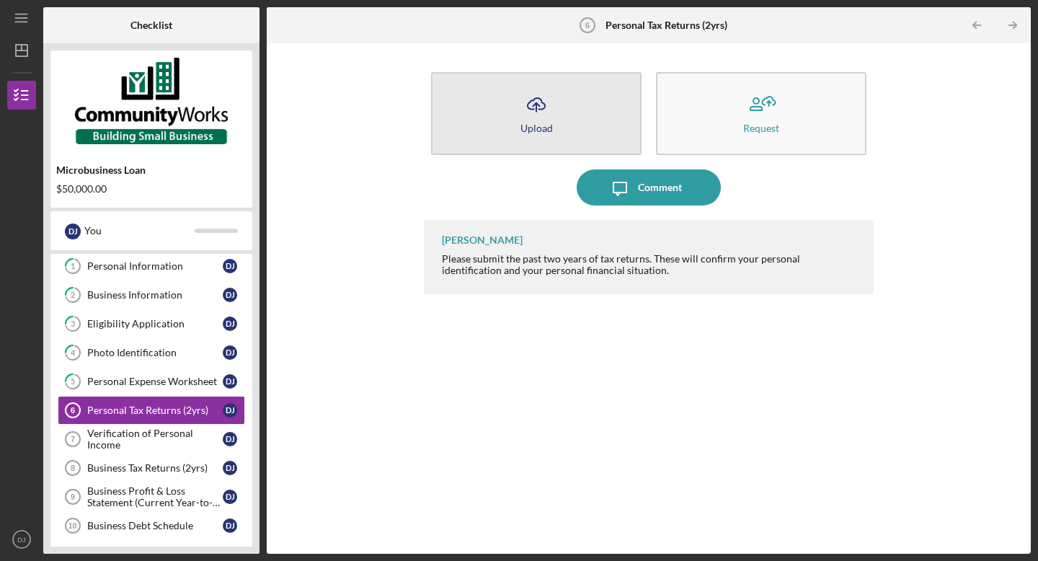
click at [543, 120] on icon "Icon/Upload" at bounding box center [536, 104] width 36 height 36
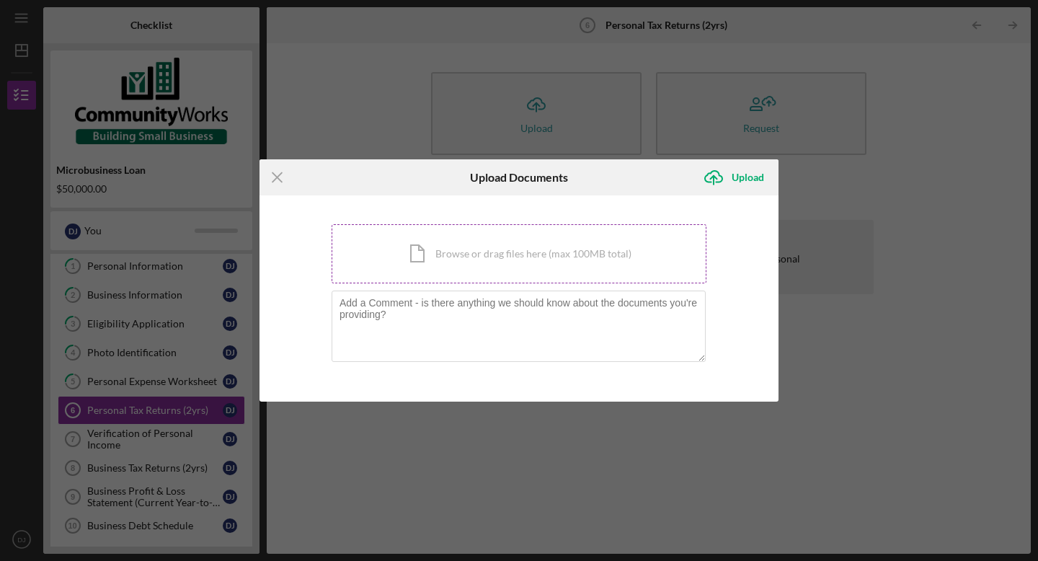
click at [433, 257] on div "Icon/Document Browse or drag files here (max 100MB total) Tap to choose files o…" at bounding box center [518, 253] width 375 height 59
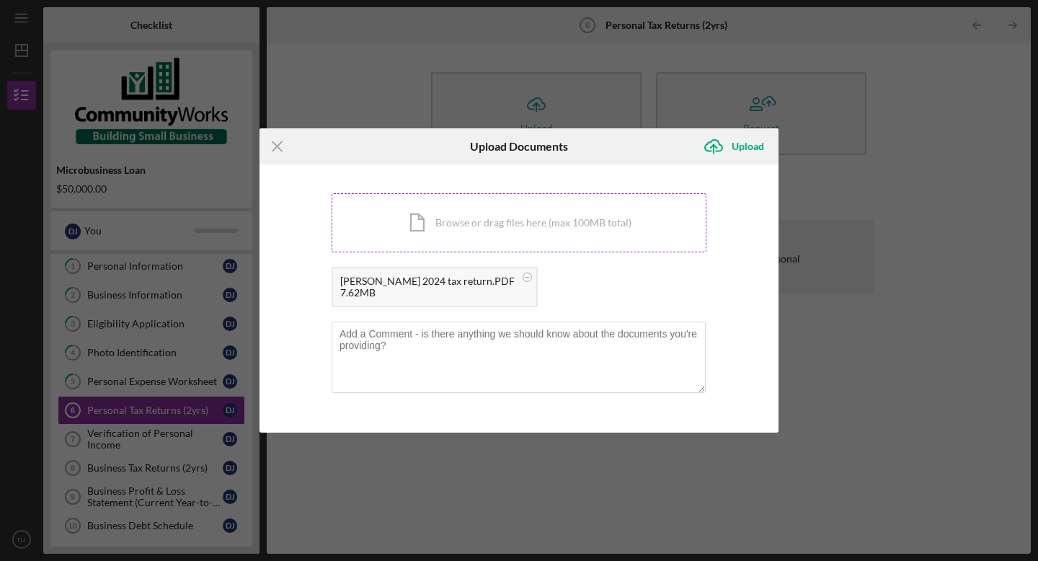
click at [564, 219] on div "Icon/Document Browse or drag files here (max 100MB total) Tap to choose files o…" at bounding box center [518, 222] width 375 height 59
click at [739, 144] on div "Upload" at bounding box center [747, 146] width 32 height 29
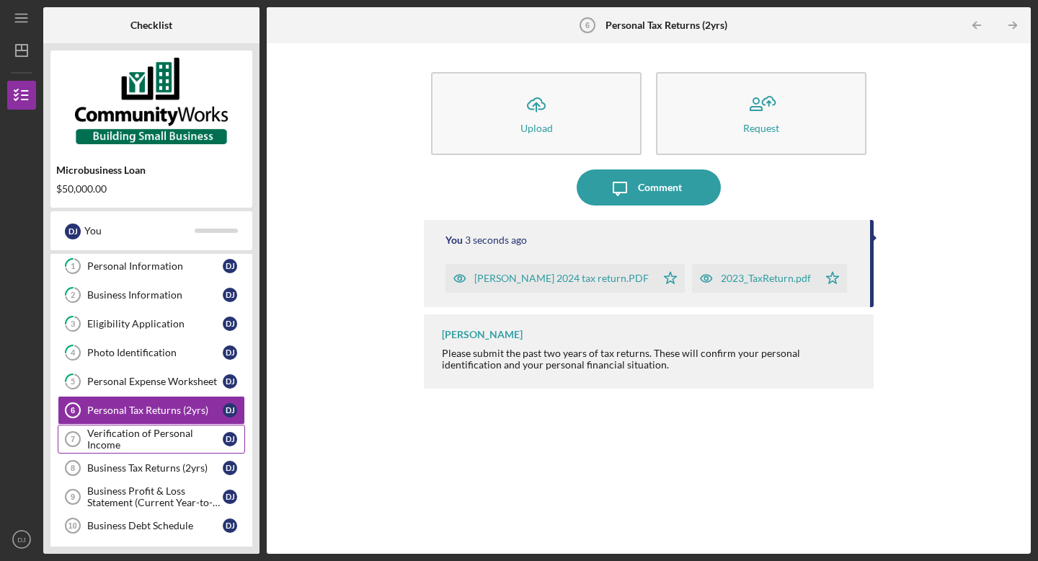
click at [159, 437] on div "Verification of Personal Income" at bounding box center [154, 438] width 135 height 23
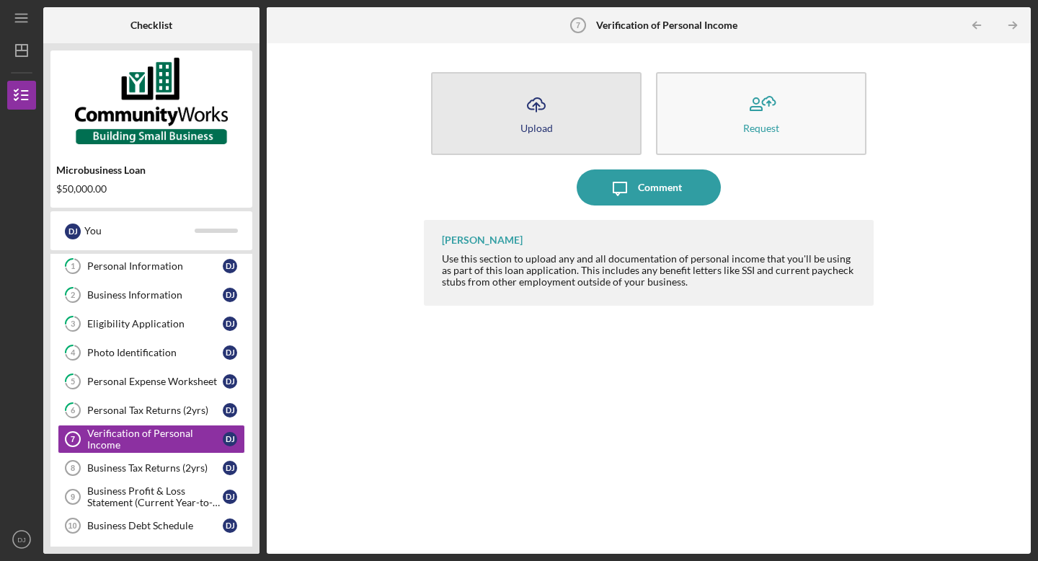
click at [559, 123] on button "Icon/Upload Upload" at bounding box center [536, 113] width 210 height 83
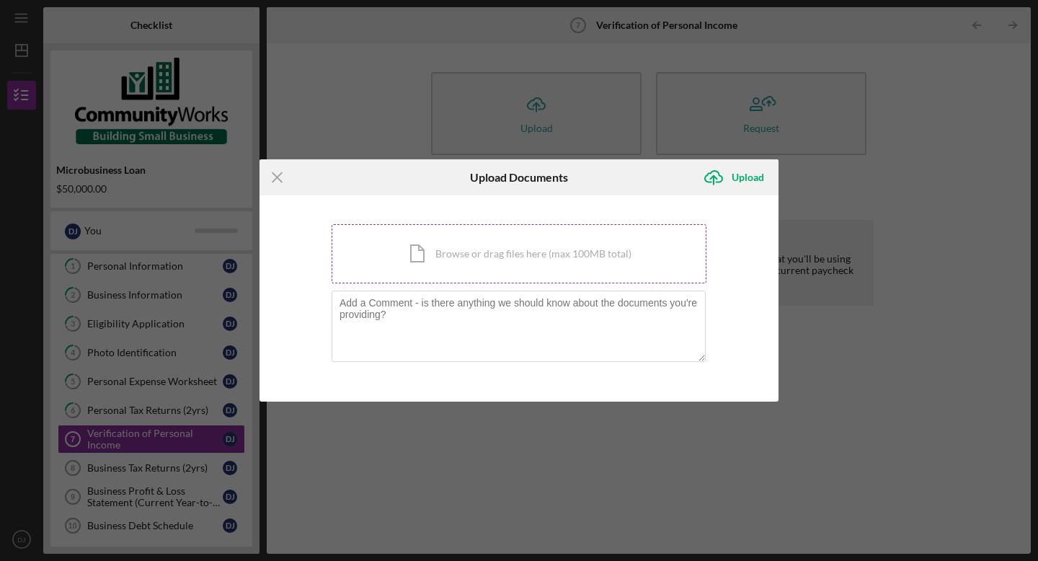
click at [432, 259] on div "Icon/Document Browse or drag files here (max 100MB total) Tap to choose files o…" at bounding box center [518, 253] width 375 height 59
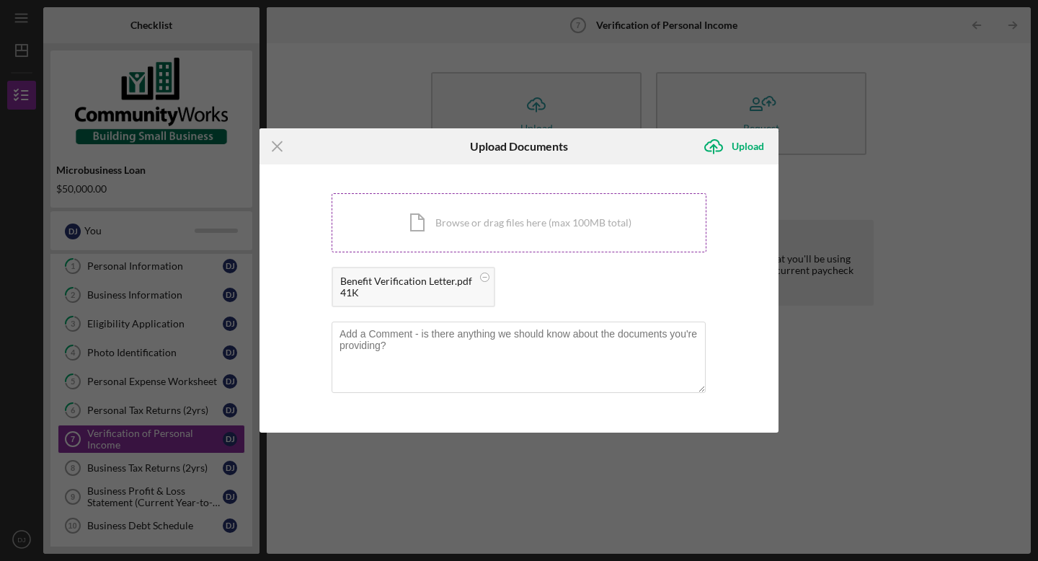
click at [445, 219] on div "Icon/Document Browse or drag files here (max 100MB total) Tap to choose files o…" at bounding box center [518, 222] width 375 height 59
click at [754, 144] on div "Upload" at bounding box center [747, 146] width 32 height 29
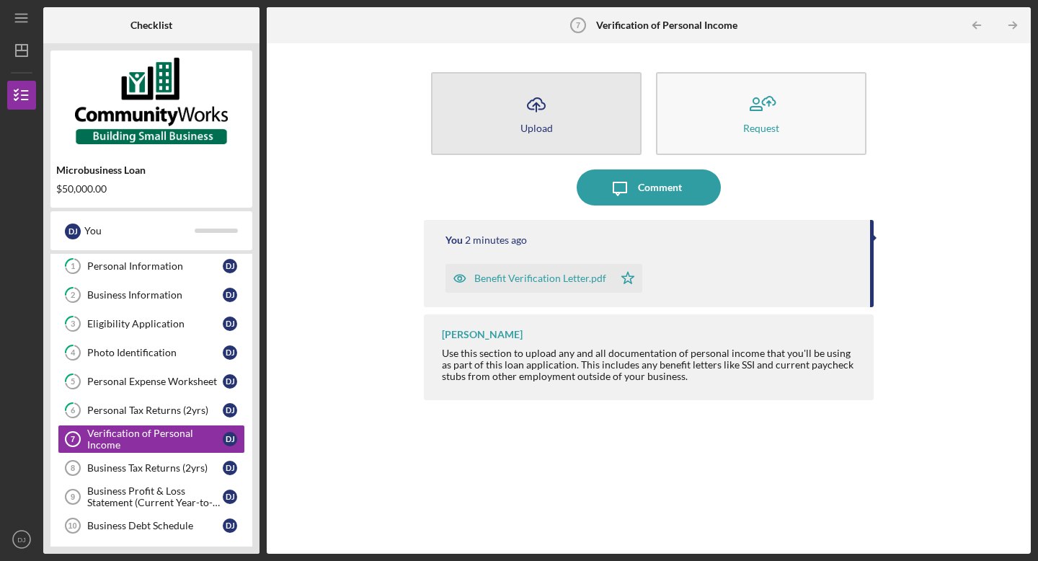
click at [538, 128] on div "Upload" at bounding box center [536, 127] width 32 height 11
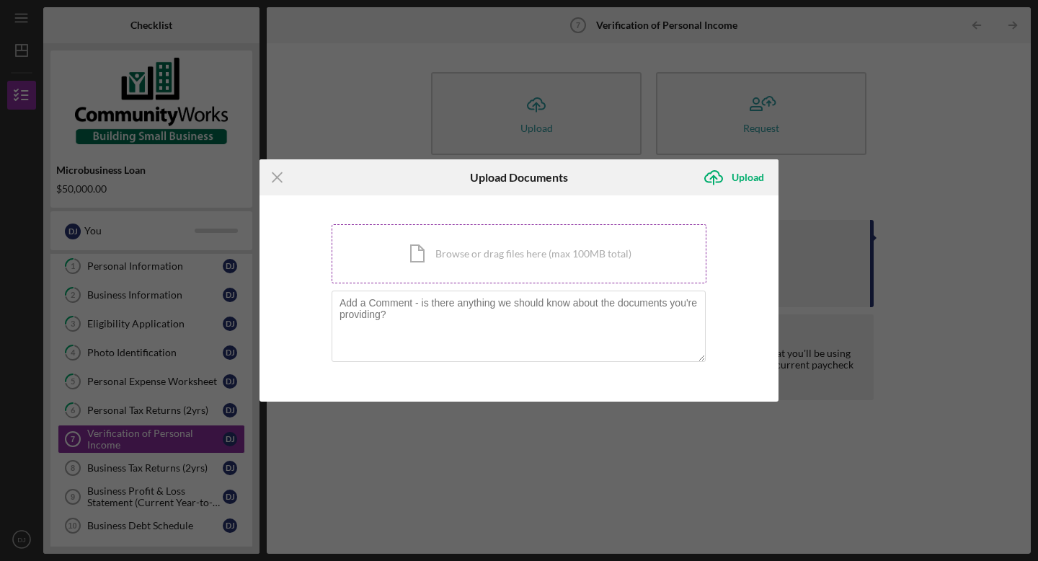
click at [494, 256] on div "Icon/Document Browse or drag files here (max 100MB total) Tap to choose files o…" at bounding box center [518, 253] width 375 height 59
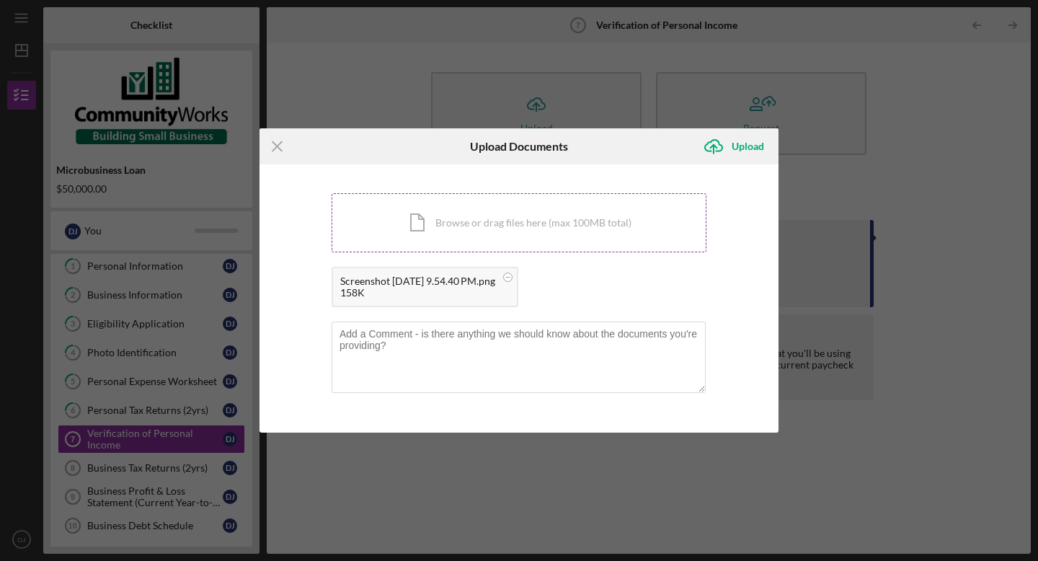
click at [448, 225] on div "Icon/Document Browse or drag files here (max 100MB total) Tap to choose files o…" at bounding box center [518, 222] width 375 height 59
click at [738, 158] on div "Upload" at bounding box center [747, 146] width 32 height 29
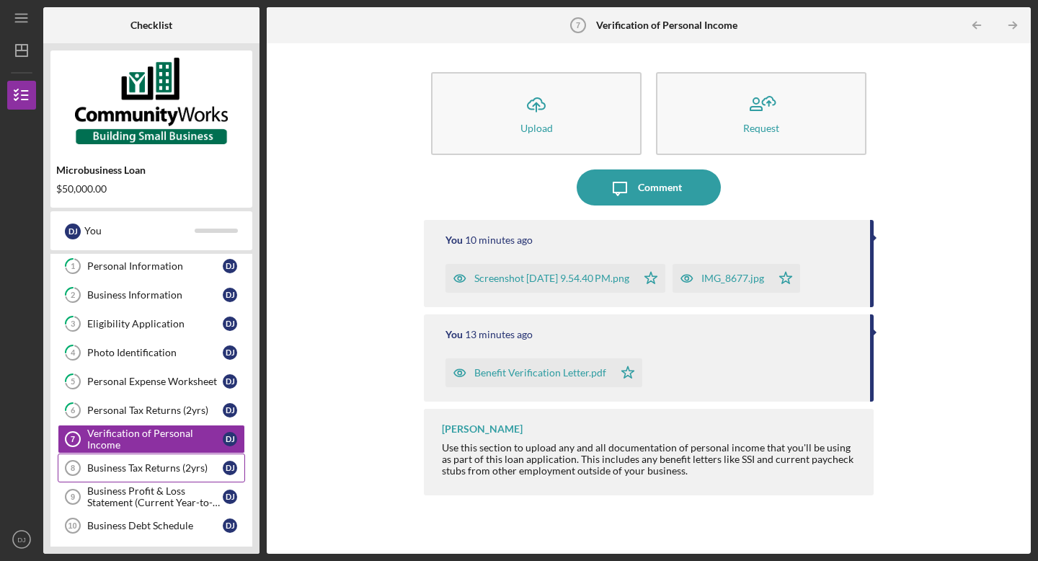
click at [146, 460] on link "Business Tax Returns (2yrs) 8 Business Tax Returns (2yrs) D J" at bounding box center [151, 467] width 187 height 29
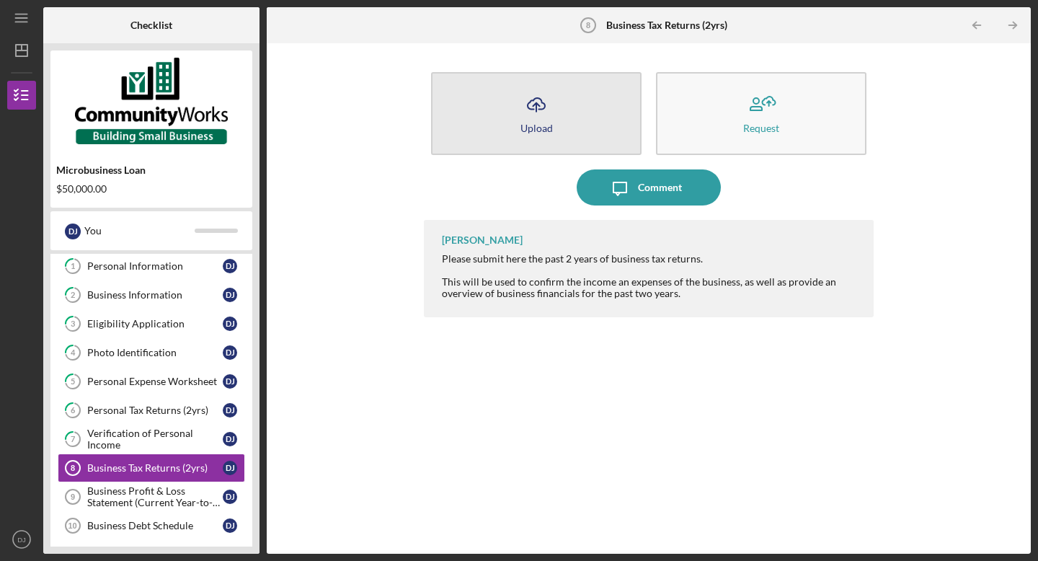
click at [532, 116] on icon "Icon/Upload" at bounding box center [536, 104] width 36 height 36
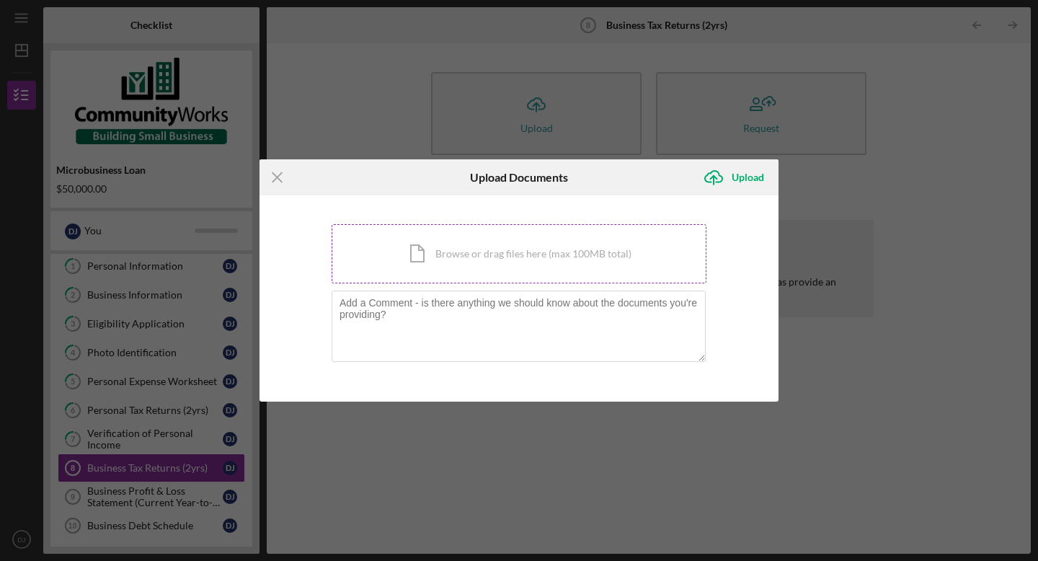
click at [472, 255] on div "Icon/Document Browse or drag files here (max 100MB total) Tap to choose files o…" at bounding box center [518, 253] width 375 height 59
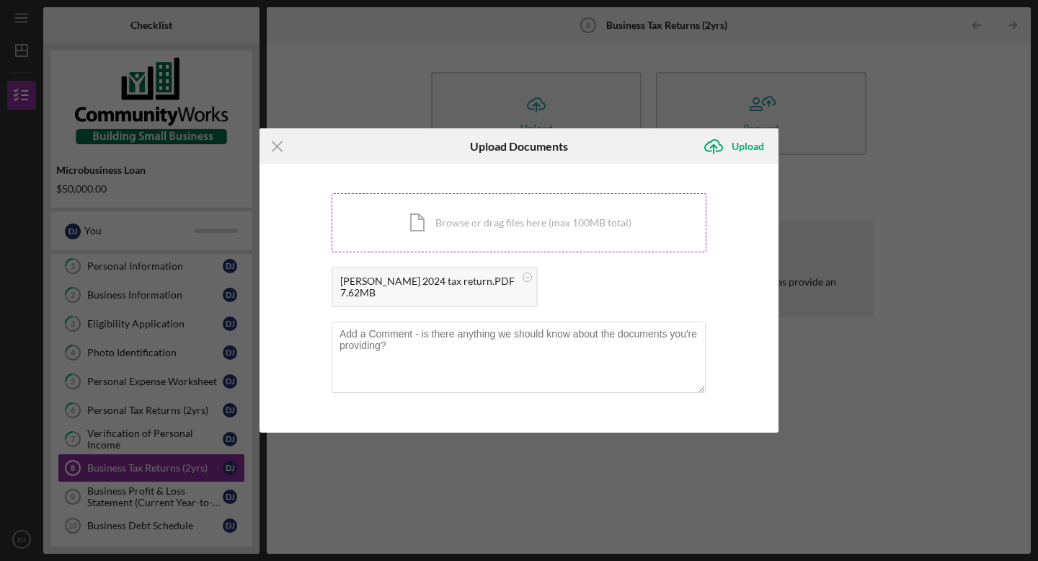
click at [439, 221] on div "Icon/Document Browse or drag files here (max 100MB total) Tap to choose files o…" at bounding box center [518, 222] width 375 height 59
click at [750, 146] on div "Upload" at bounding box center [747, 146] width 32 height 29
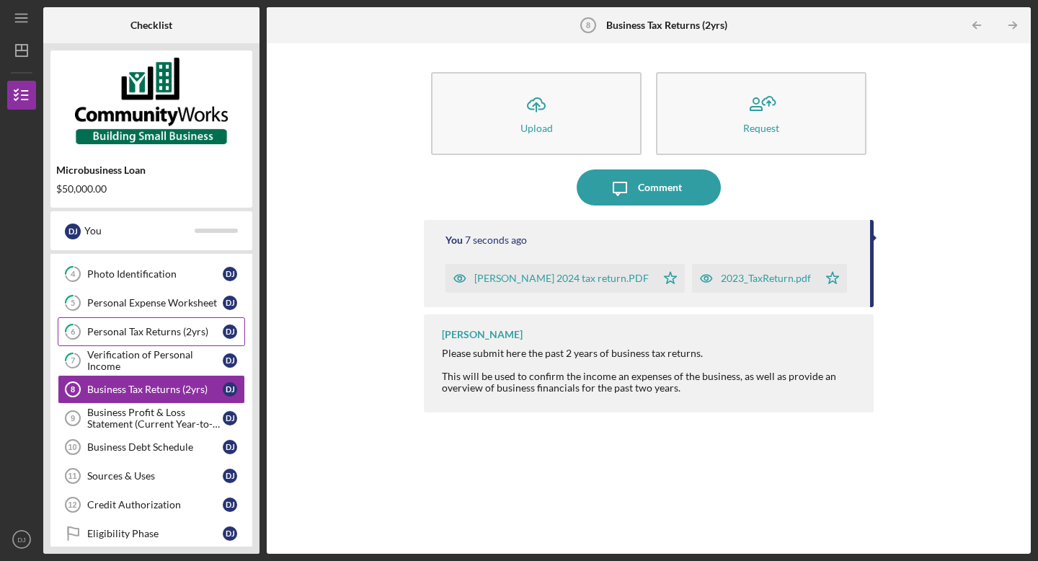
scroll to position [158, 0]
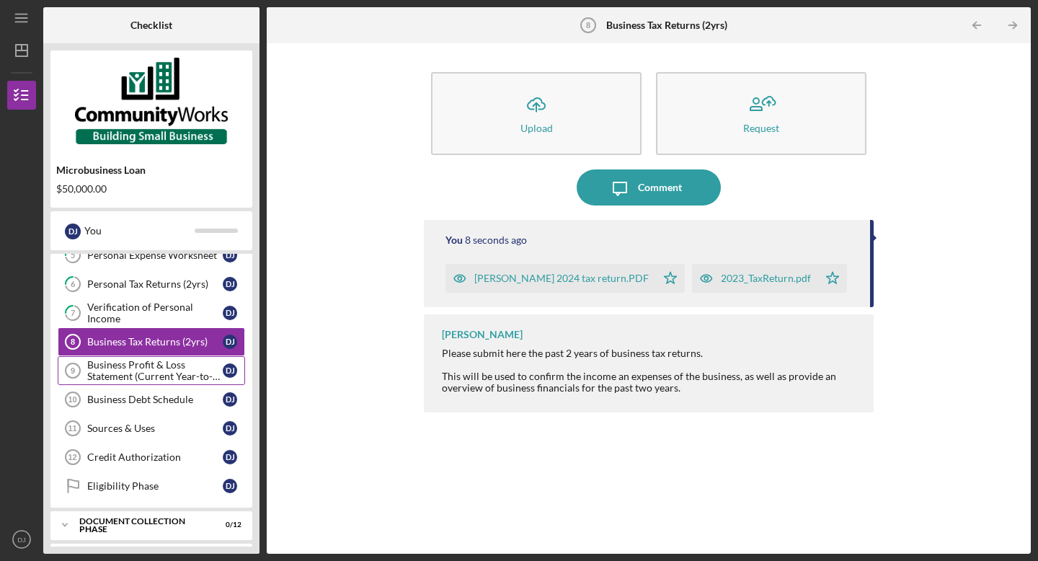
click at [156, 374] on div "Business Profit & Loss Statement (Current Year-to-Date)" at bounding box center [154, 370] width 135 height 23
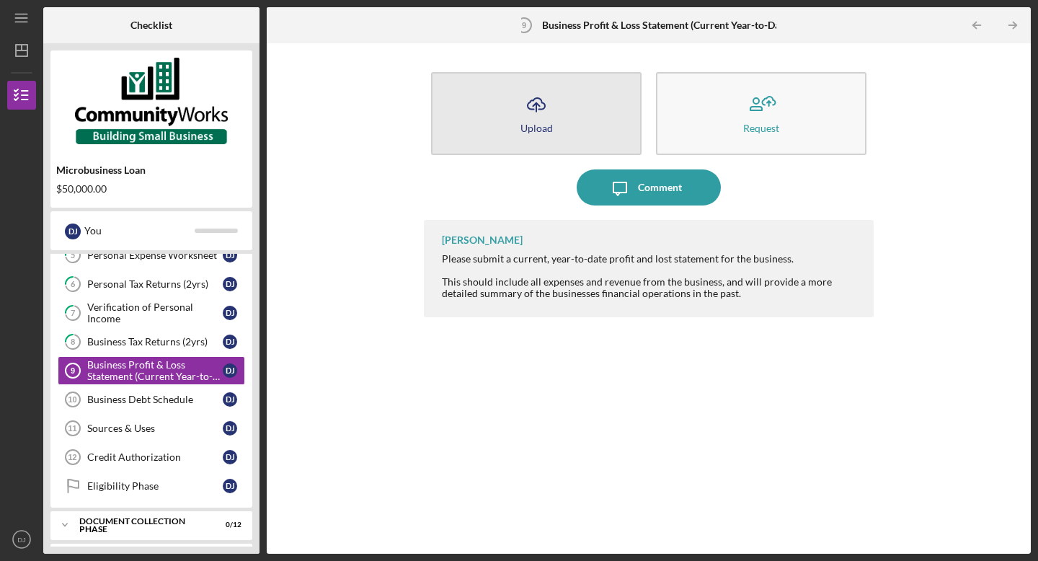
click at [555, 126] on button "Icon/Upload Upload" at bounding box center [536, 113] width 210 height 83
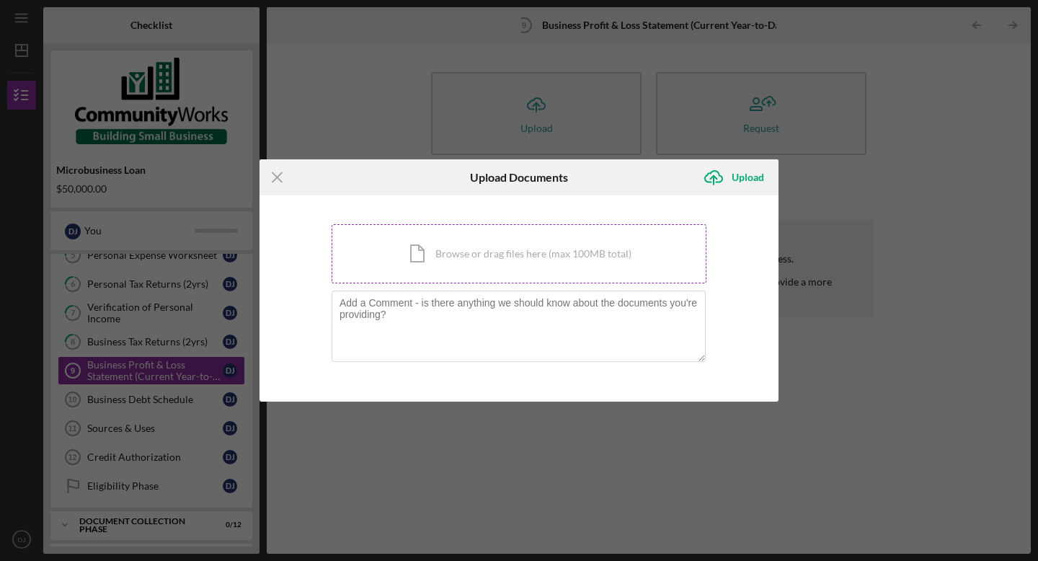
click at [456, 258] on div "Icon/Document Browse or drag files here (max 100MB total) Tap to choose files o…" at bounding box center [518, 253] width 375 height 59
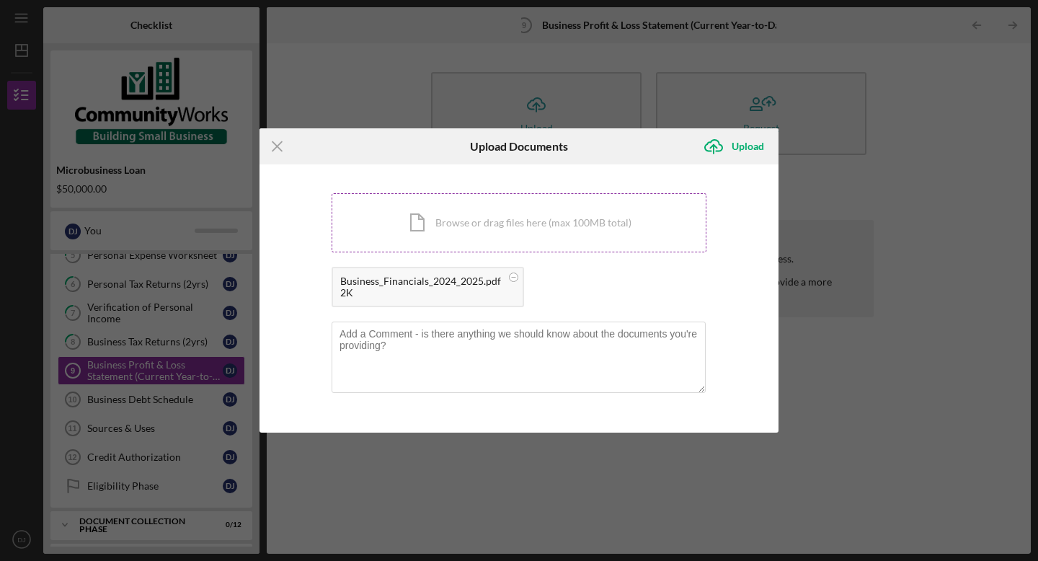
click at [474, 199] on div "Icon/Document Browse or drag files here (max 100MB total) Tap to choose files o…" at bounding box center [518, 222] width 375 height 59
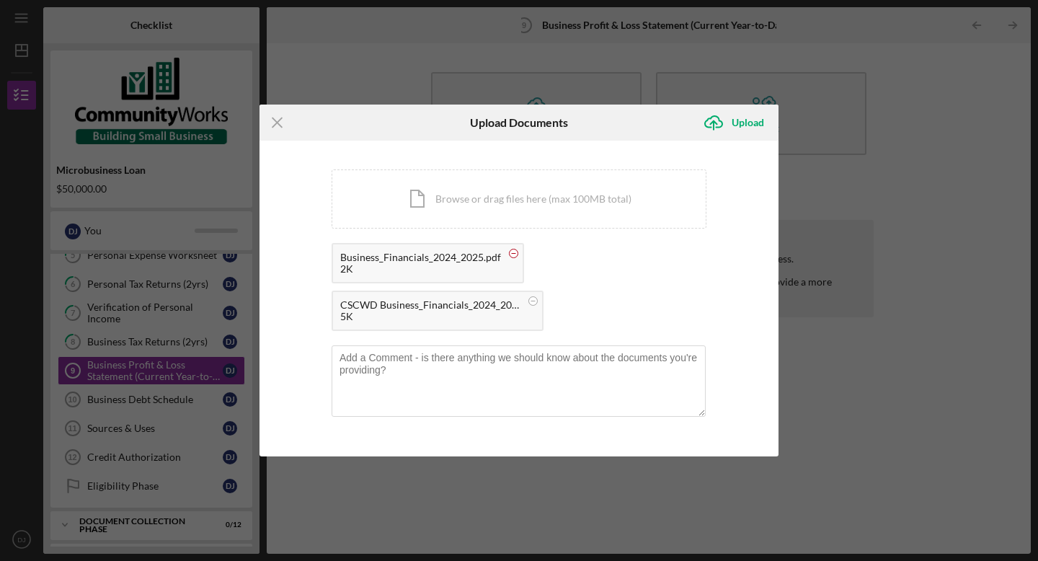
click at [509, 254] on circle at bounding box center [513, 253] width 9 height 9
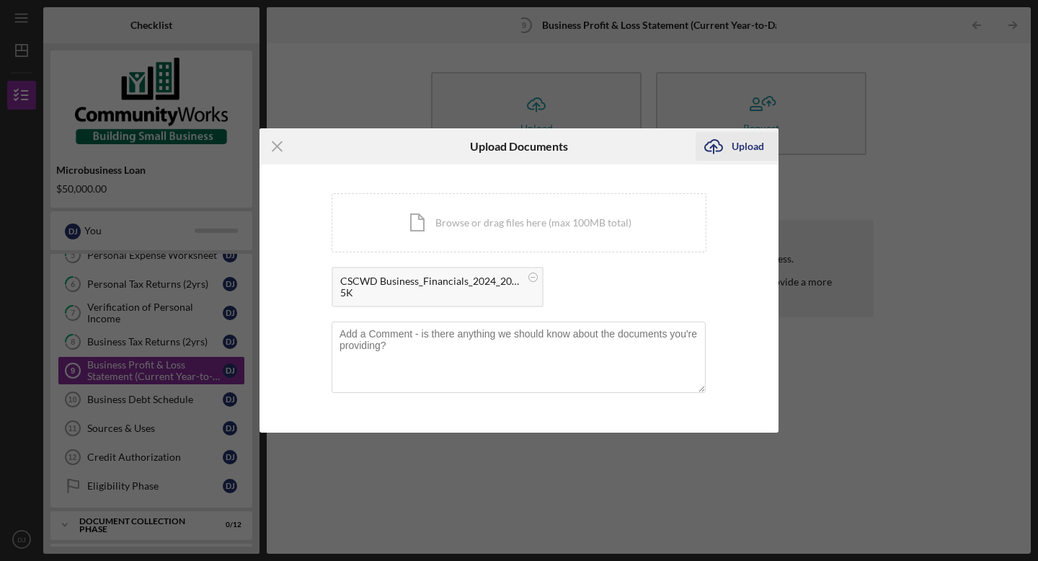
click at [749, 140] on div "Upload" at bounding box center [747, 146] width 32 height 29
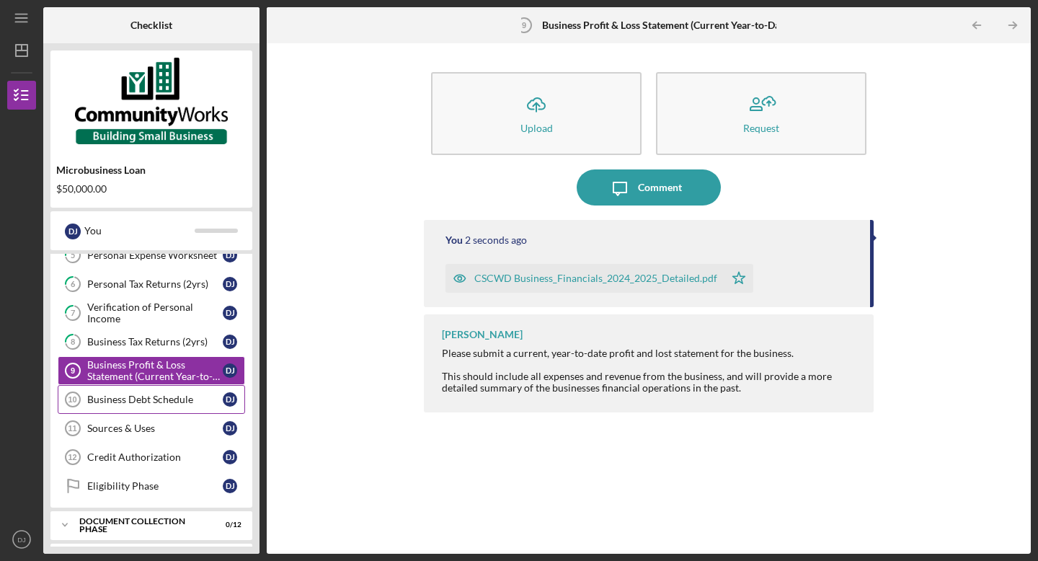
click at [146, 401] on div "Business Debt Schedule" at bounding box center [154, 399] width 135 height 12
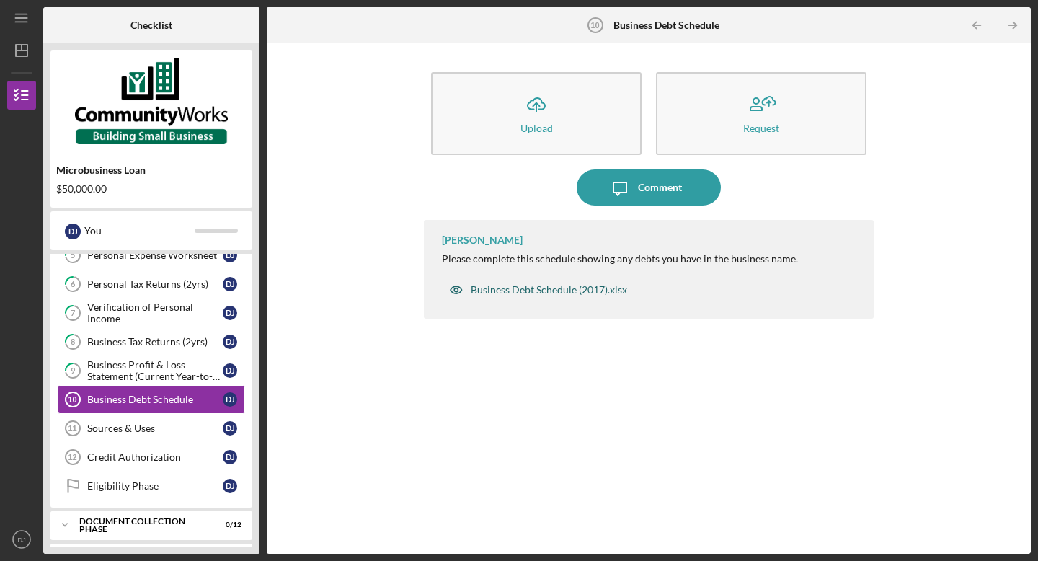
click at [558, 292] on div "Business Debt Schedule (2017).xlsx" at bounding box center [548, 290] width 156 height 12
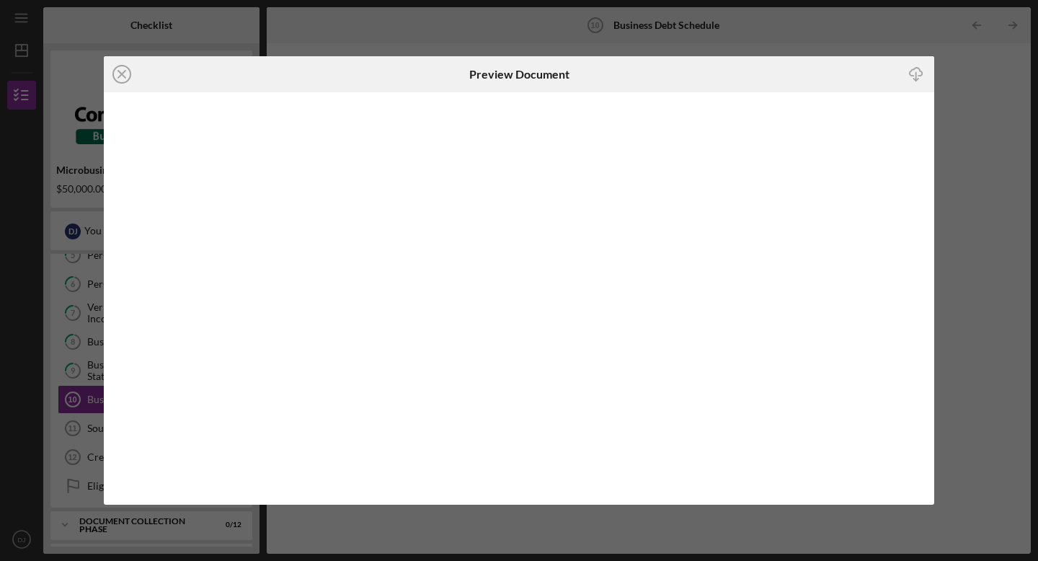
click at [918, 73] on icon "Icon/Download" at bounding box center [916, 74] width 32 height 32
click at [120, 73] on icon "Icon/Close" at bounding box center [122, 74] width 36 height 36
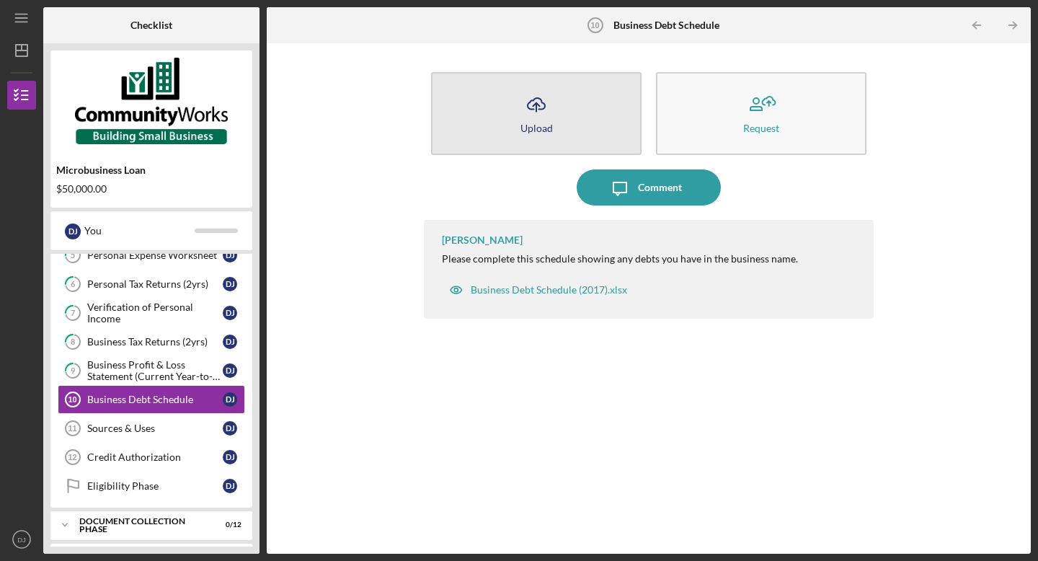
click at [536, 124] on div "Upload" at bounding box center [536, 127] width 32 height 11
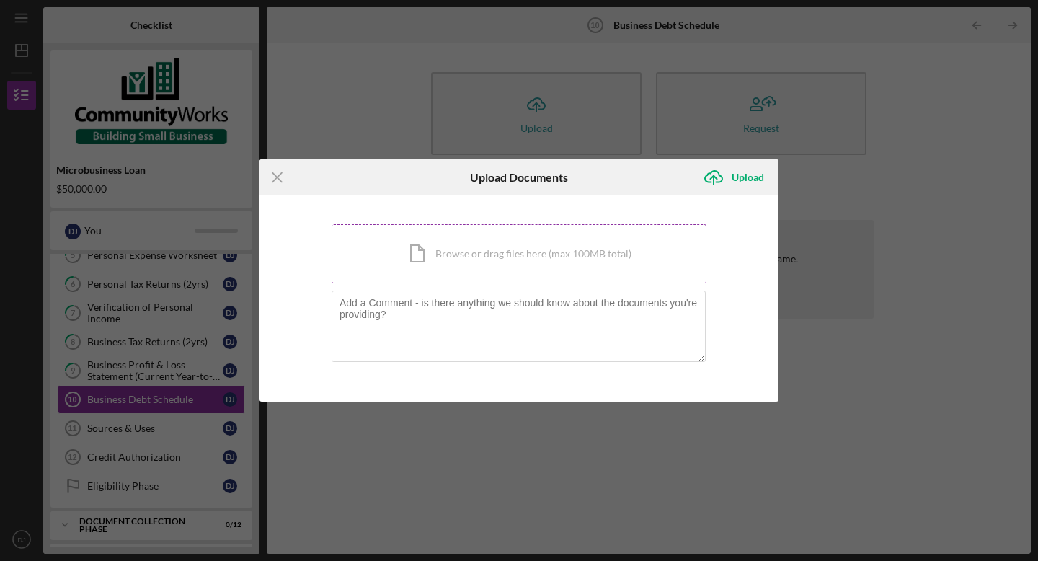
click at [494, 255] on div "Icon/Document Browse or drag files here (max 100MB total) Tap to choose files o…" at bounding box center [518, 253] width 375 height 59
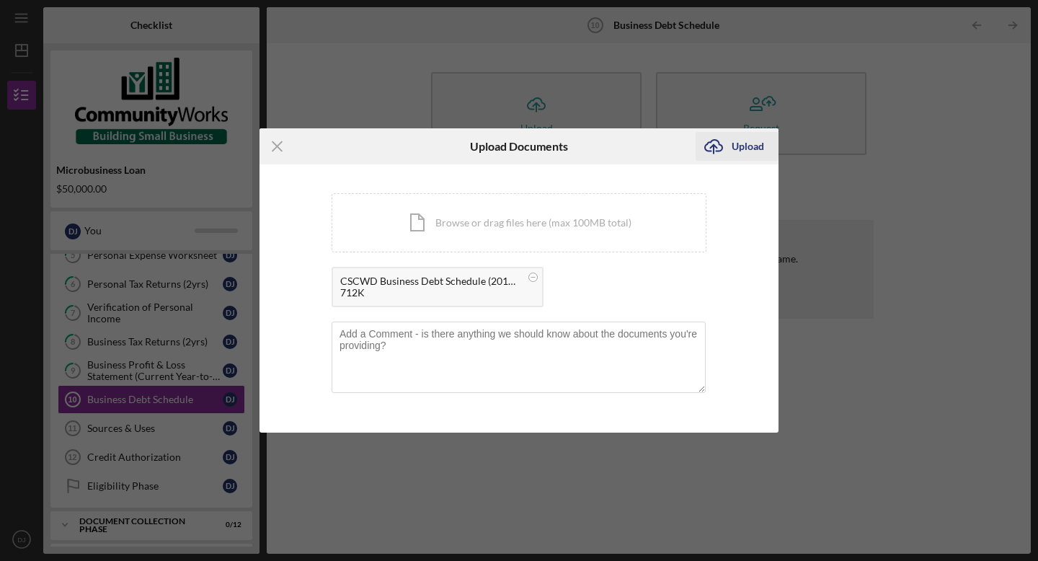
click at [738, 153] on div "Upload" at bounding box center [747, 146] width 32 height 29
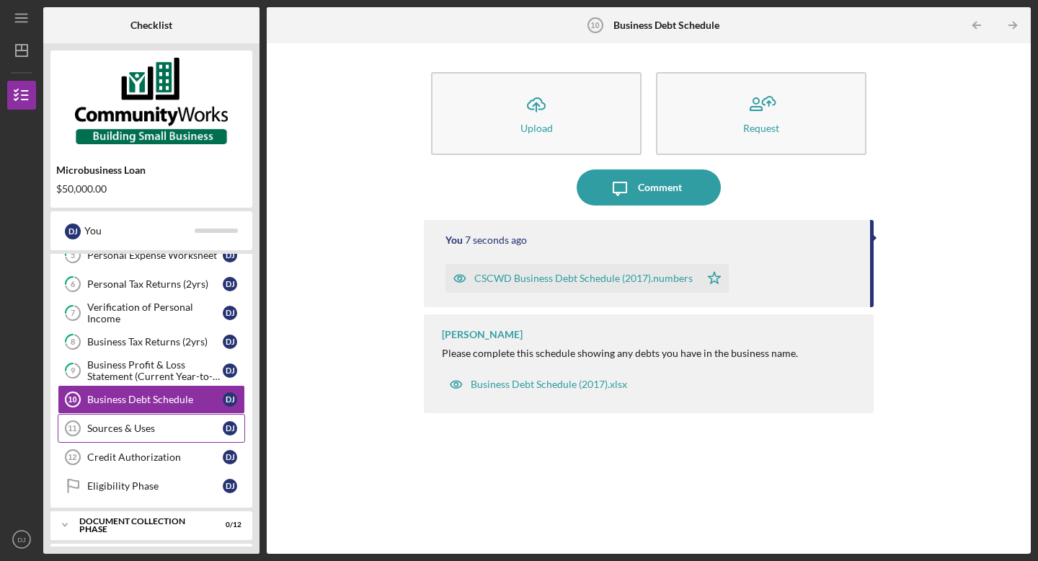
click at [130, 423] on div "Sources & Uses" at bounding box center [154, 428] width 135 height 12
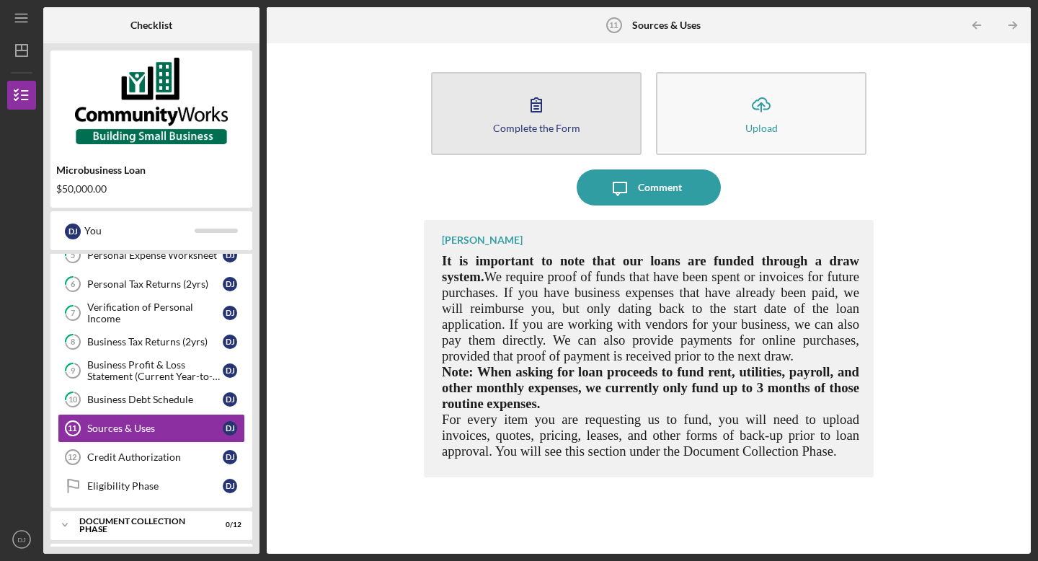
click at [576, 97] on button "Complete the Form Form" at bounding box center [536, 113] width 210 height 83
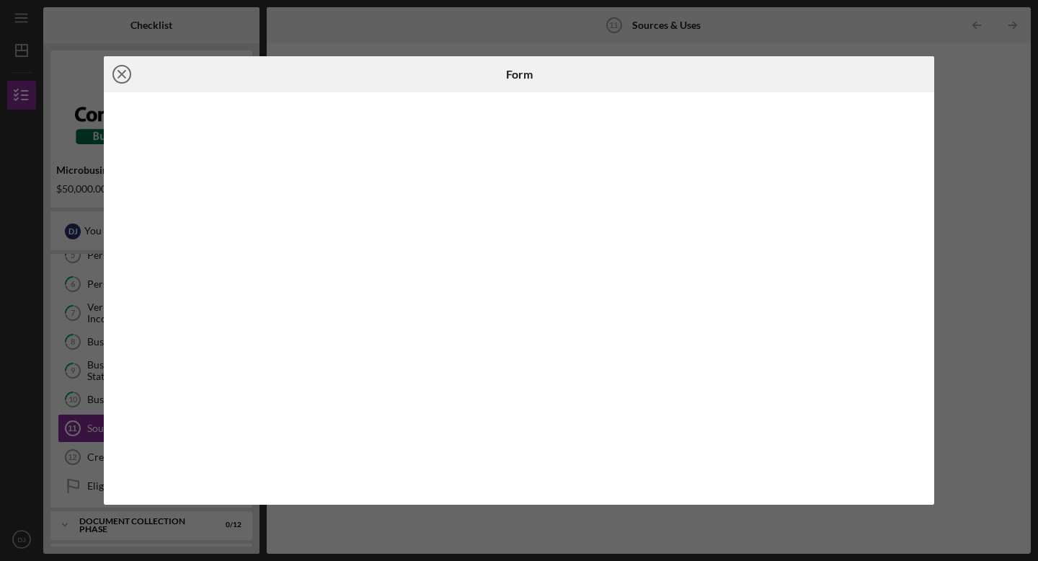
click at [125, 83] on icon "Icon/Close" at bounding box center [122, 74] width 36 height 36
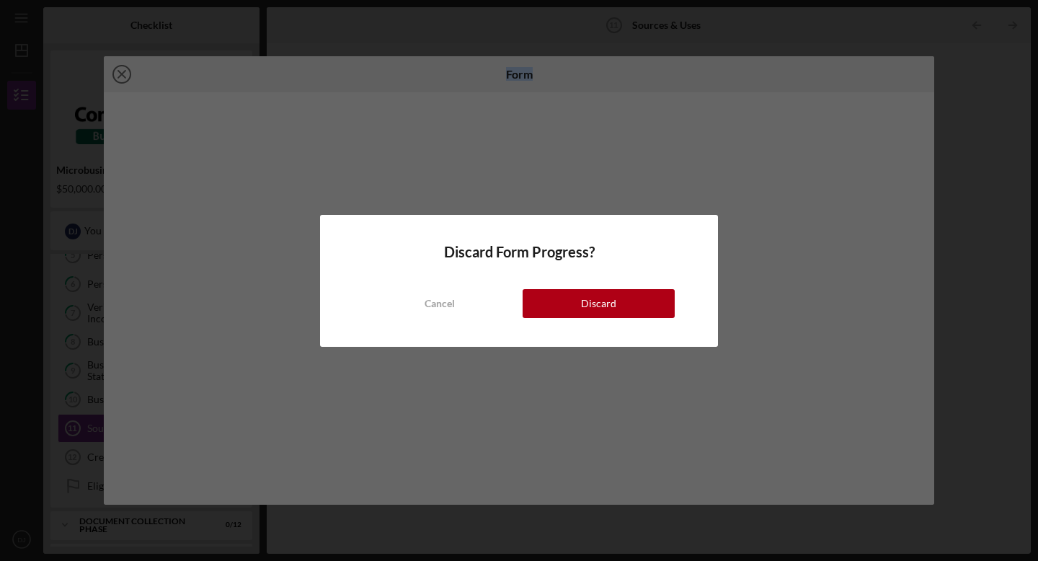
click at [125, 83] on body "Icon/Menu Sources & Uses 11 Sources & Uses Checklist Microbusiness Loan $50,000…" at bounding box center [519, 280] width 1038 height 561
click at [433, 305] on div "Cancel" at bounding box center [439, 303] width 30 height 29
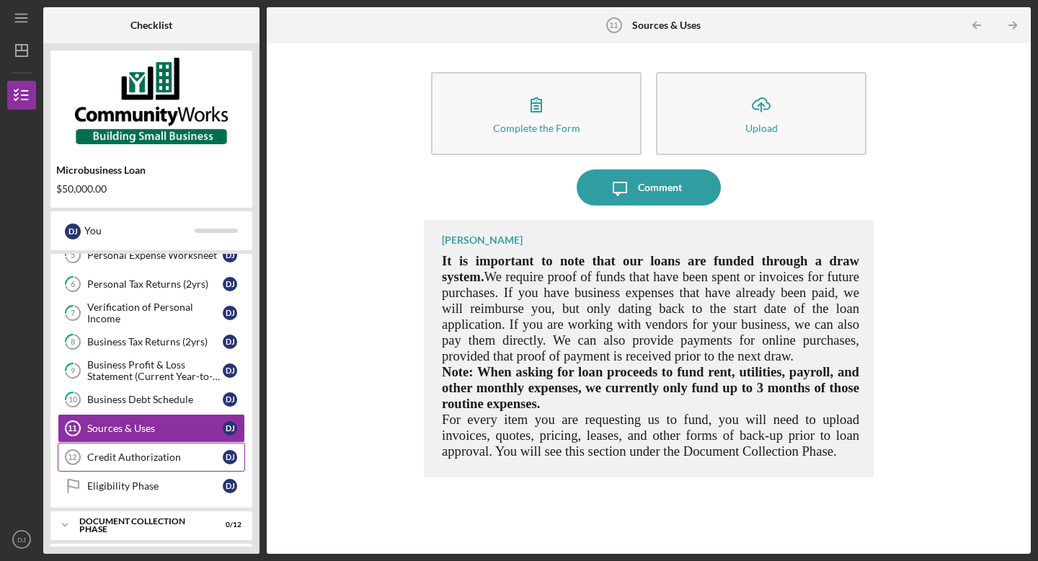
click at [144, 451] on div "Credit Authorization" at bounding box center [154, 457] width 135 height 12
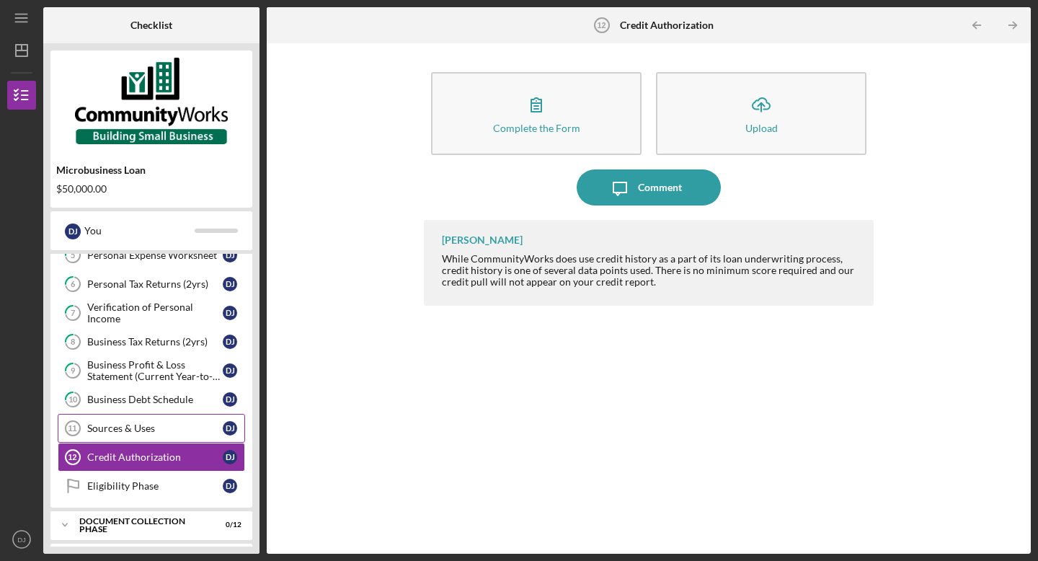
click at [139, 430] on div "Sources & Uses" at bounding box center [154, 428] width 135 height 12
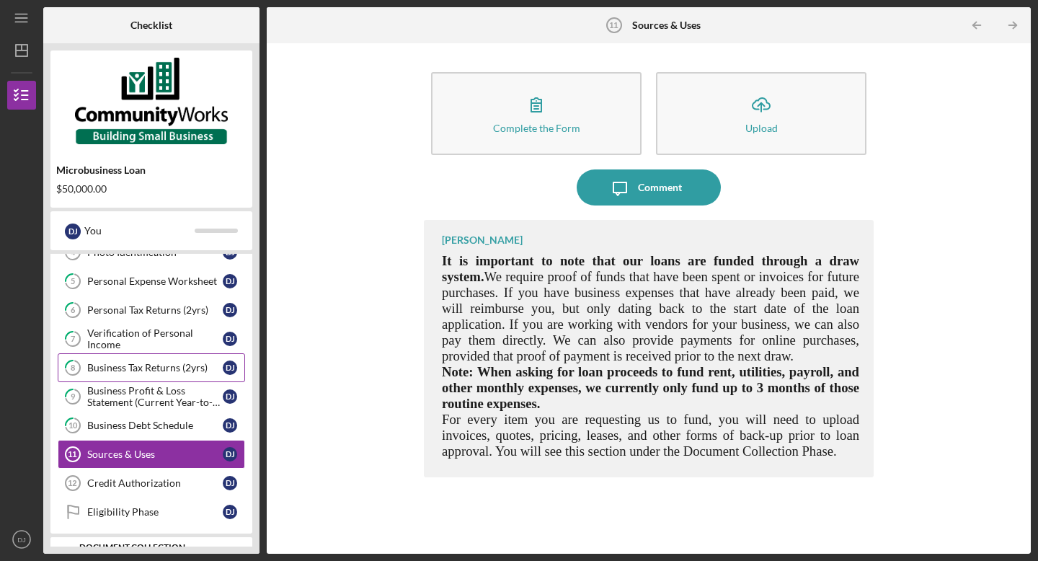
scroll to position [179, 0]
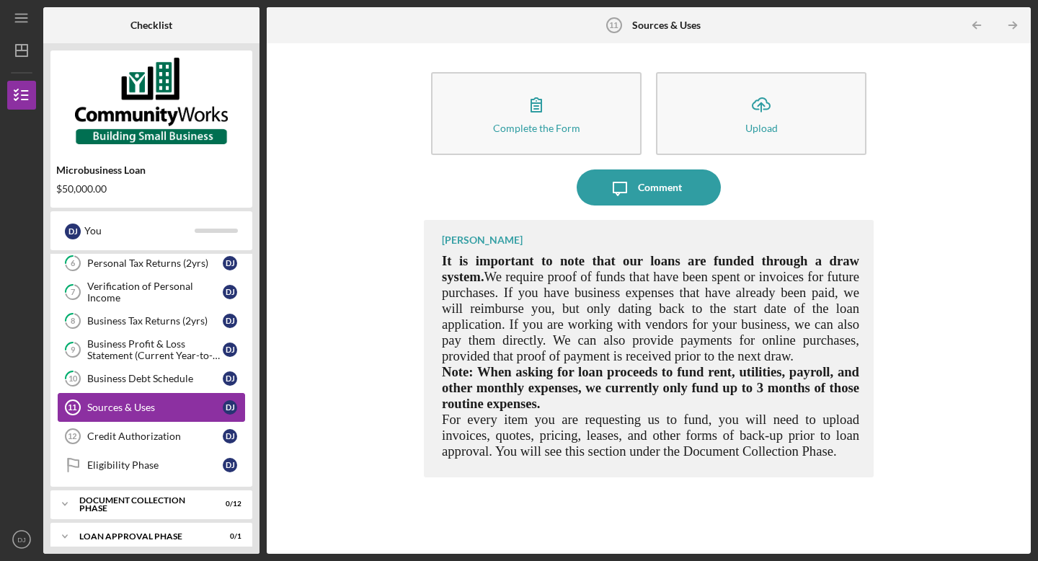
click at [138, 407] on div "Sources & Uses" at bounding box center [154, 407] width 135 height 12
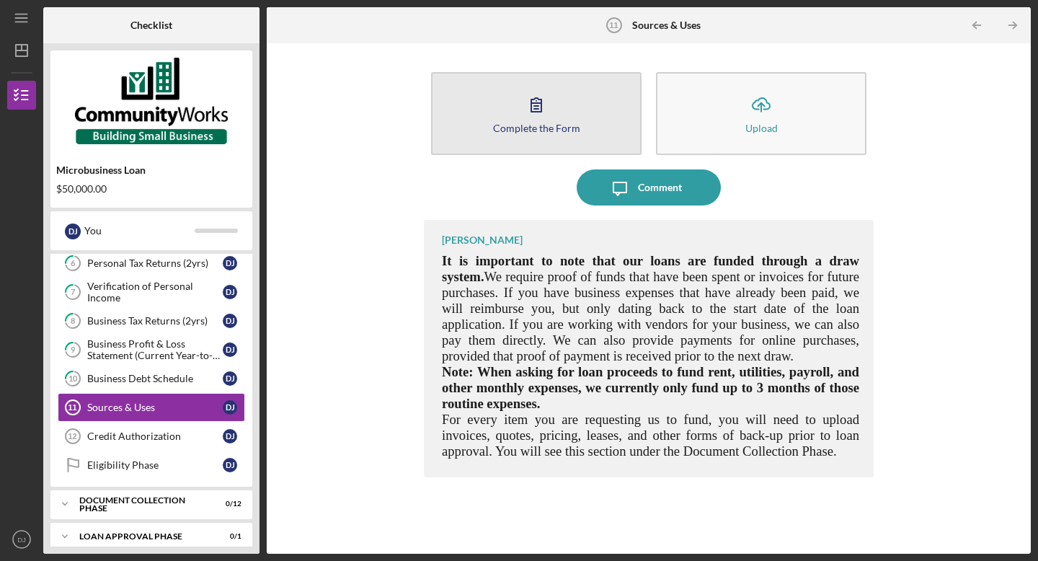
click at [543, 129] on div "Complete the Form" at bounding box center [536, 127] width 87 height 11
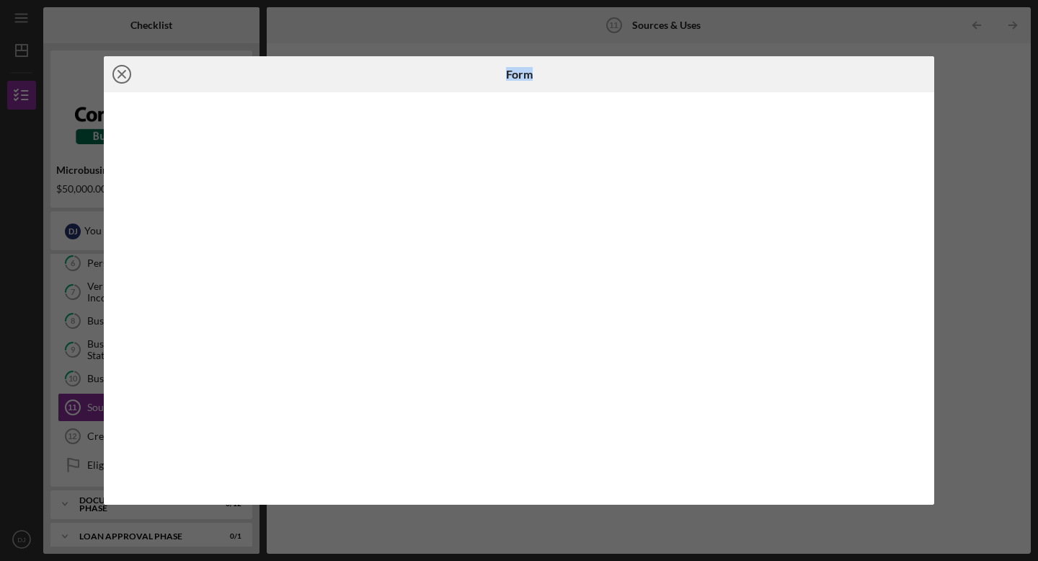
click at [124, 71] on line at bounding box center [121, 74] width 7 height 7
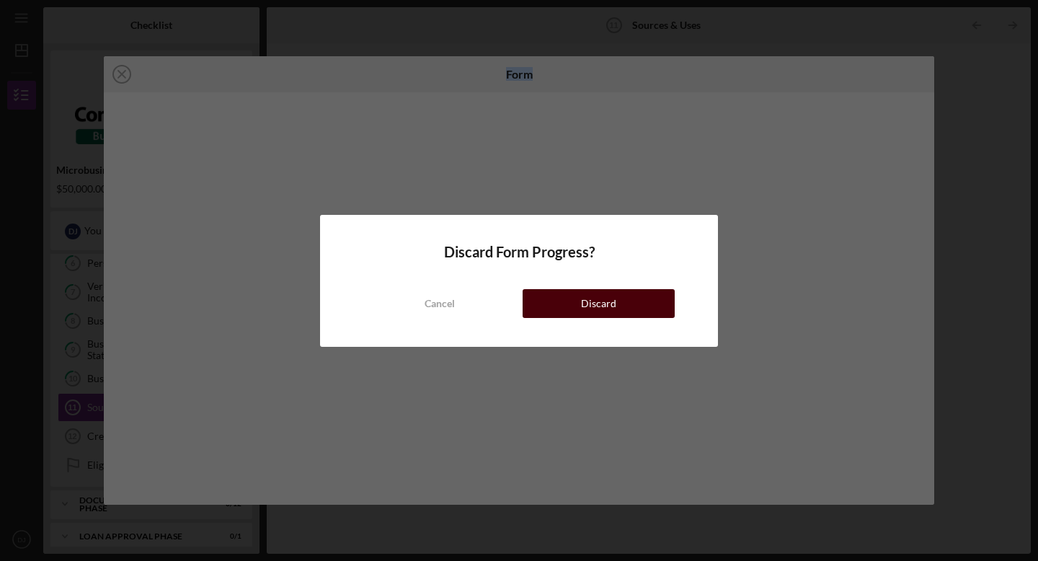
click at [570, 316] on button "Discard" at bounding box center [598, 303] width 152 height 29
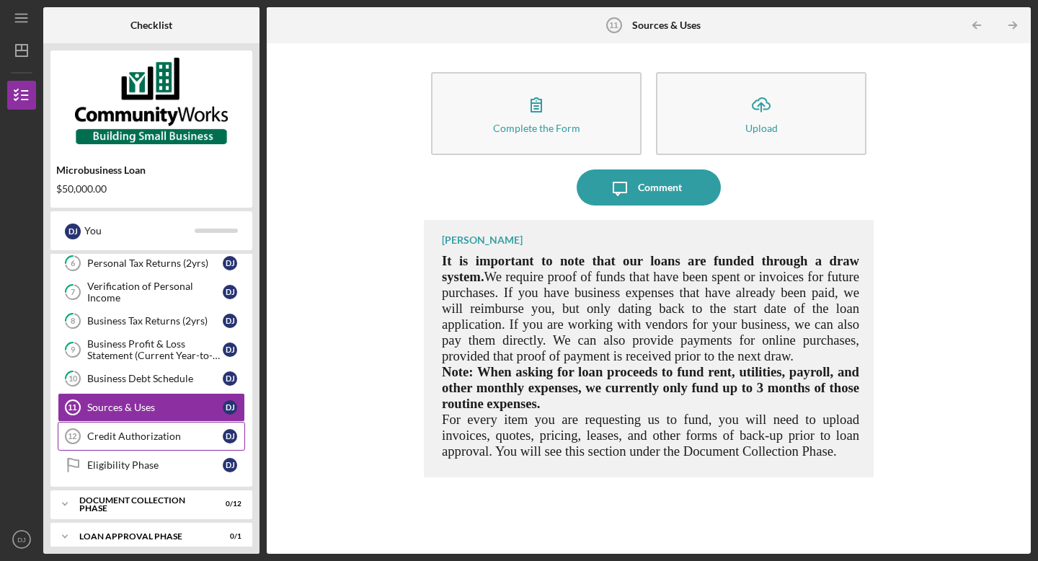
click at [122, 431] on div "Credit Authorization" at bounding box center [154, 436] width 135 height 12
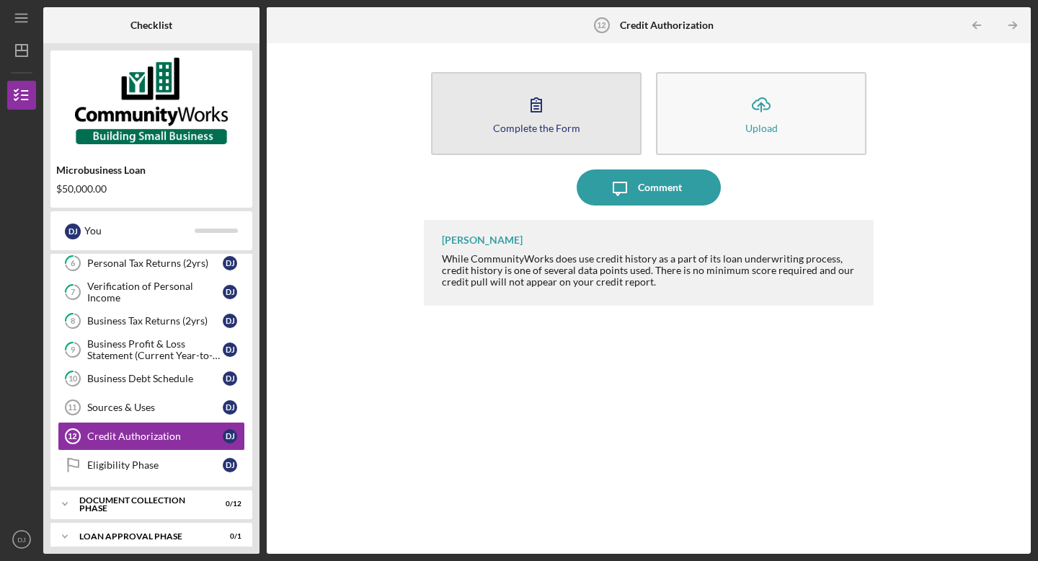
click at [540, 114] on icon "button" at bounding box center [536, 104] width 36 height 36
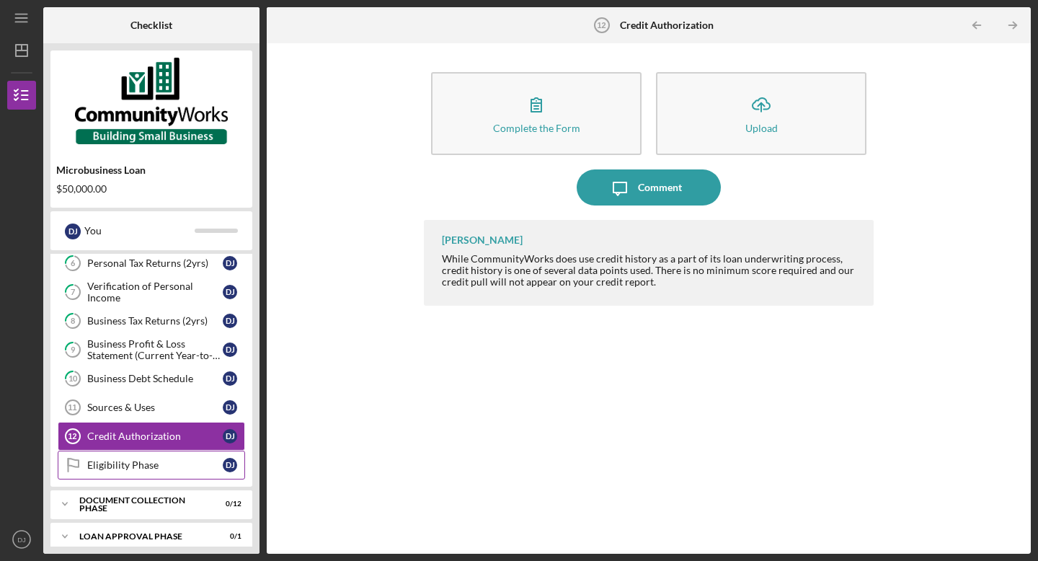
click at [146, 464] on div "Eligibility Phase" at bounding box center [154, 465] width 135 height 12
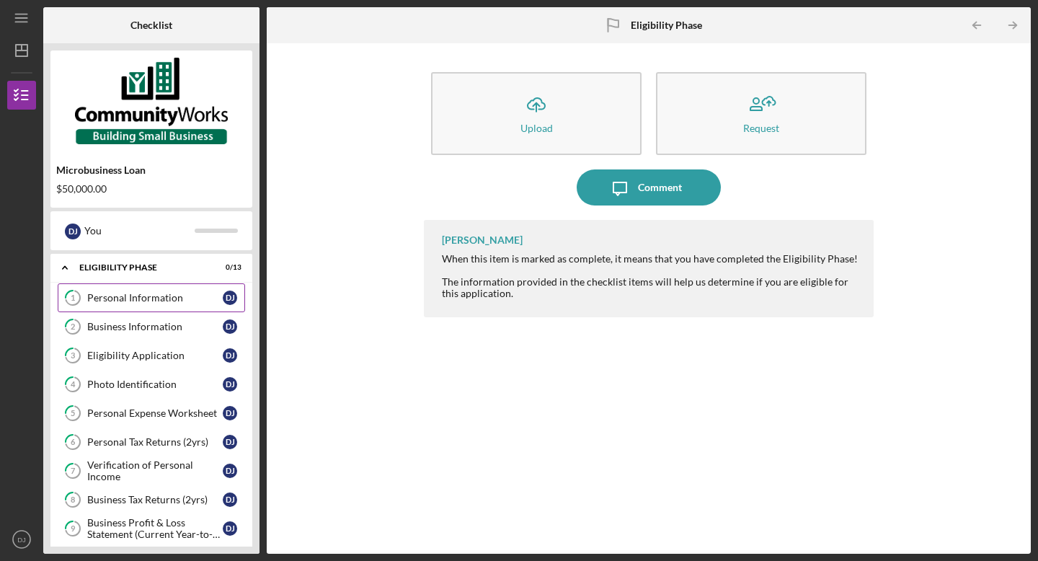
click at [117, 303] on div "Personal Information" at bounding box center [154, 298] width 135 height 12
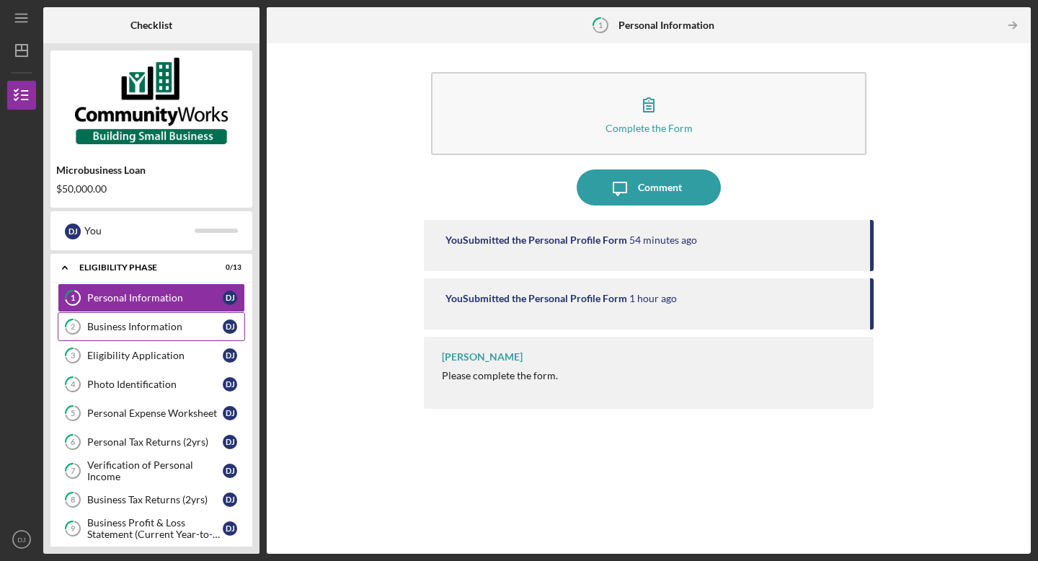
click at [128, 329] on div "Business Information" at bounding box center [154, 327] width 135 height 12
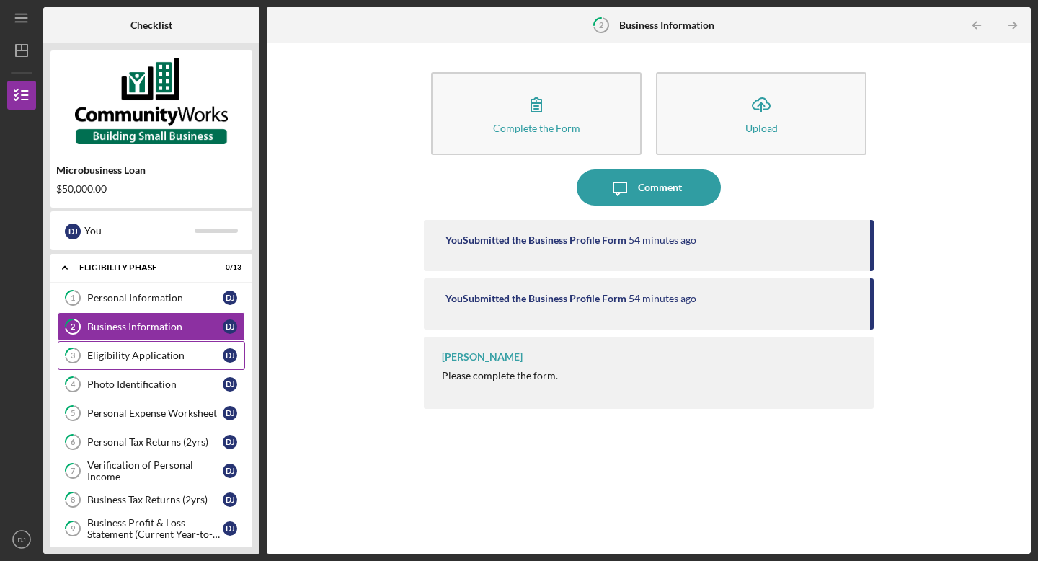
click at [137, 357] on div "Eligibility Application" at bounding box center [154, 355] width 135 height 12
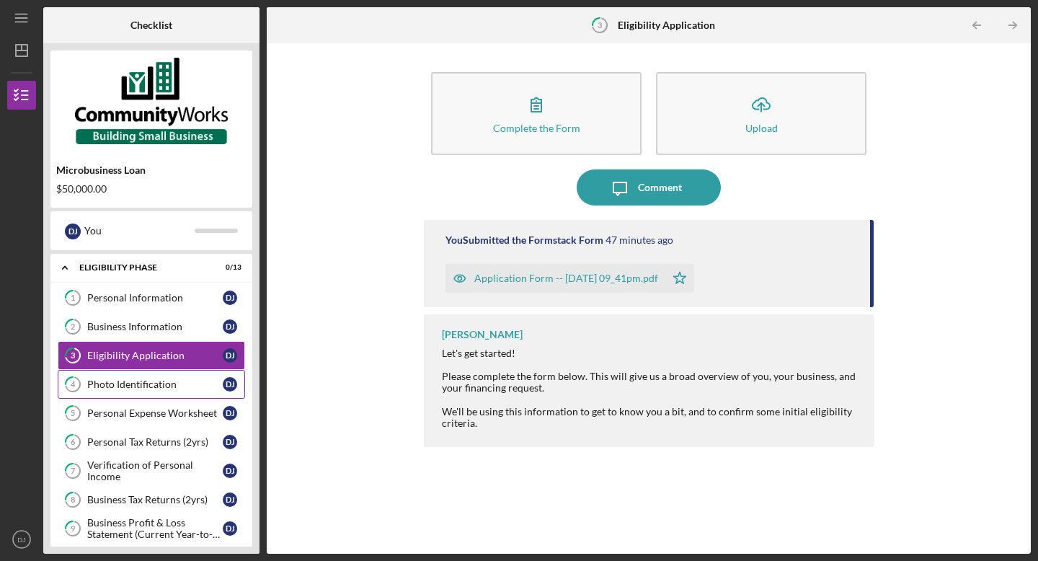
click at [142, 380] on div "Photo Identification" at bounding box center [154, 384] width 135 height 12
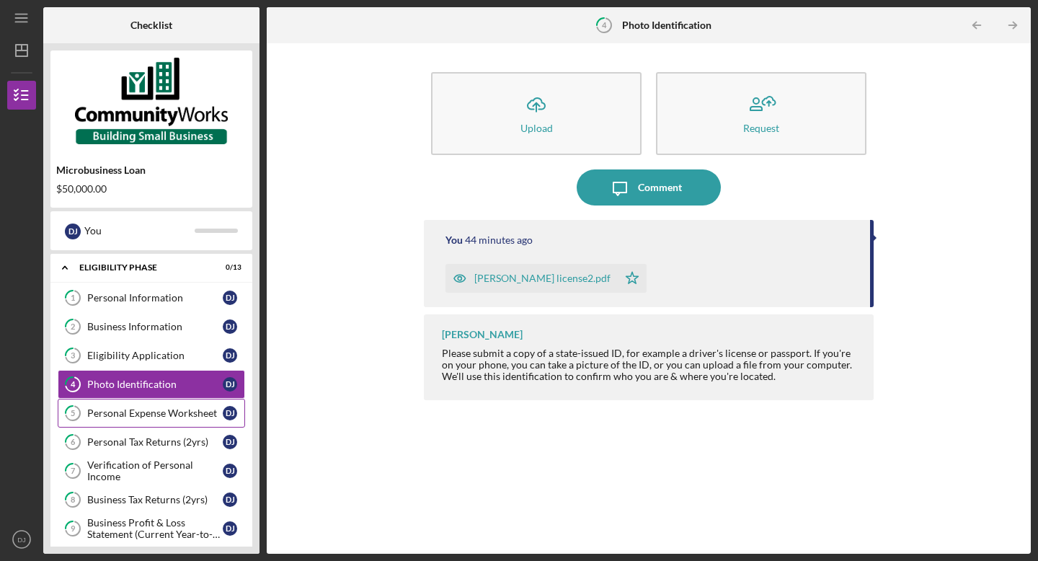
click at [146, 408] on div "Personal Expense Worksheet" at bounding box center [154, 413] width 135 height 12
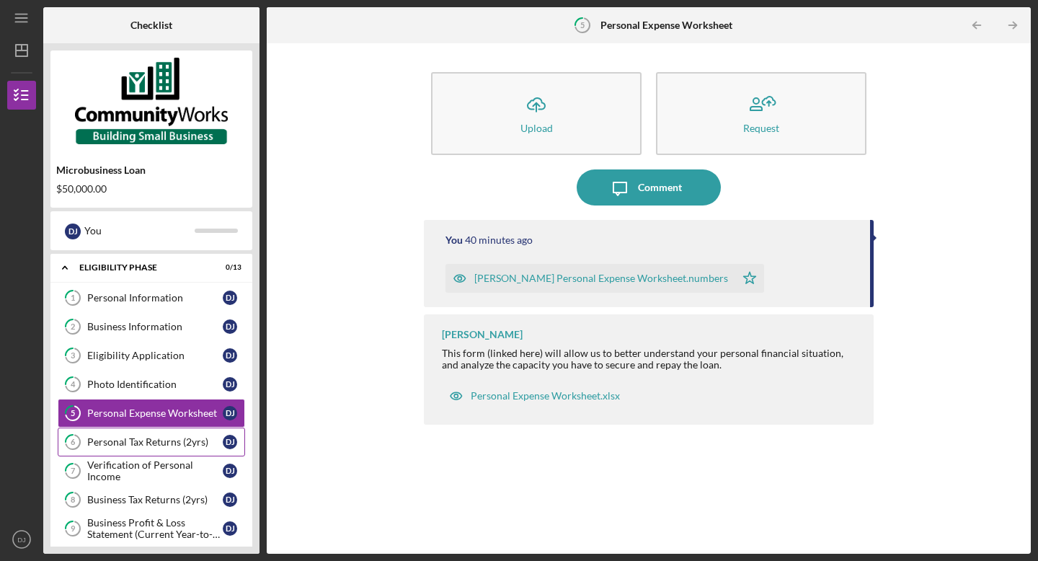
click at [151, 450] on link "6 Personal Tax Returns (2yrs) D J" at bounding box center [151, 441] width 187 height 29
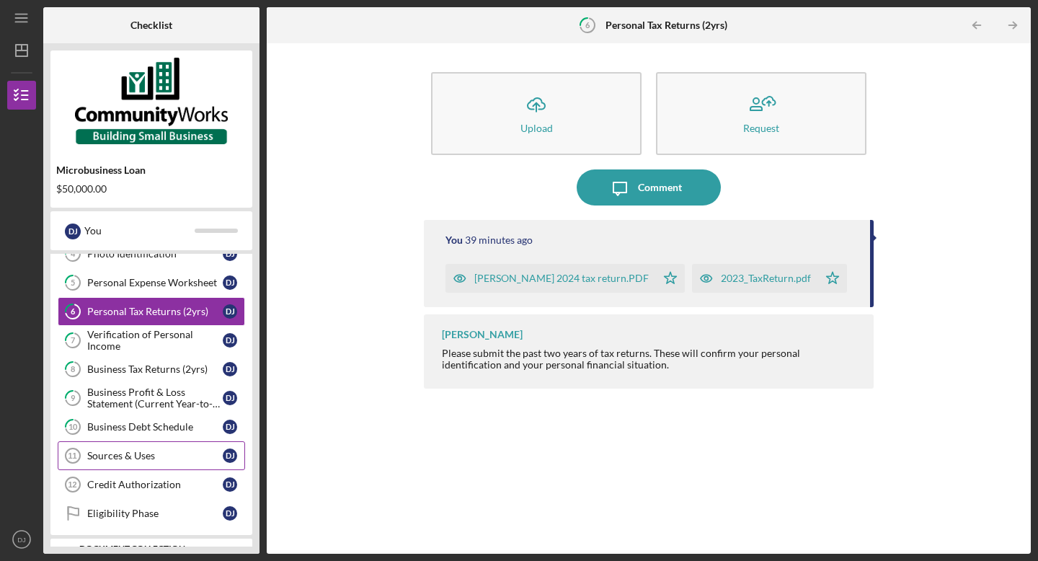
scroll to position [143, 0]
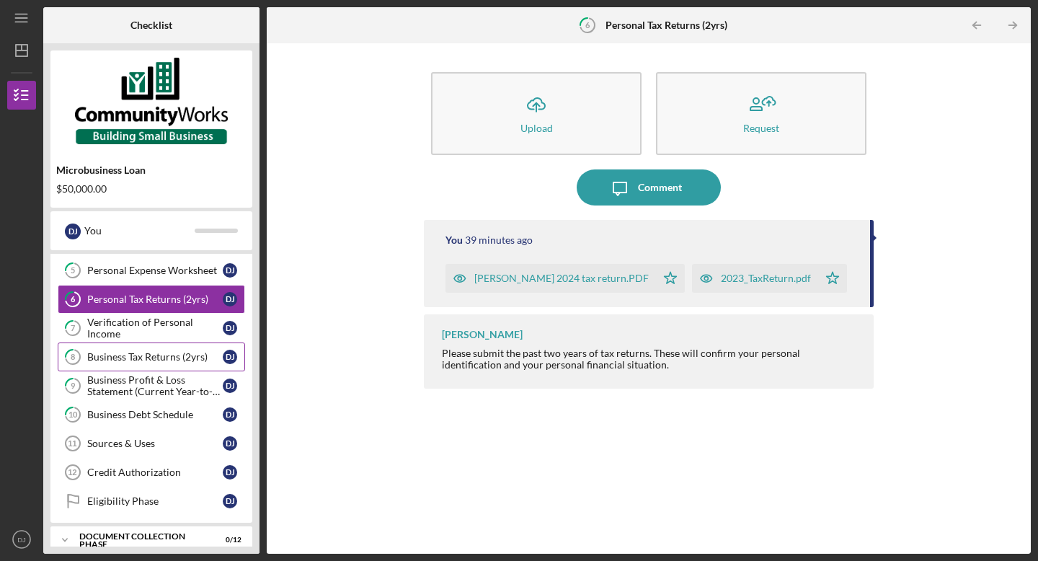
click at [153, 354] on div "Business Tax Returns (2yrs)" at bounding box center [154, 357] width 135 height 12
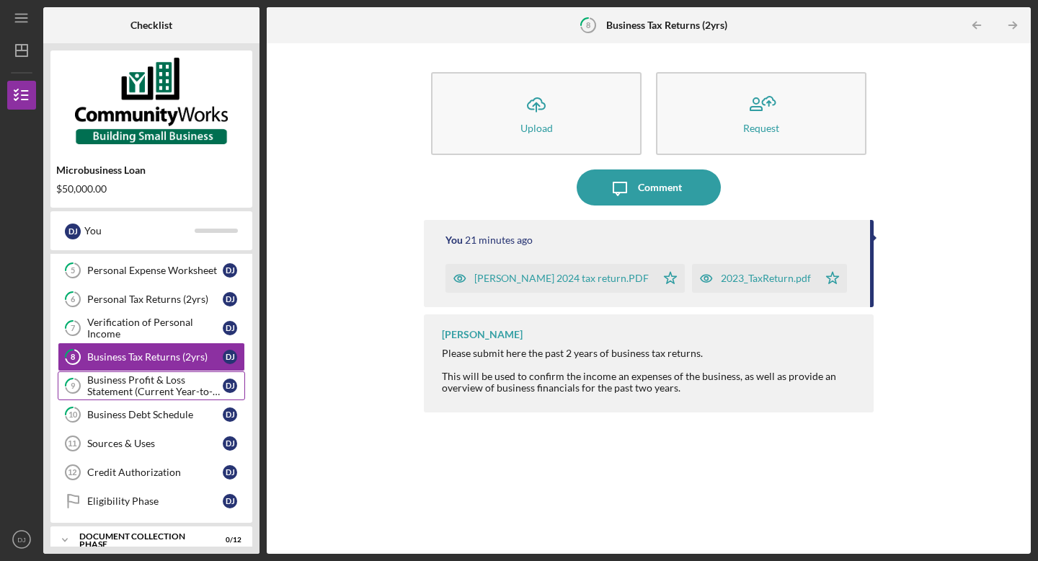
click at [155, 383] on div "Business Profit & Loss Statement (Current Year-to-Date)" at bounding box center [154, 385] width 135 height 23
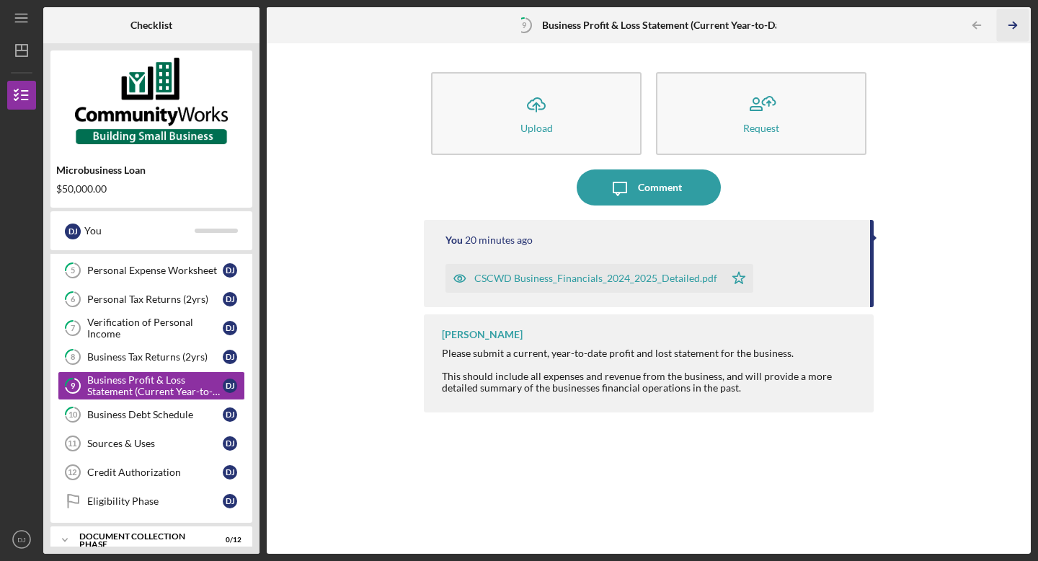
click at [1009, 22] on icon "Icon/Table Pagination Arrow" at bounding box center [1012, 25] width 32 height 32
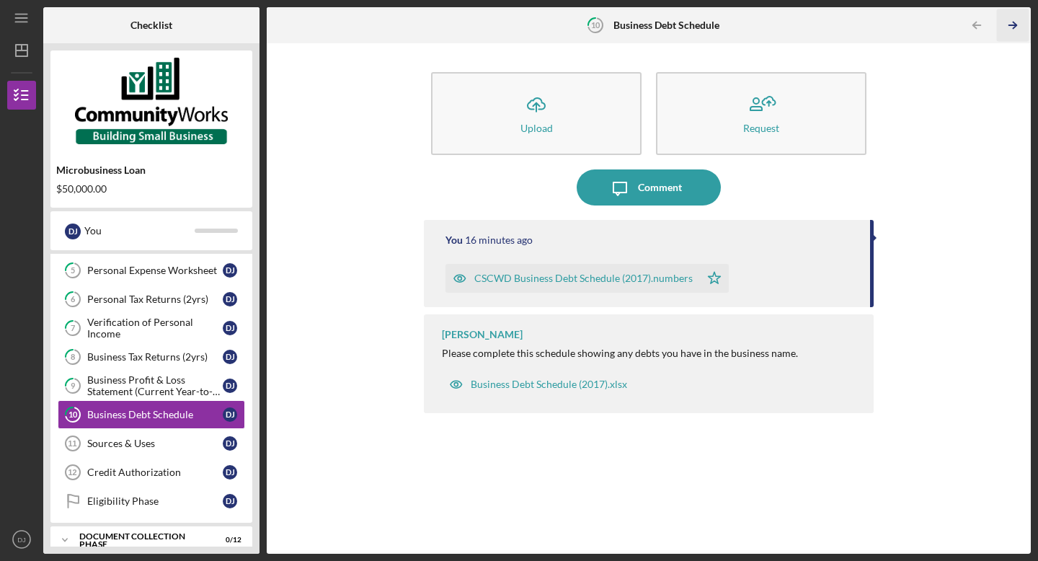
click at [1009, 27] on icon "Icon/Table Pagination Arrow" at bounding box center [1012, 25] width 32 height 32
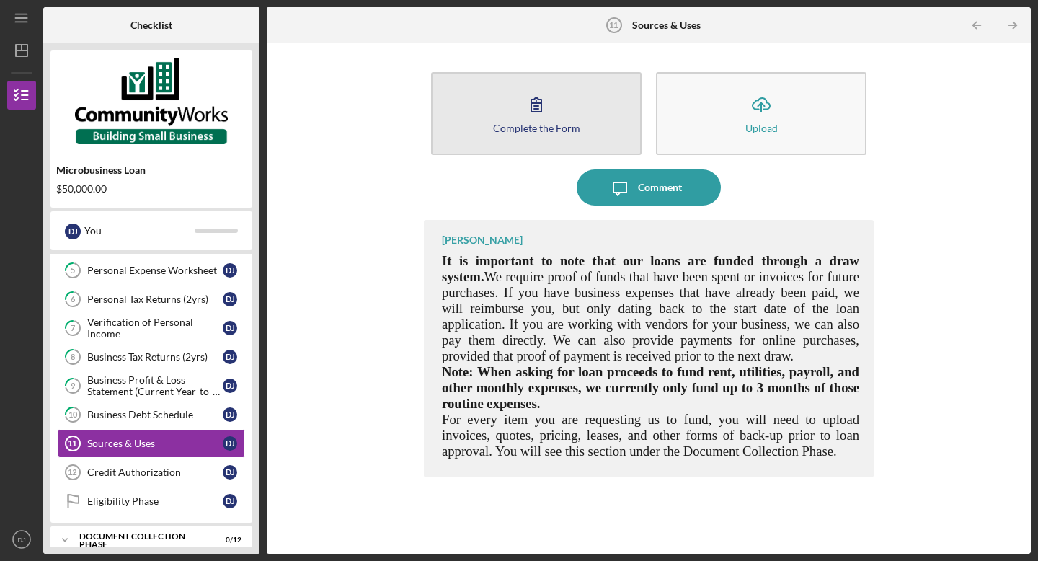
click at [525, 112] on icon "button" at bounding box center [536, 104] width 36 height 36
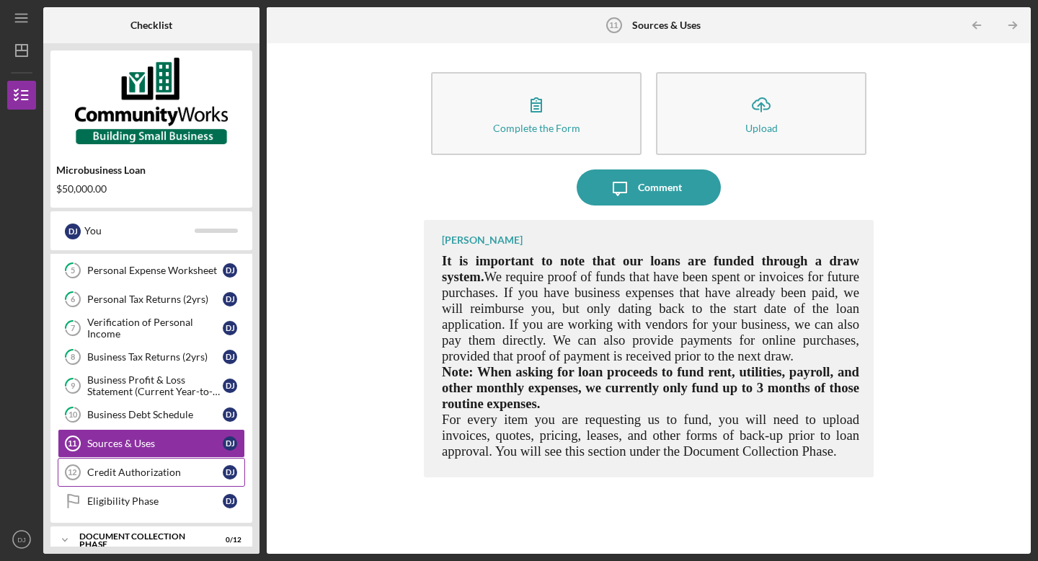
click at [165, 481] on link "Credit Authorization 12 Credit Authorization D J" at bounding box center [151, 472] width 187 height 29
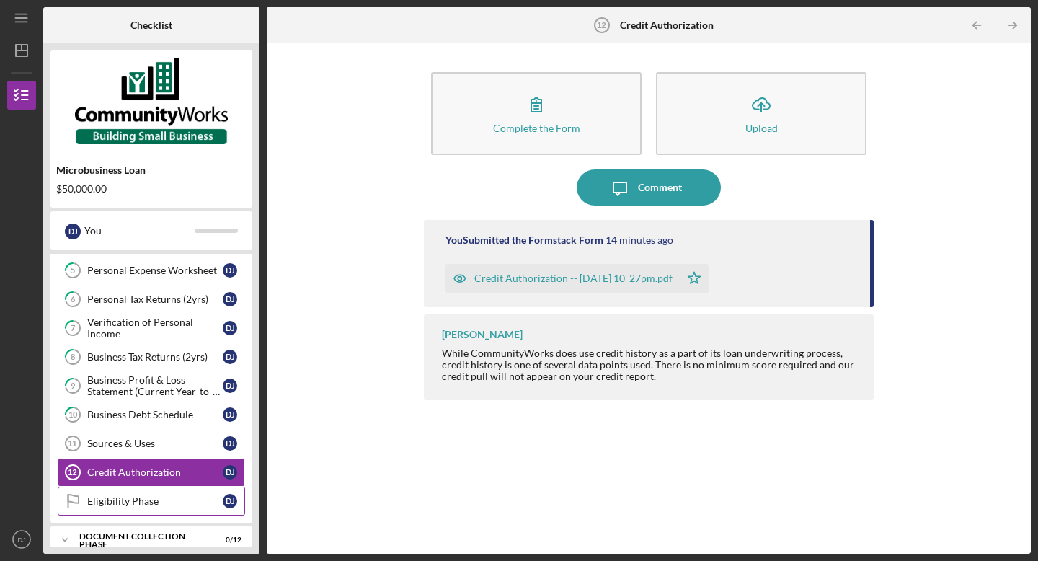
click at [143, 499] on div "Eligibility Phase" at bounding box center [154, 501] width 135 height 12
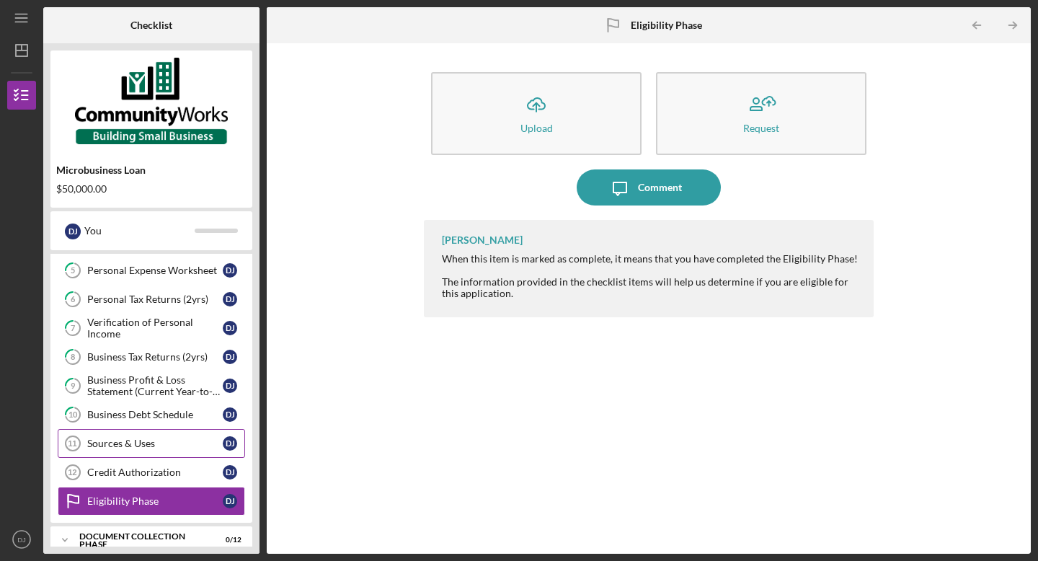
scroll to position [223, 0]
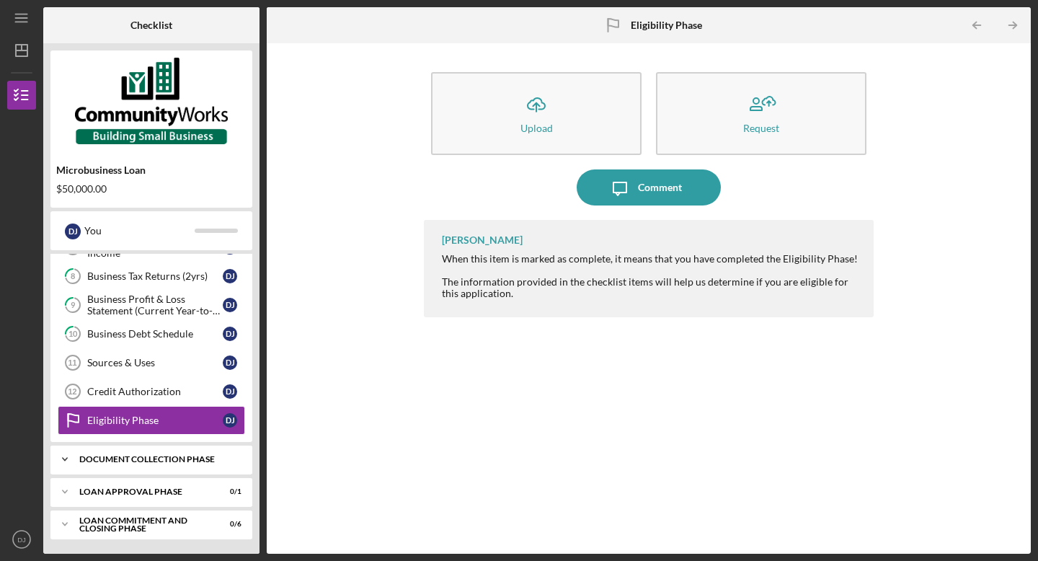
click at [127, 461] on div "Document Collection Phase" at bounding box center [156, 459] width 155 height 9
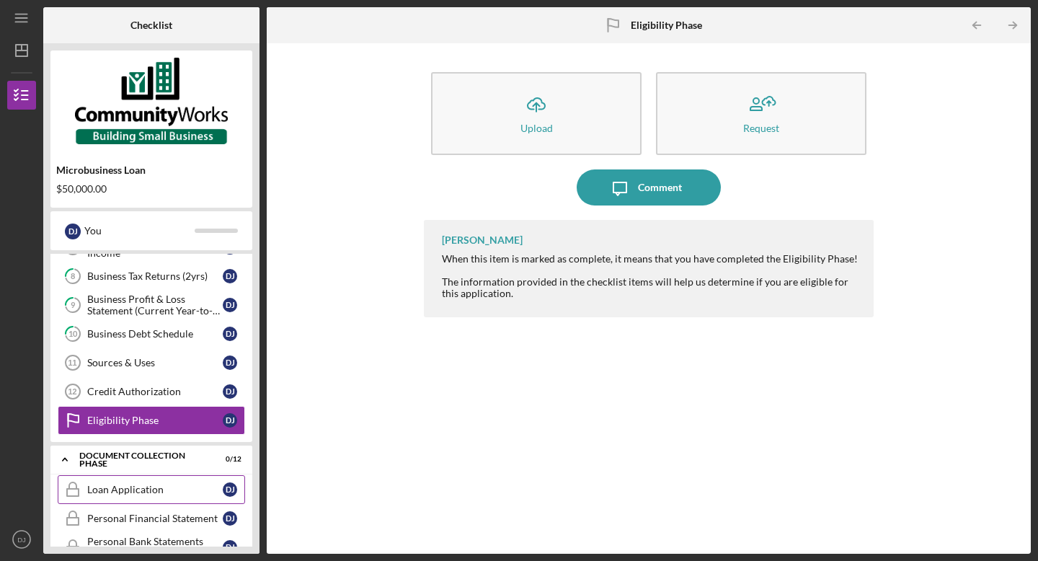
click at [127, 496] on link "Loan Application Loan Application D J" at bounding box center [151, 489] width 187 height 29
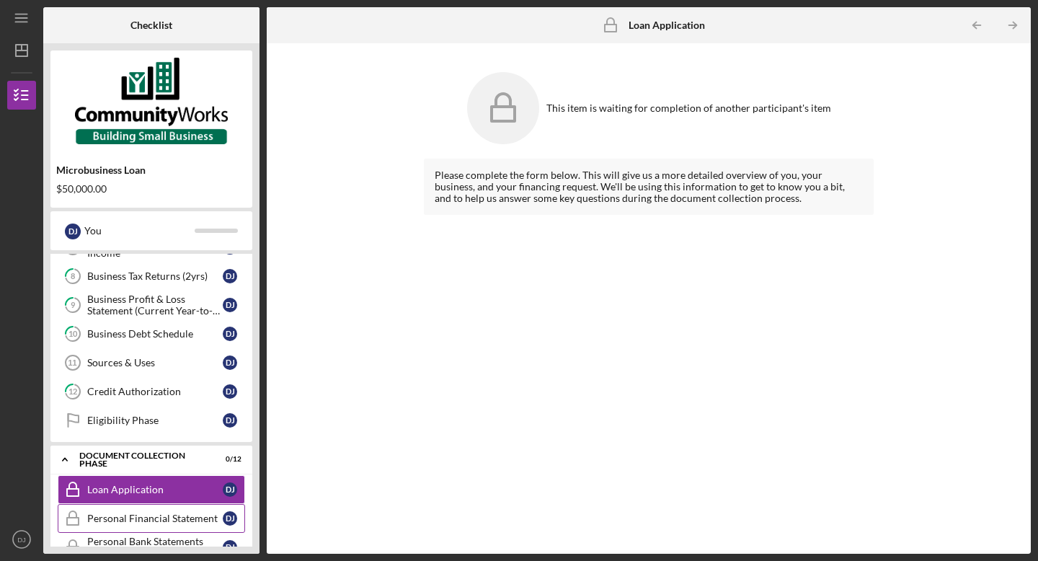
click at [128, 519] on div "Personal Financial Statement" at bounding box center [154, 518] width 135 height 12
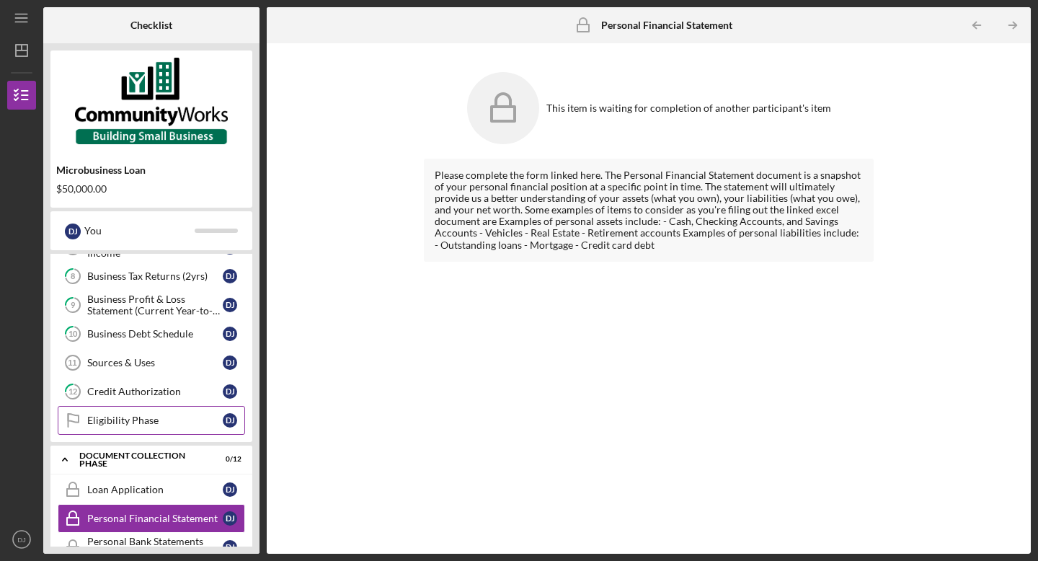
click at [134, 413] on link "Eligibility Phase Eligibility Phase D J" at bounding box center [151, 420] width 187 height 29
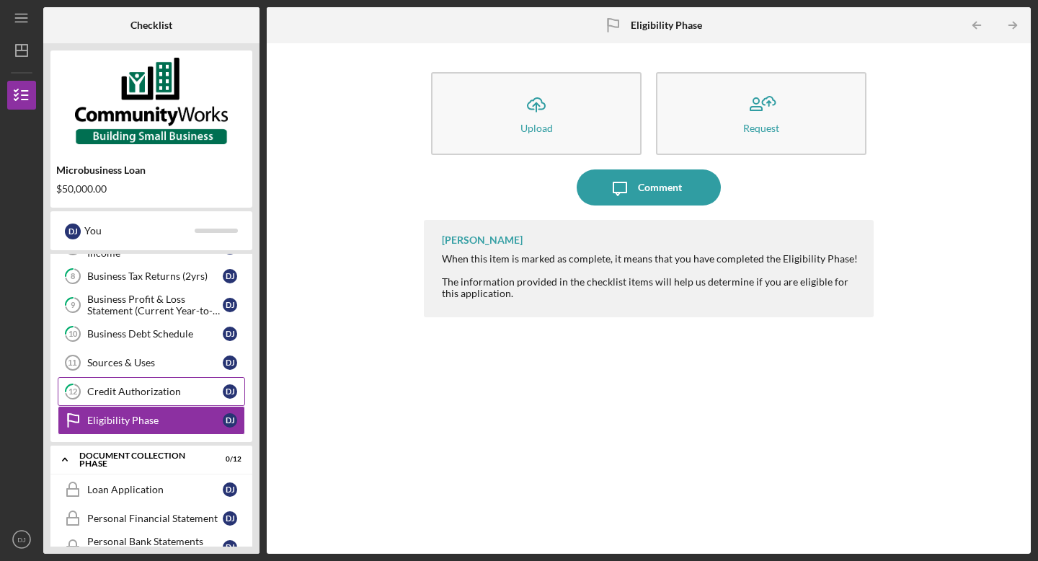
click at [137, 393] on div "Credit Authorization" at bounding box center [154, 391] width 135 height 12
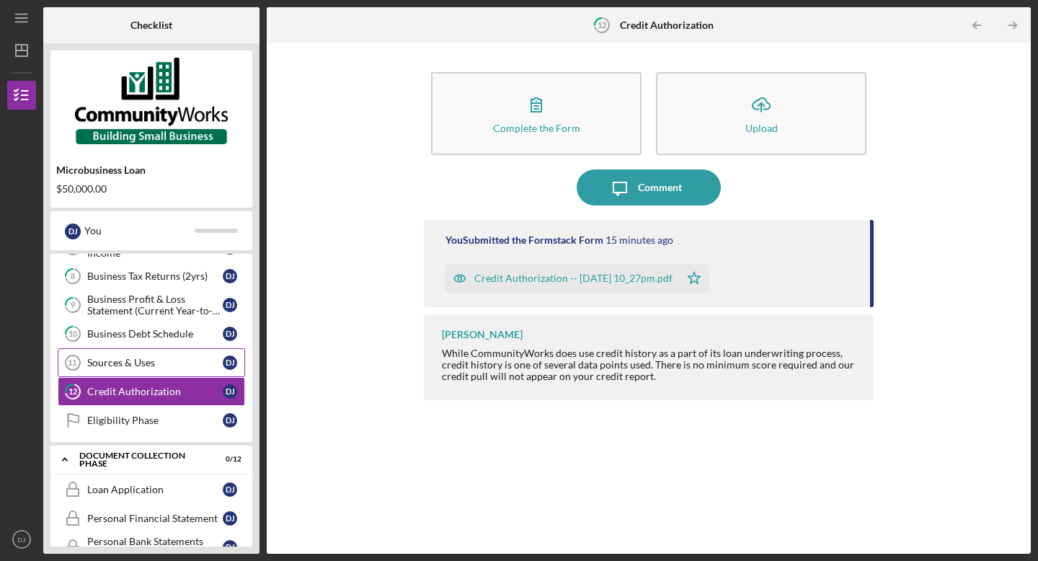
click at [138, 362] on div "Sources & Uses" at bounding box center [154, 363] width 135 height 12
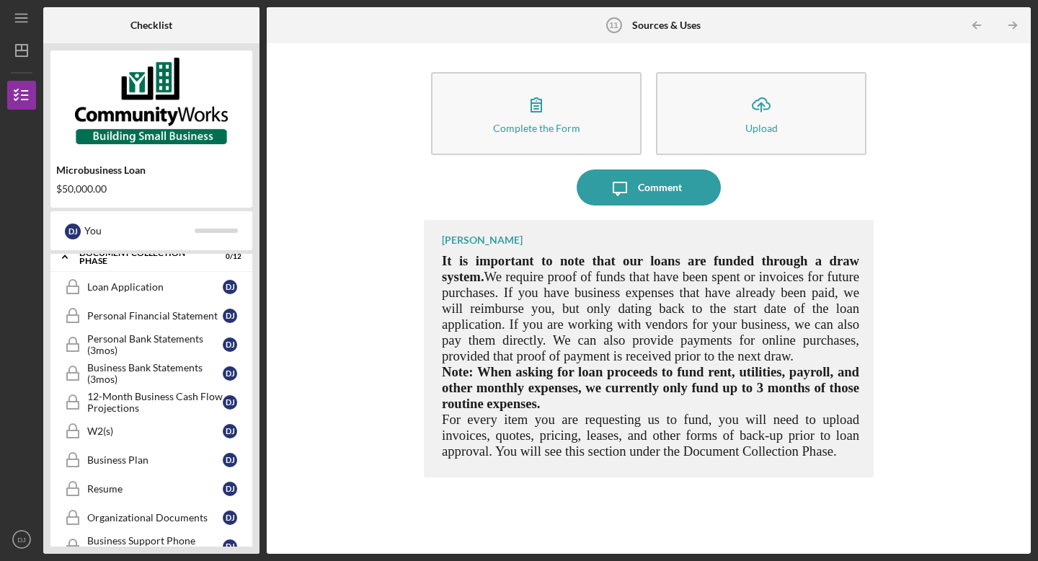
scroll to position [577, 0]
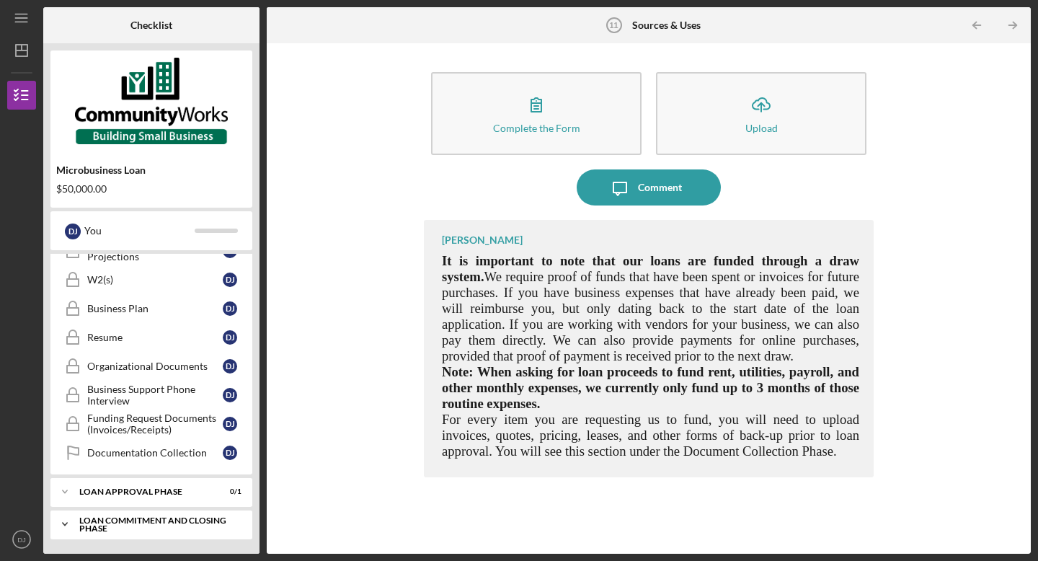
click at [180, 519] on div "Loan Commitment and Closing Phase" at bounding box center [156, 524] width 155 height 17
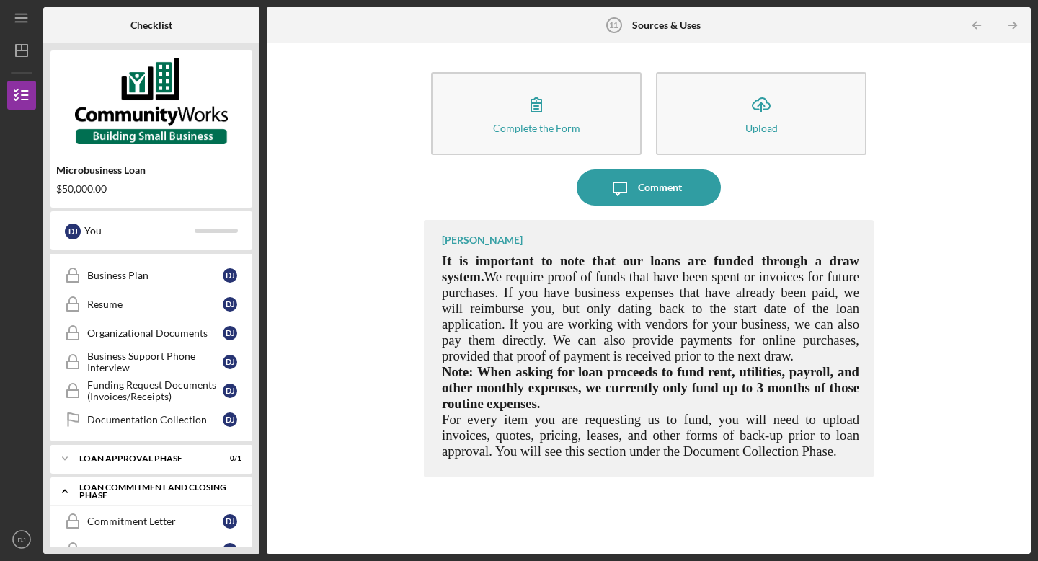
scroll to position [609, 0]
click at [153, 458] on div "Loan Approval Phase" at bounding box center [156, 459] width 155 height 9
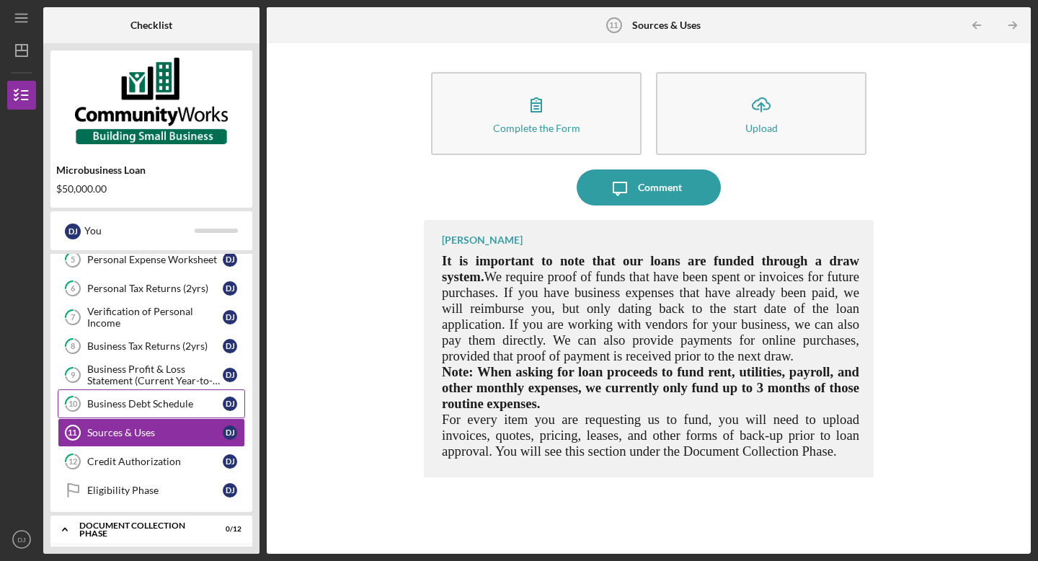
scroll to position [176, 0]
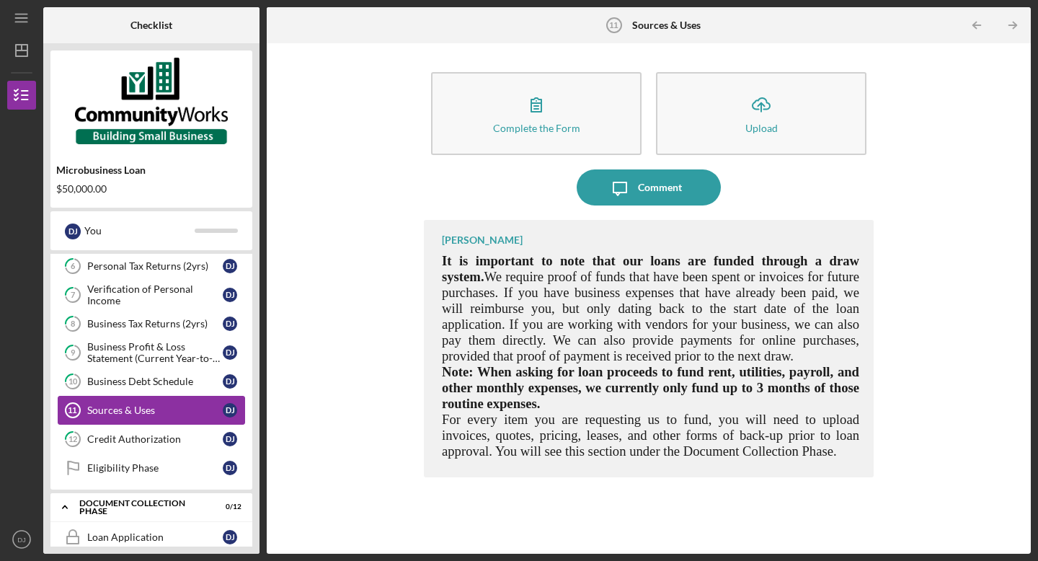
click at [156, 407] on div "Sources & Uses" at bounding box center [154, 410] width 135 height 12
click at [122, 436] on div "Credit Authorization" at bounding box center [154, 439] width 135 height 12
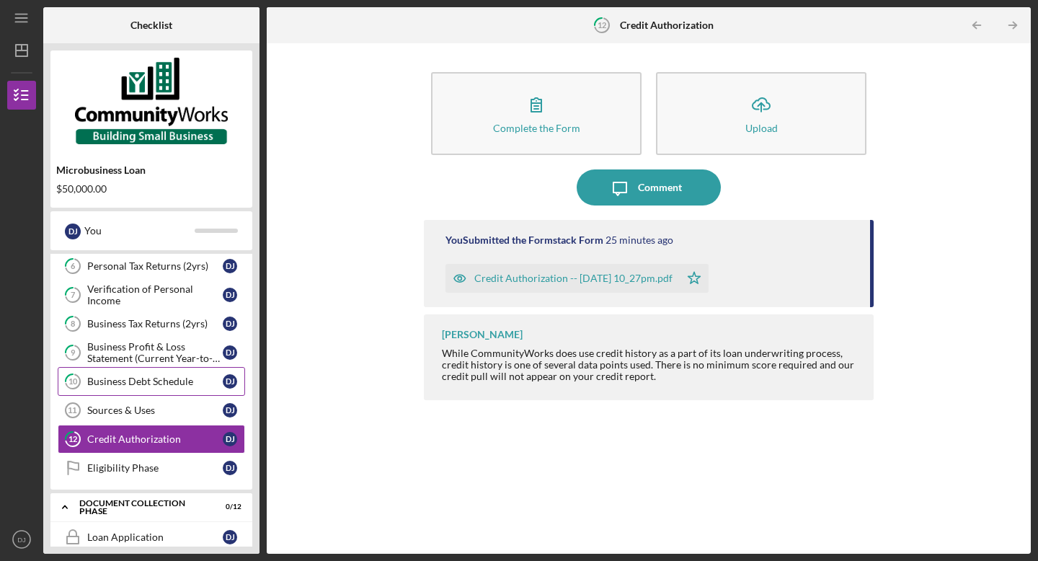
click at [156, 380] on div "Business Debt Schedule" at bounding box center [154, 381] width 135 height 12
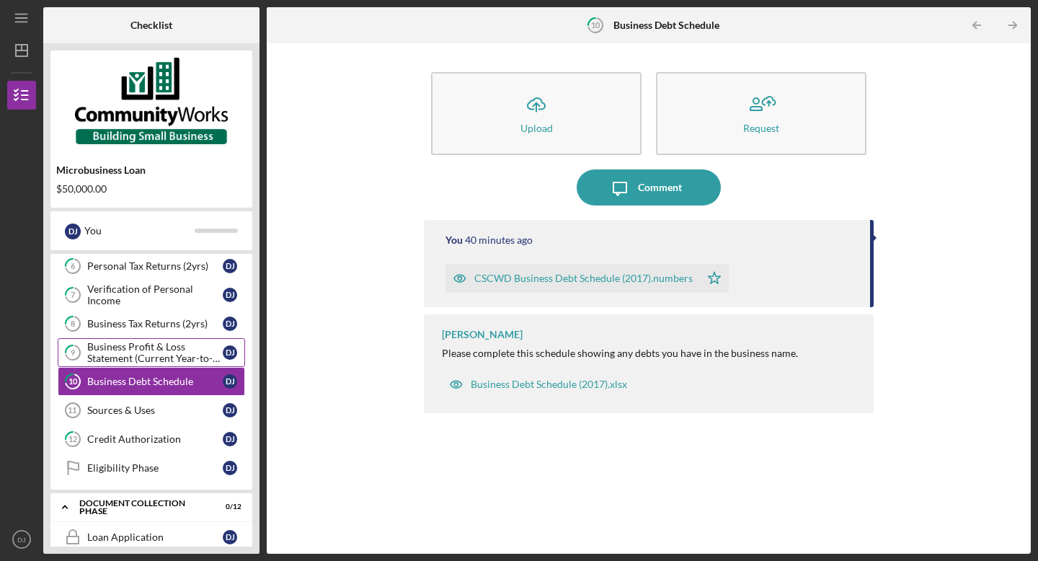
click at [151, 339] on link "9 Business Profit & Loss Statement (Current Year-to-Date) D J" at bounding box center [151, 352] width 187 height 29
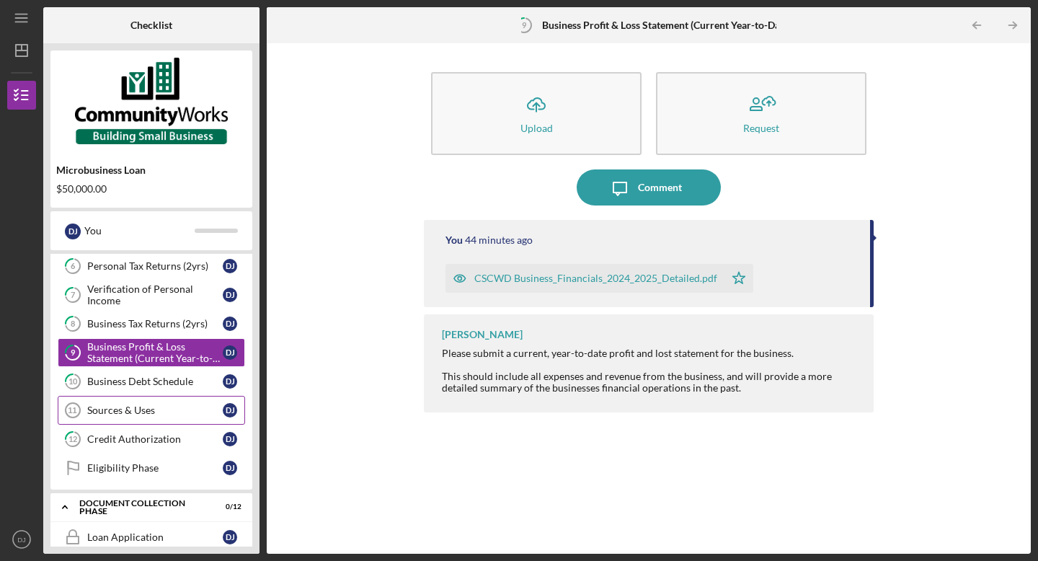
click at [148, 423] on link "Sources & Uses 11 Sources & Uses D J" at bounding box center [151, 410] width 187 height 29
